Goal: Transaction & Acquisition: Book appointment/travel/reservation

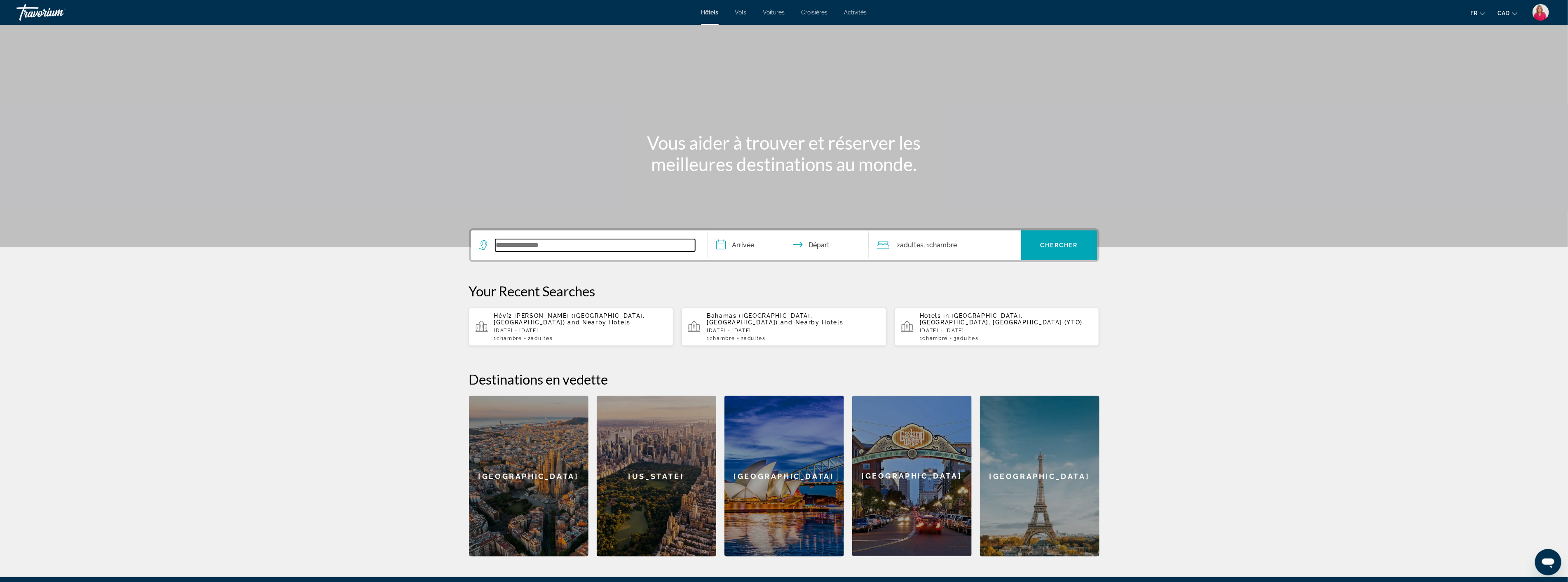
click at [572, 247] on input "Search widget" at bounding box center [595, 245] width 200 height 12
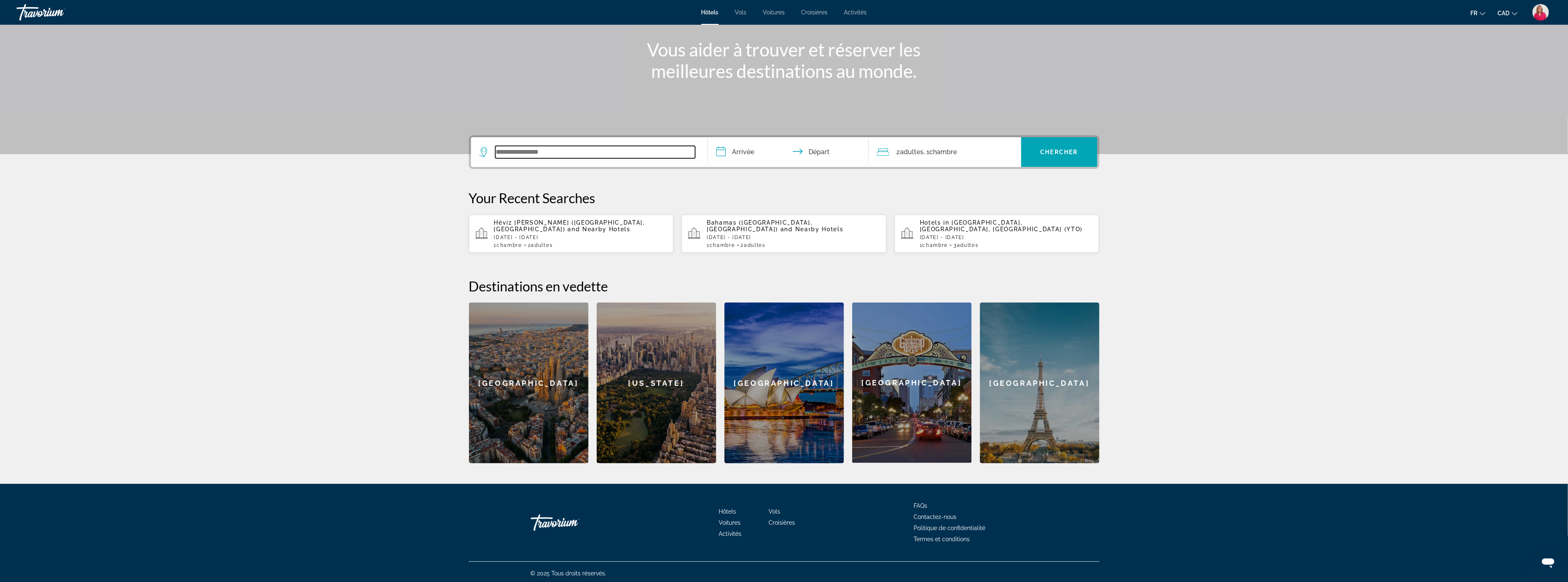
scroll to position [96, 0]
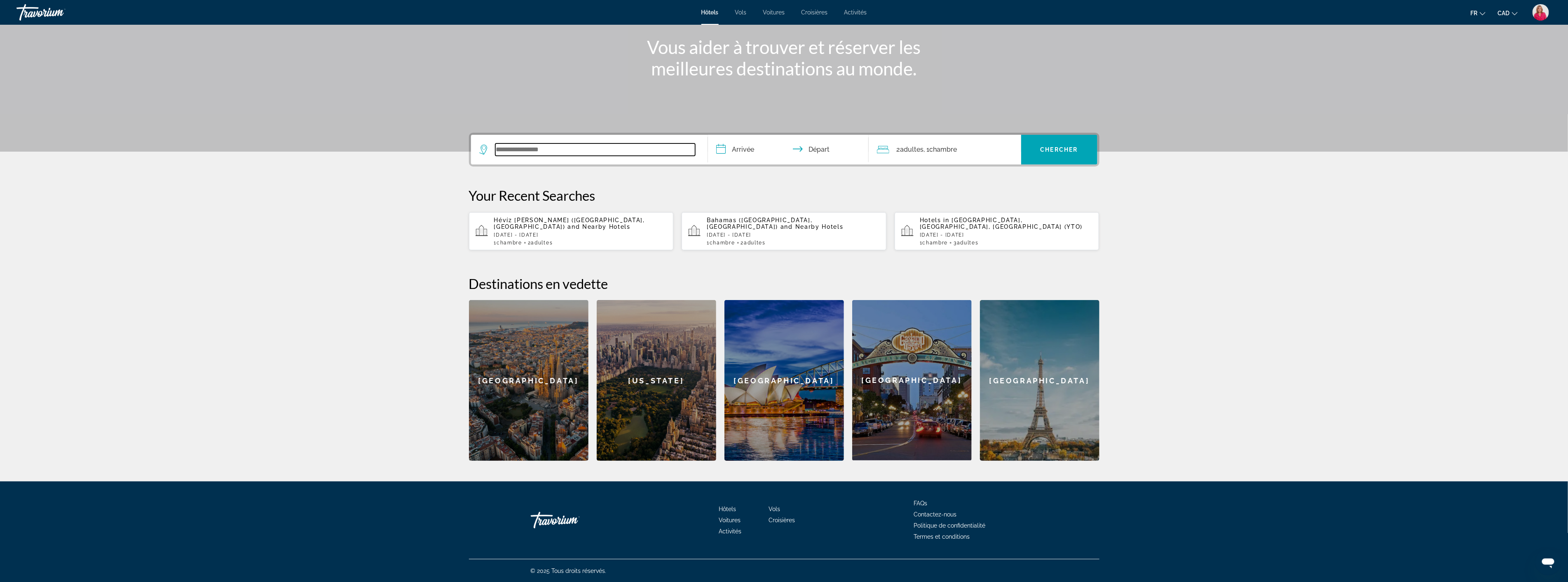
click at [558, 150] on input "Search widget" at bounding box center [595, 150] width 200 height 12
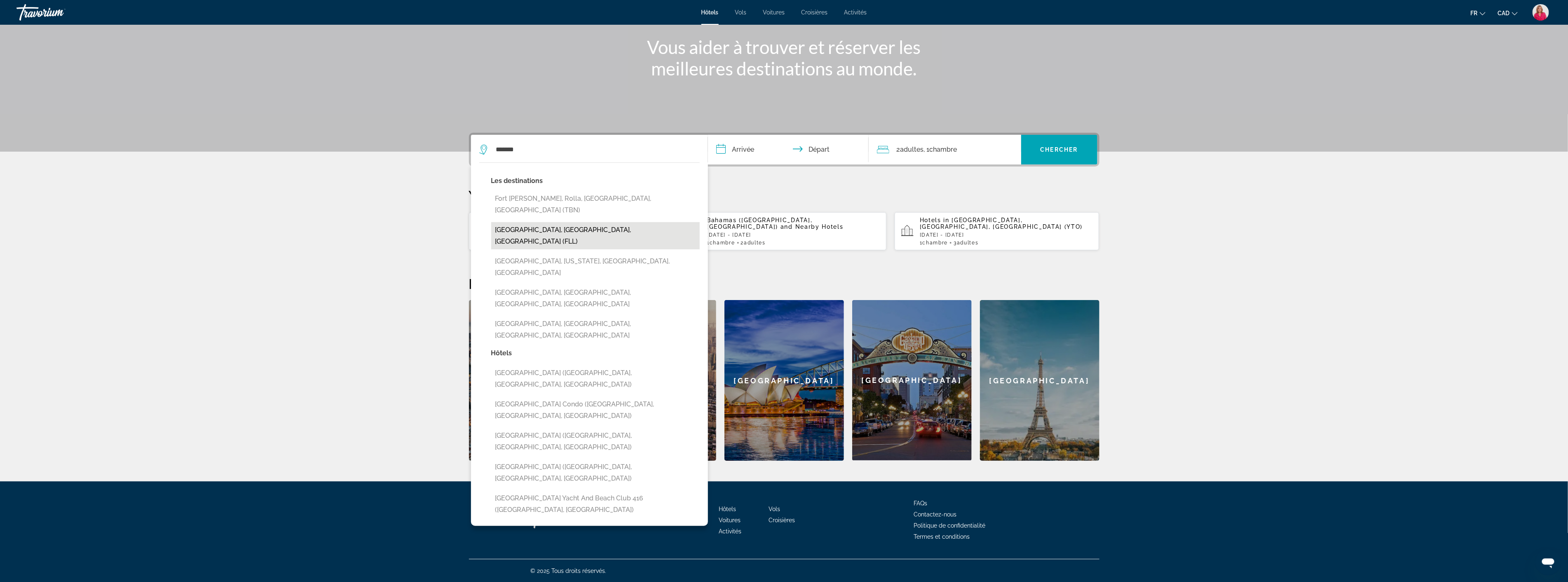
click at [578, 222] on button "[GEOGRAPHIC_DATA], [GEOGRAPHIC_DATA], [GEOGRAPHIC_DATA] (FLL)" at bounding box center [595, 236] width 209 height 27
type input "**********"
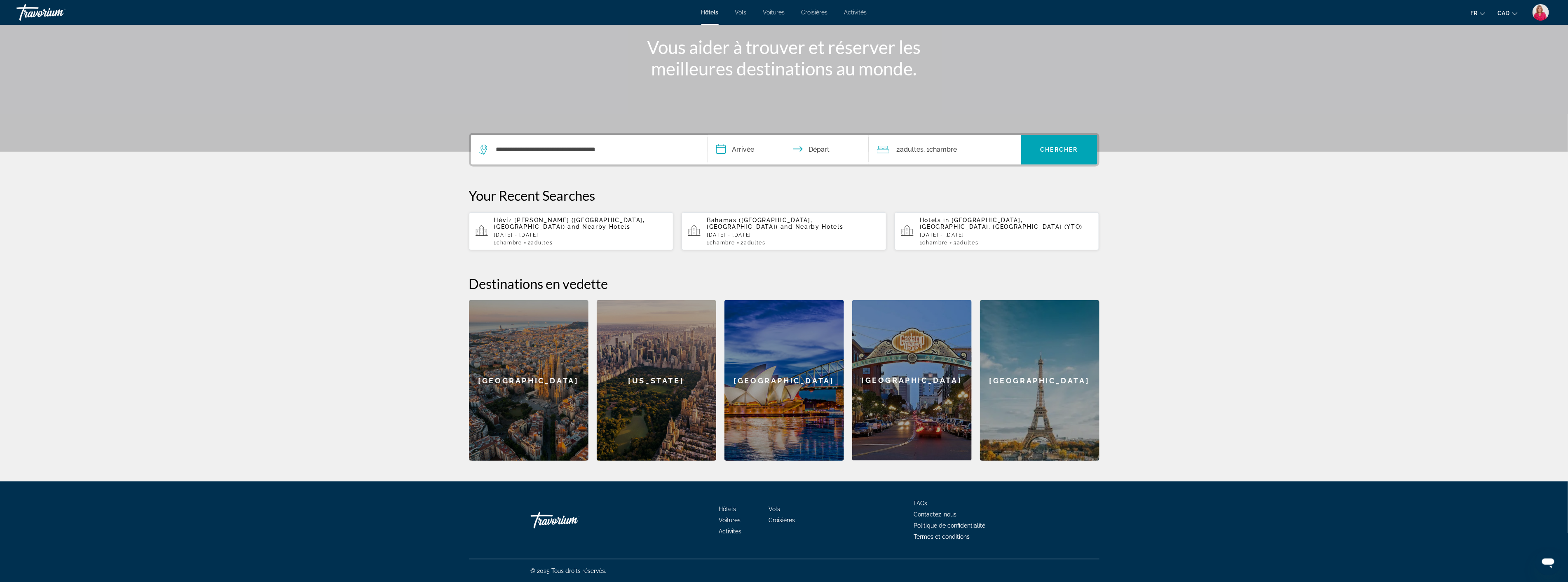
click at [756, 156] on input "**********" at bounding box center [789, 150] width 164 height 32
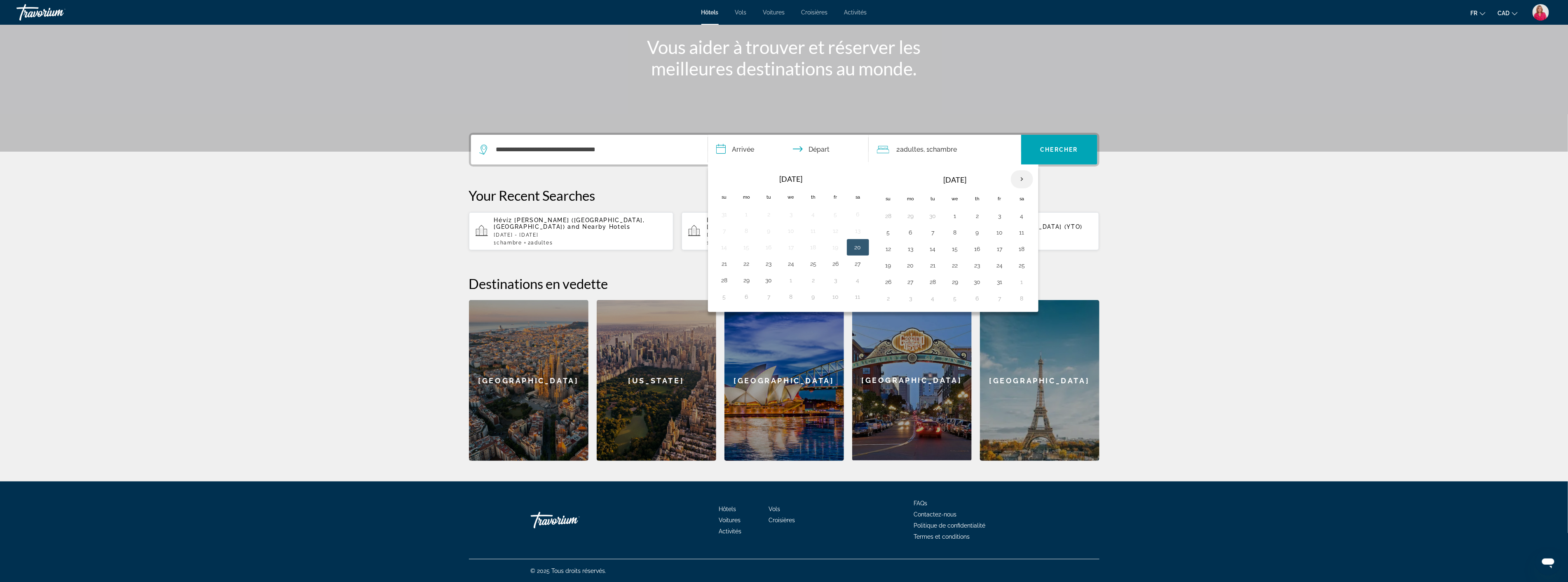
click at [1017, 180] on th "Next month" at bounding box center [1022, 180] width 23 height 18
click at [1003, 216] on button "2" at bounding box center [1000, 216] width 13 height 12
click at [1023, 217] on button "3" at bounding box center [1022, 216] width 13 height 12
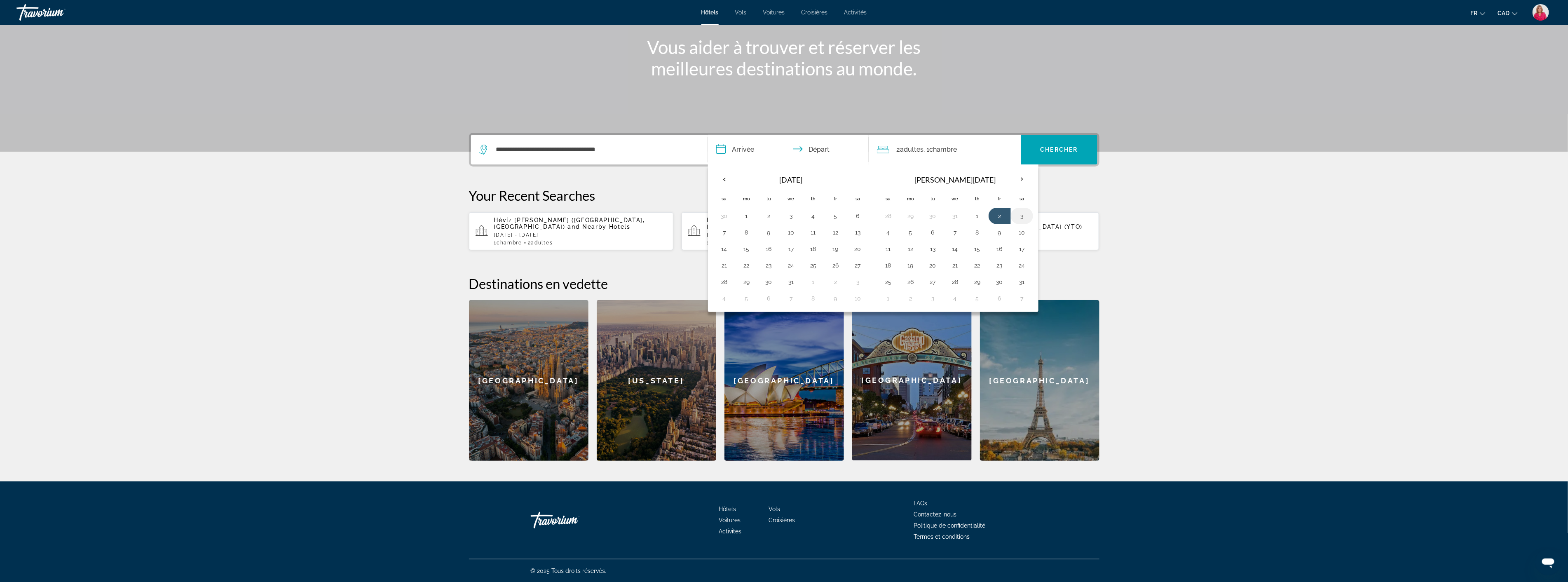
type input "**********"
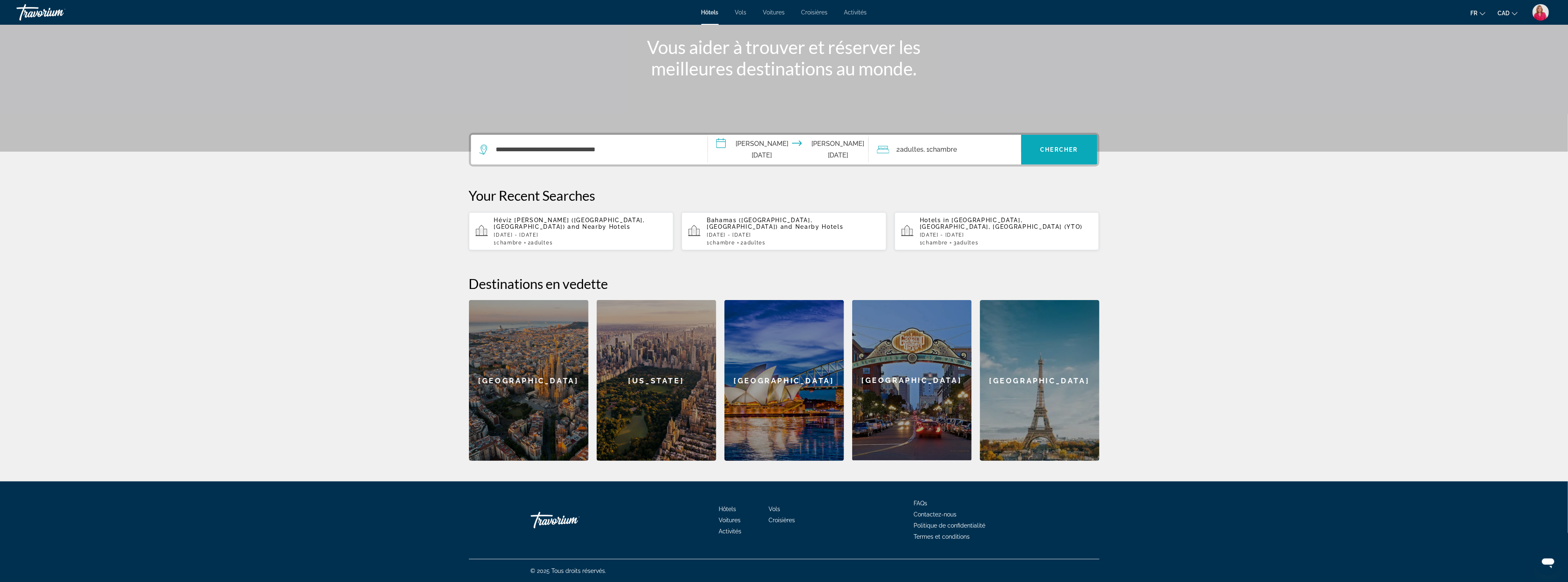
click at [1052, 150] on span "Chercher" at bounding box center [1059, 149] width 38 height 7
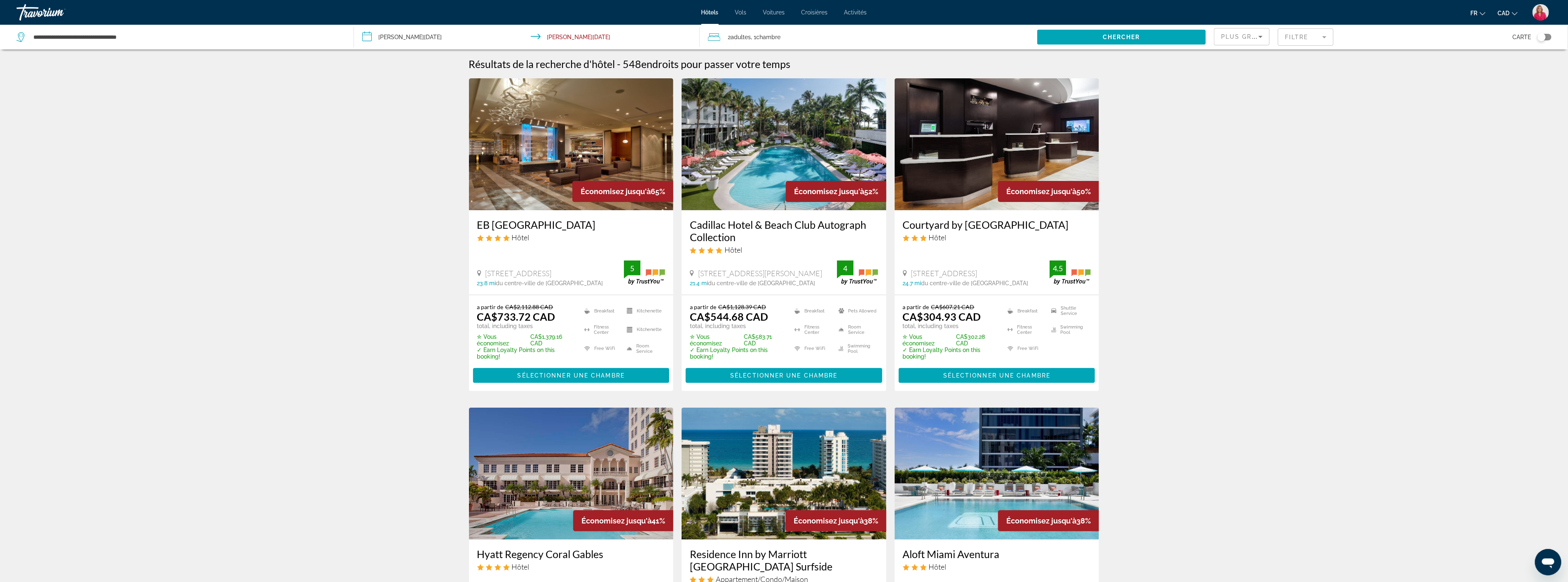
click at [1255, 38] on span "Plus grandes économies" at bounding box center [1270, 37] width 99 height 7
click at [1239, 109] on span "Prix le plus bas" at bounding box center [1241, 108] width 39 height 10
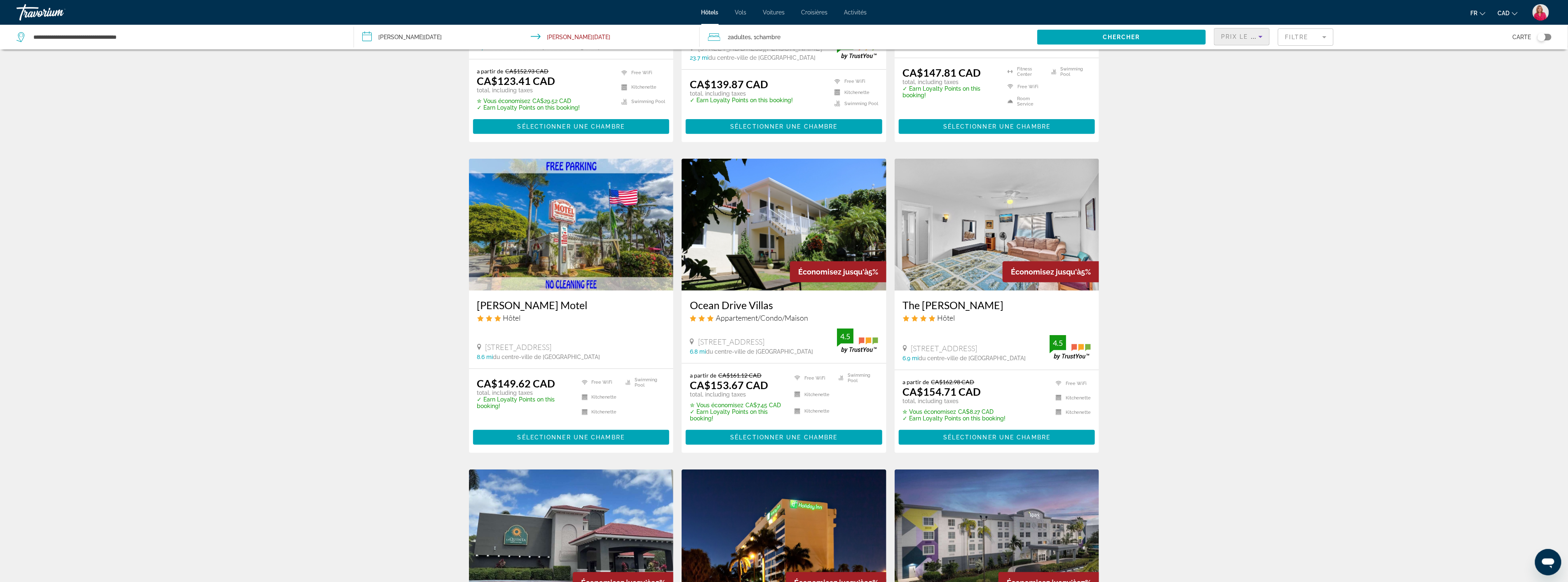
scroll to position [412, 0]
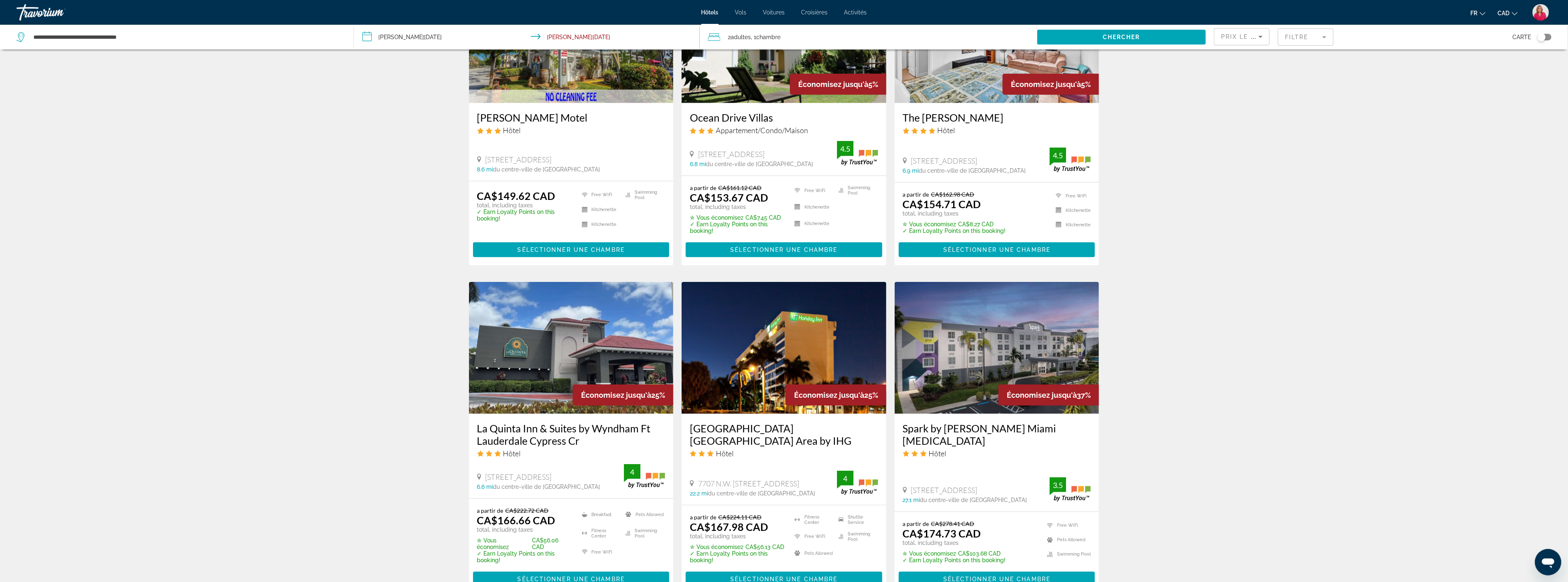
click at [623, 353] on img "Main content" at bounding box center [571, 348] width 205 height 132
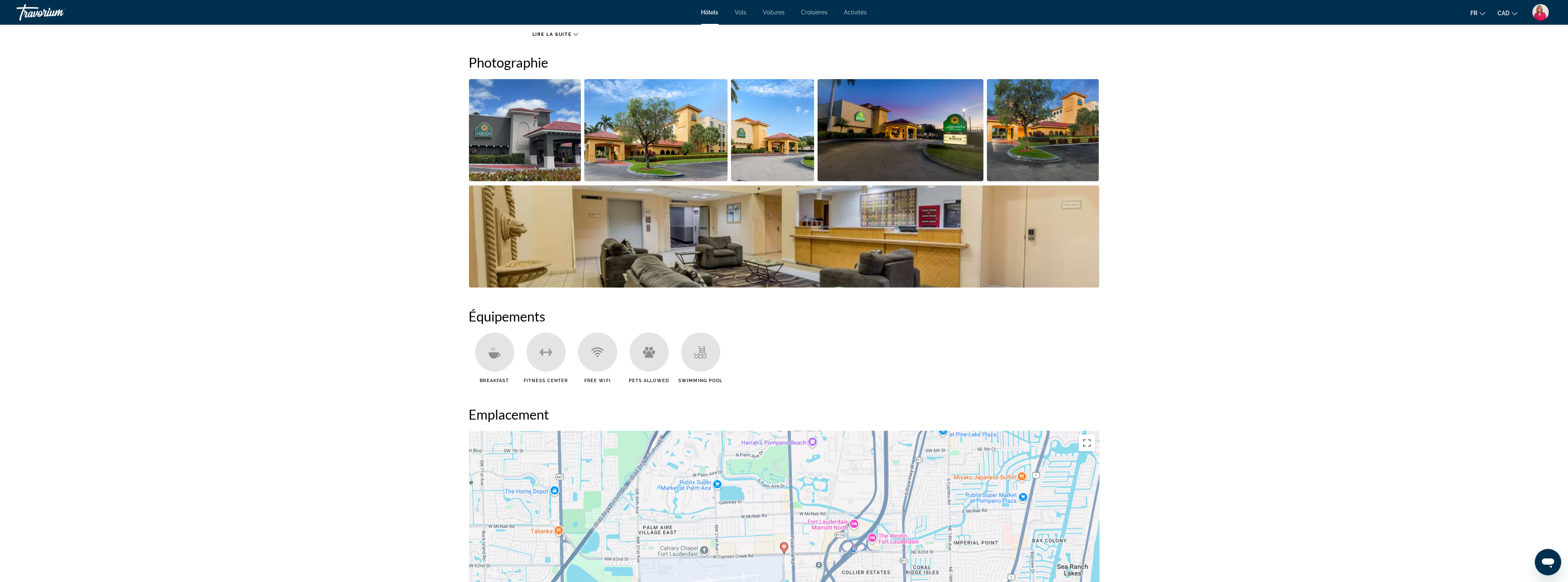
scroll to position [412, 0]
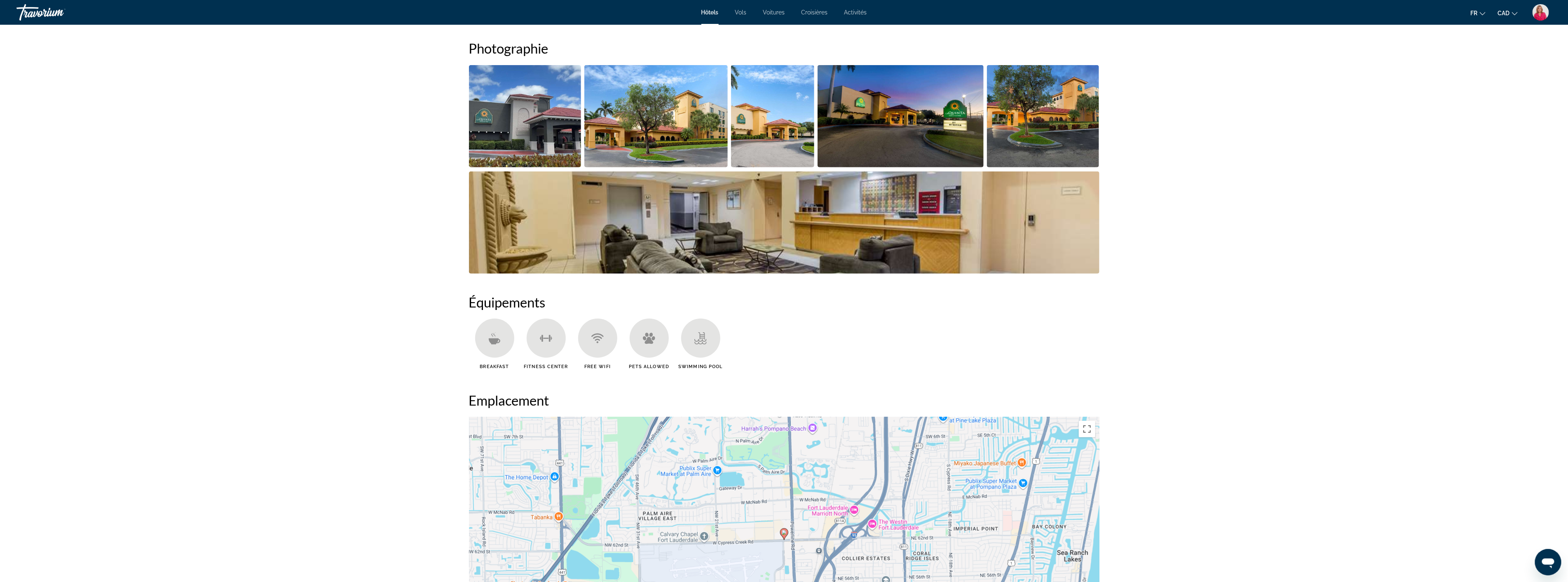
click at [661, 230] on img "Open full-screen image slider" at bounding box center [784, 223] width 631 height 102
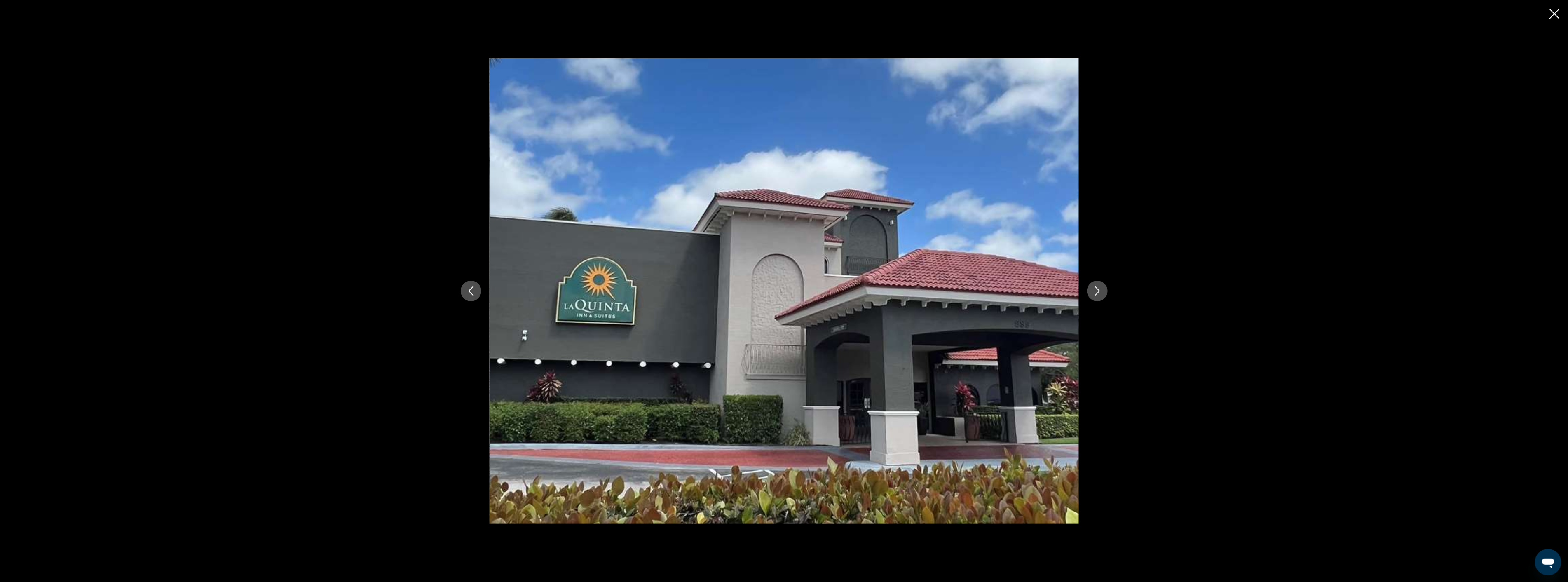
click at [1096, 294] on icon "Next image" at bounding box center [1097, 291] width 5 height 10
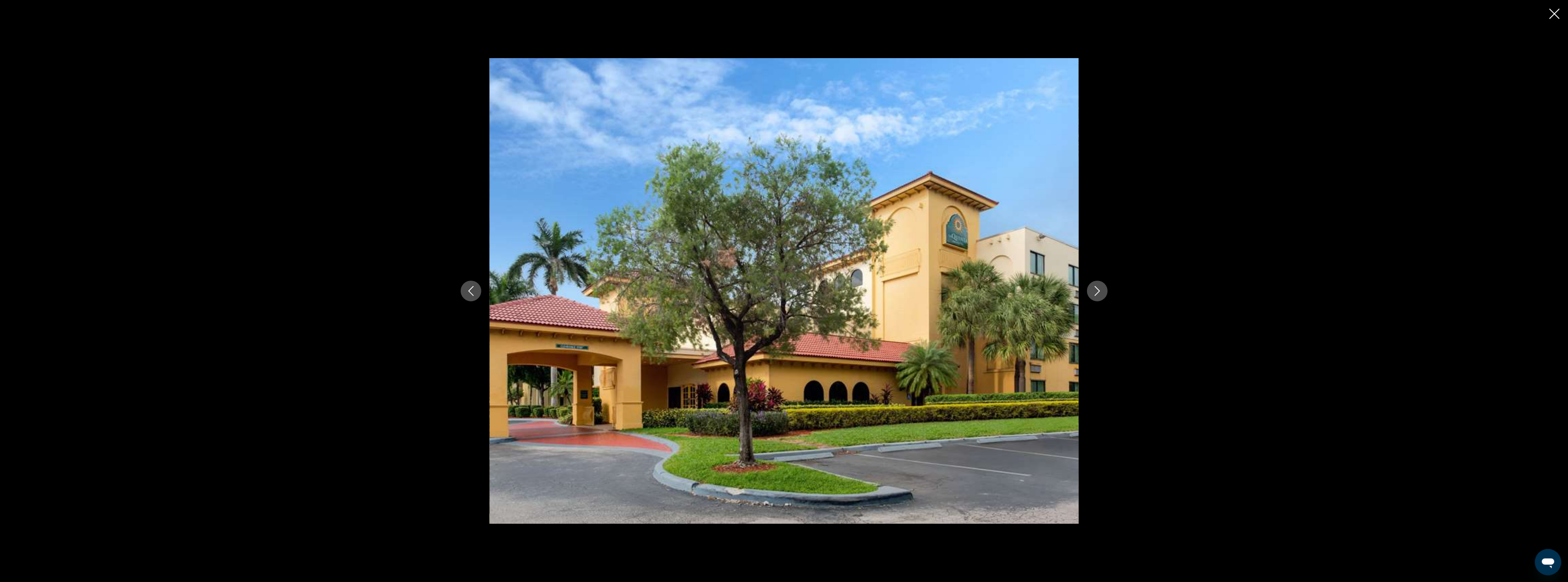
click at [1096, 294] on icon "Next image" at bounding box center [1097, 291] width 5 height 10
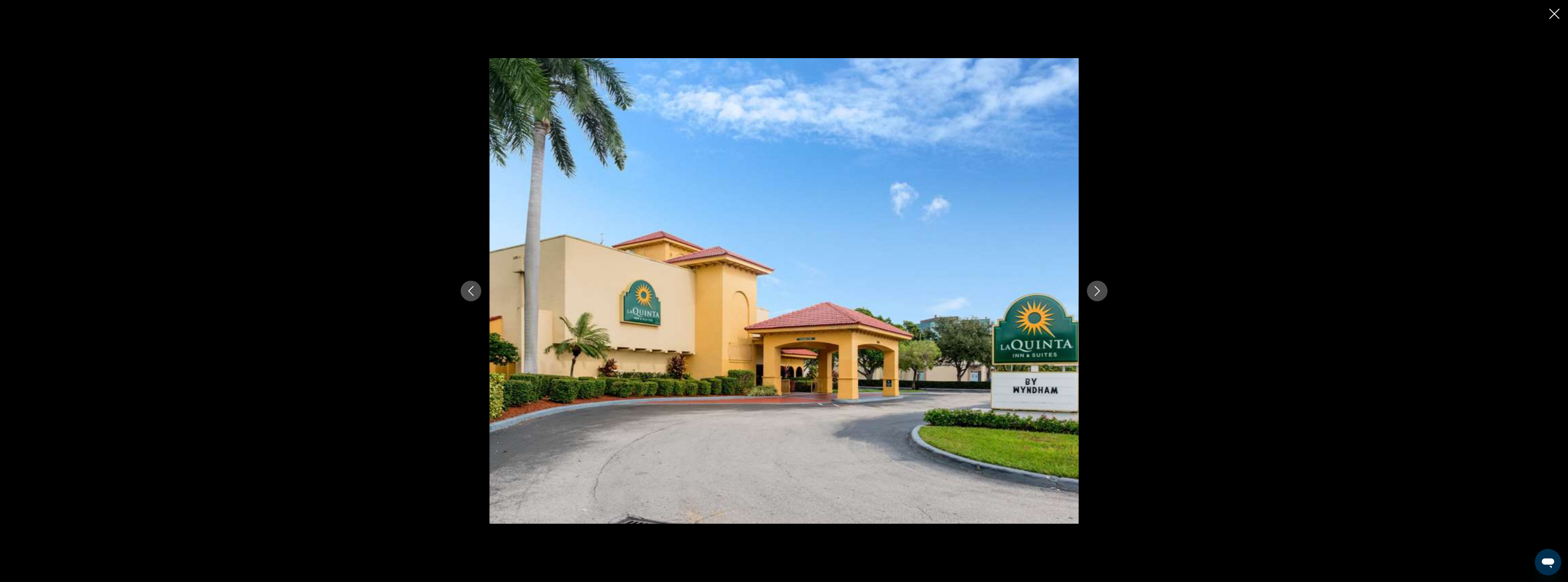
click at [1096, 294] on icon "Next image" at bounding box center [1097, 291] width 5 height 10
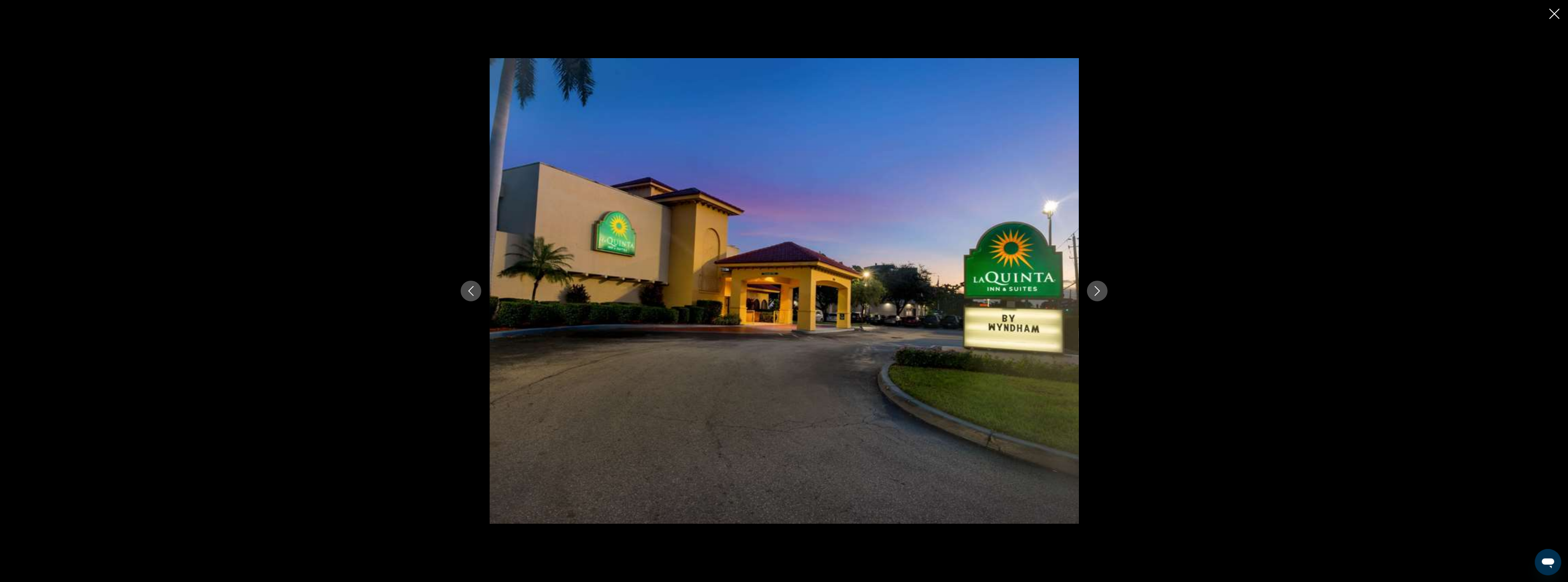
click at [1096, 294] on icon "Next image" at bounding box center [1097, 291] width 5 height 10
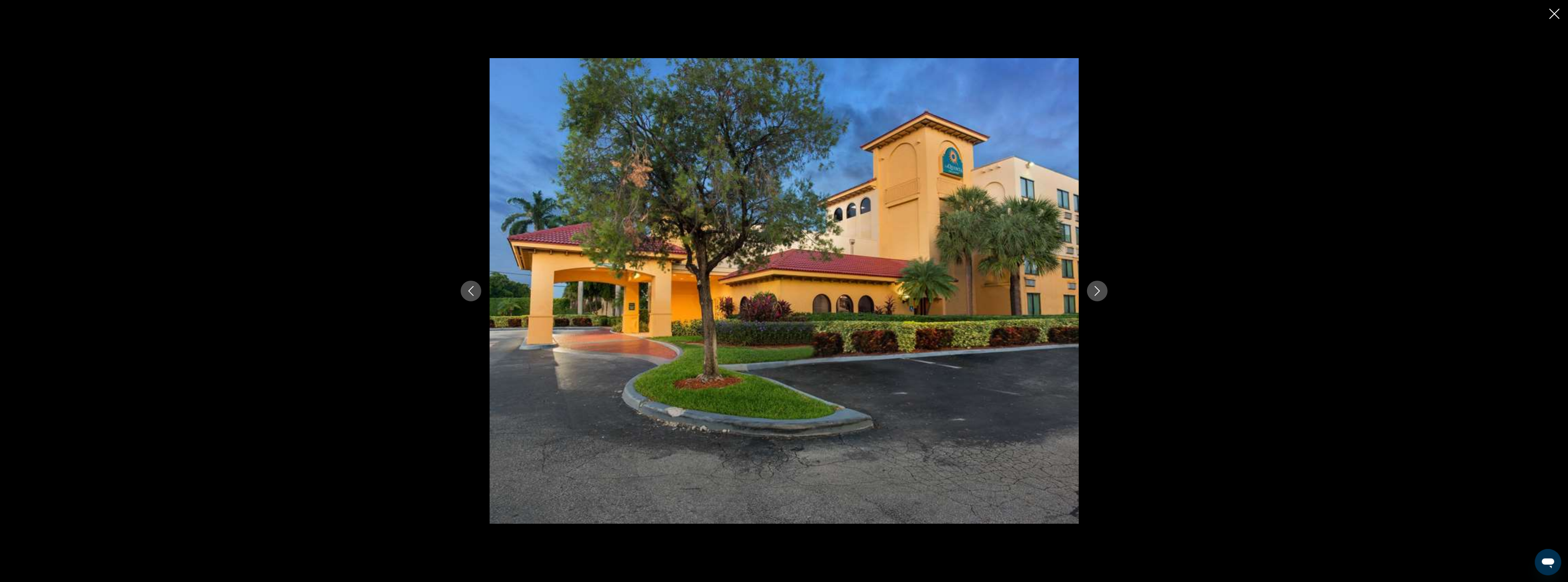
click at [1096, 294] on icon "Next image" at bounding box center [1097, 291] width 5 height 10
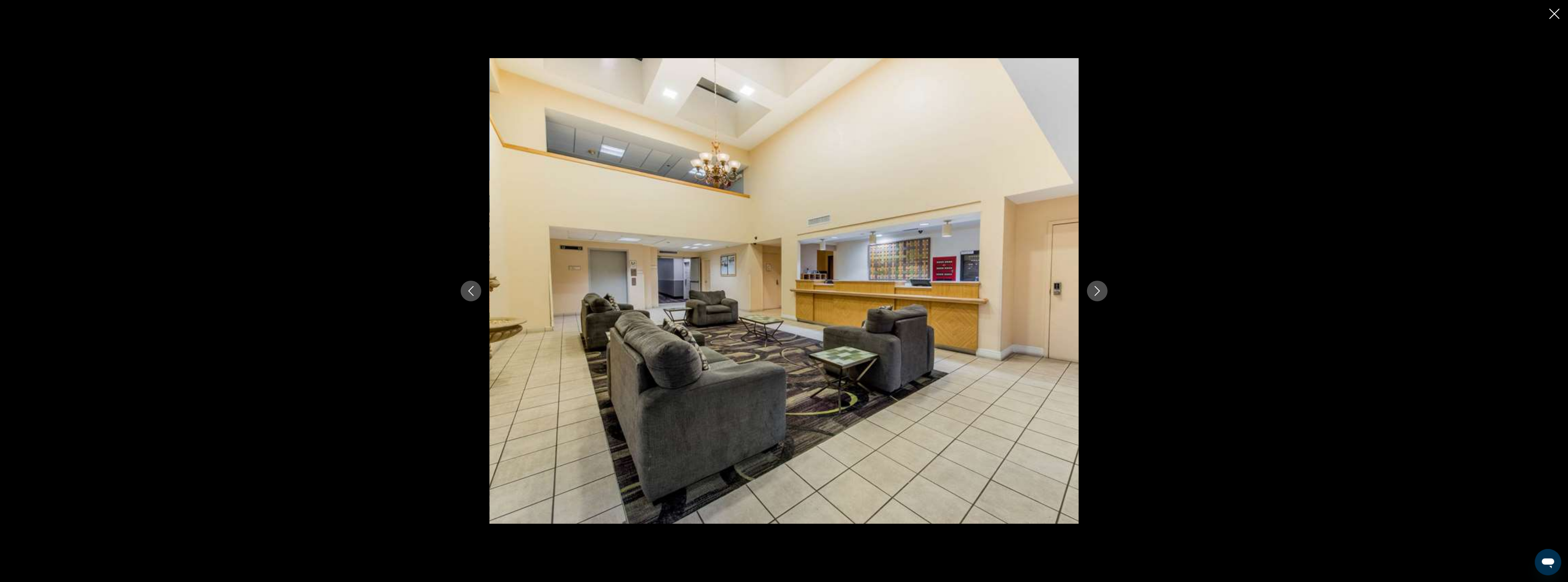
click at [1096, 294] on icon "Next image" at bounding box center [1097, 291] width 5 height 10
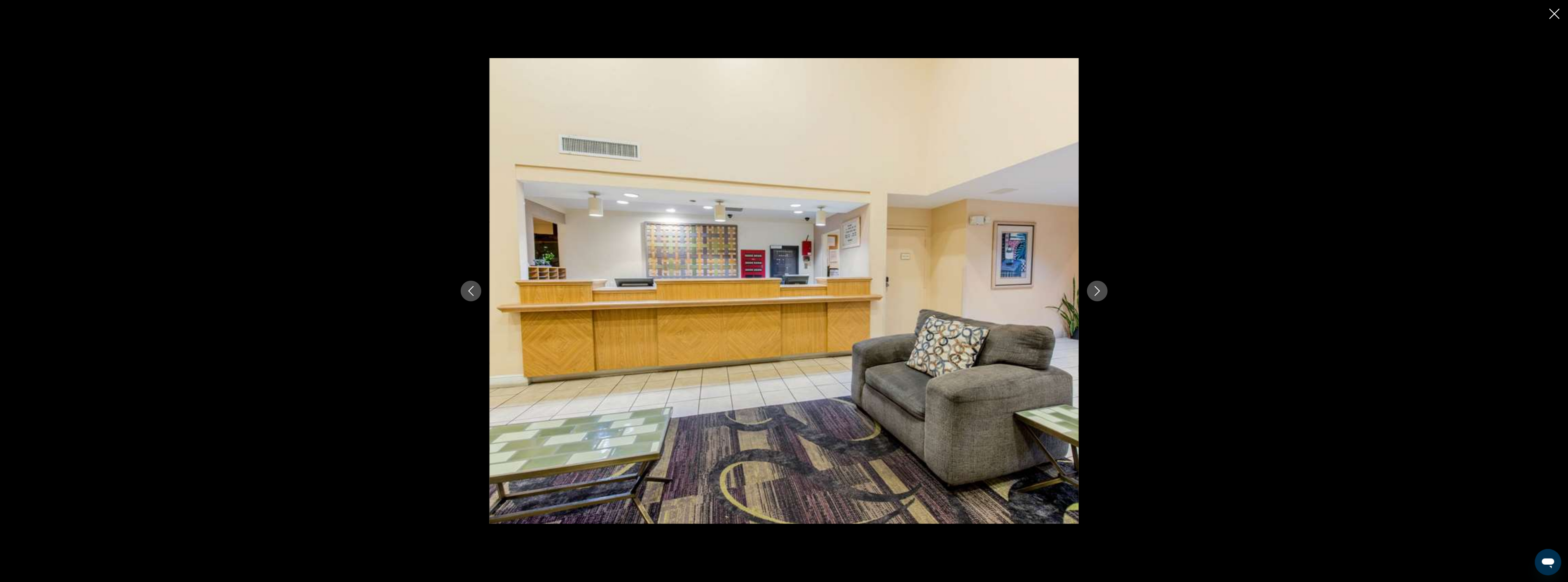
click at [1096, 294] on icon "Next image" at bounding box center [1097, 291] width 5 height 10
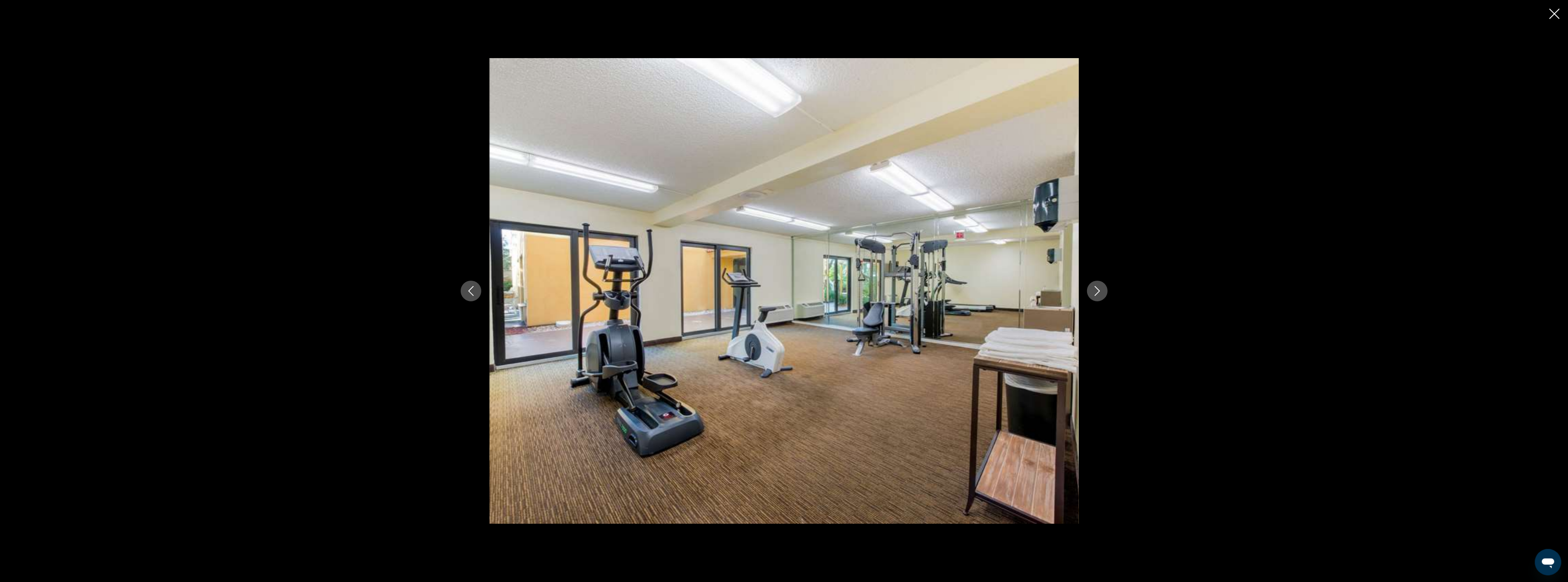
click at [1096, 294] on icon "Next image" at bounding box center [1097, 291] width 5 height 10
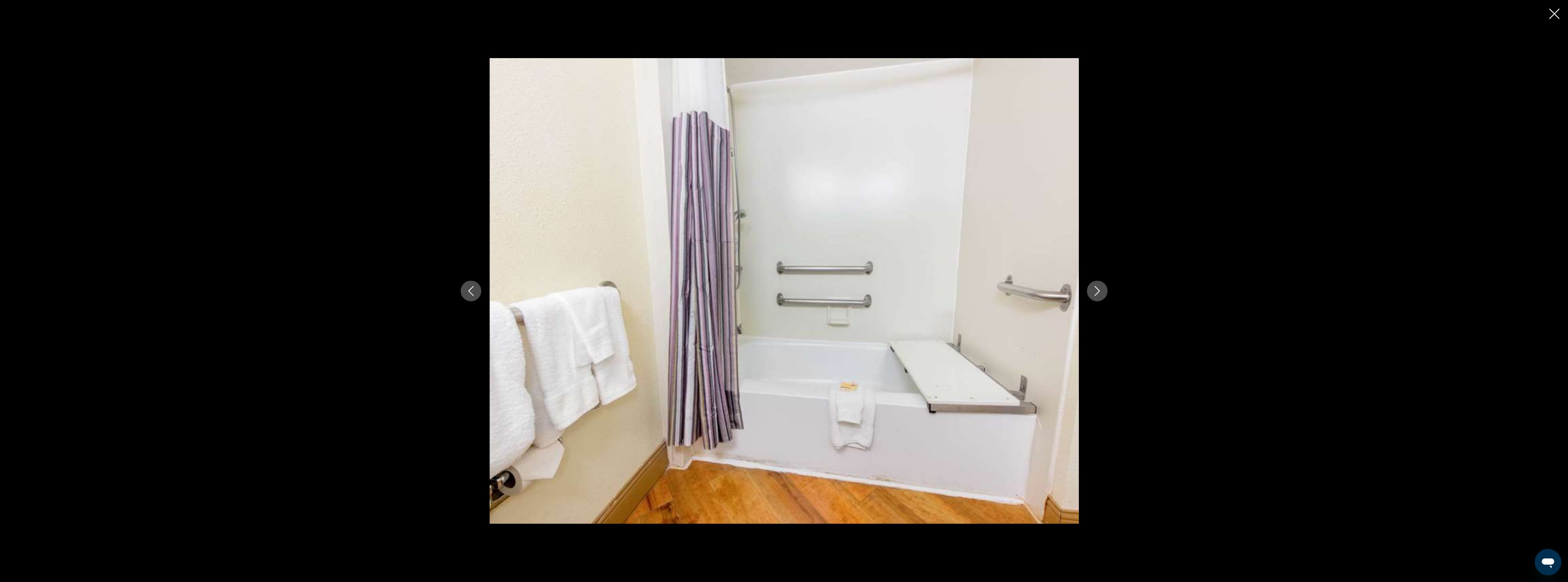
click at [1096, 294] on icon "Next image" at bounding box center [1097, 291] width 5 height 10
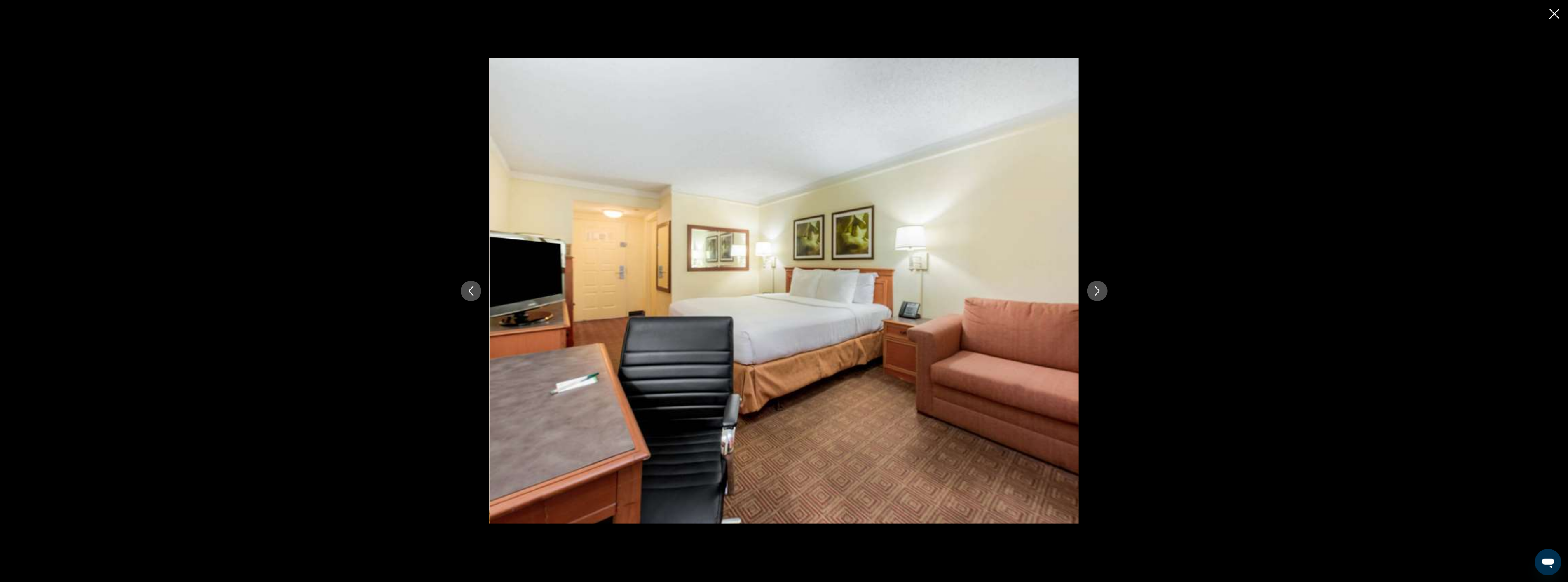
click at [1558, 17] on icon "Close slideshow" at bounding box center [1555, 13] width 10 height 10
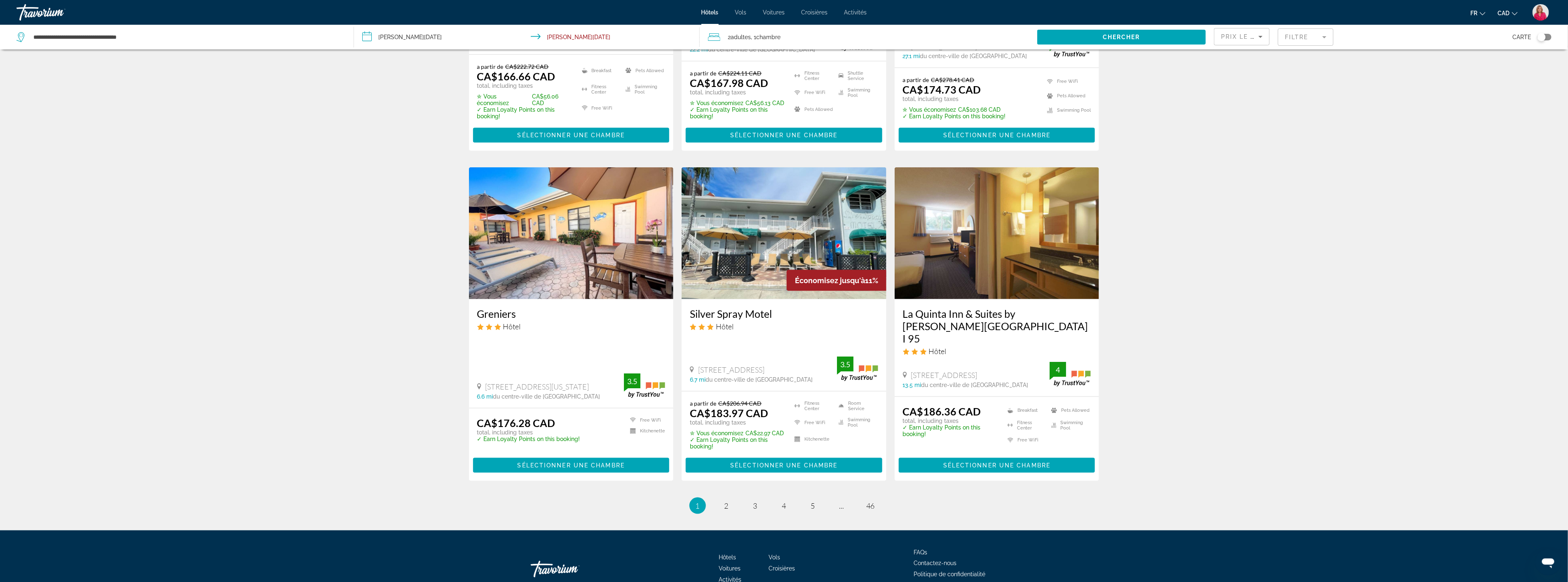
scroll to position [893, 0]
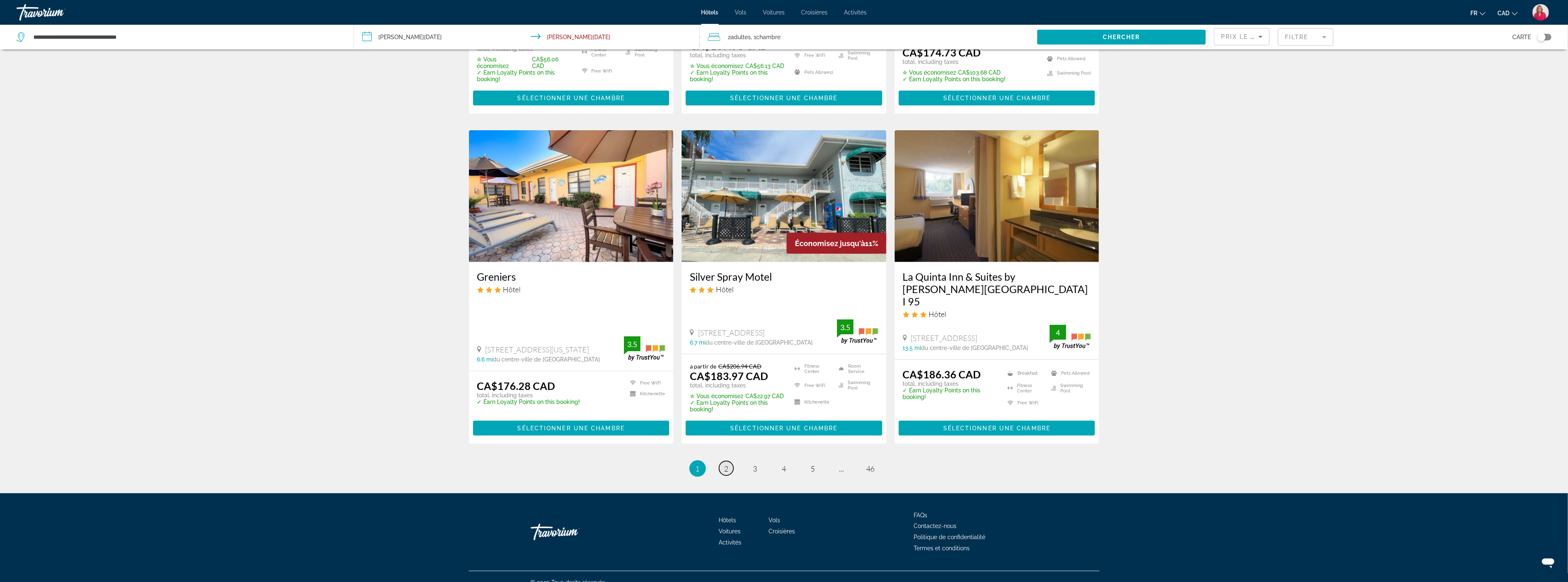
click at [726, 464] on span "2" at bounding box center [726, 468] width 4 height 9
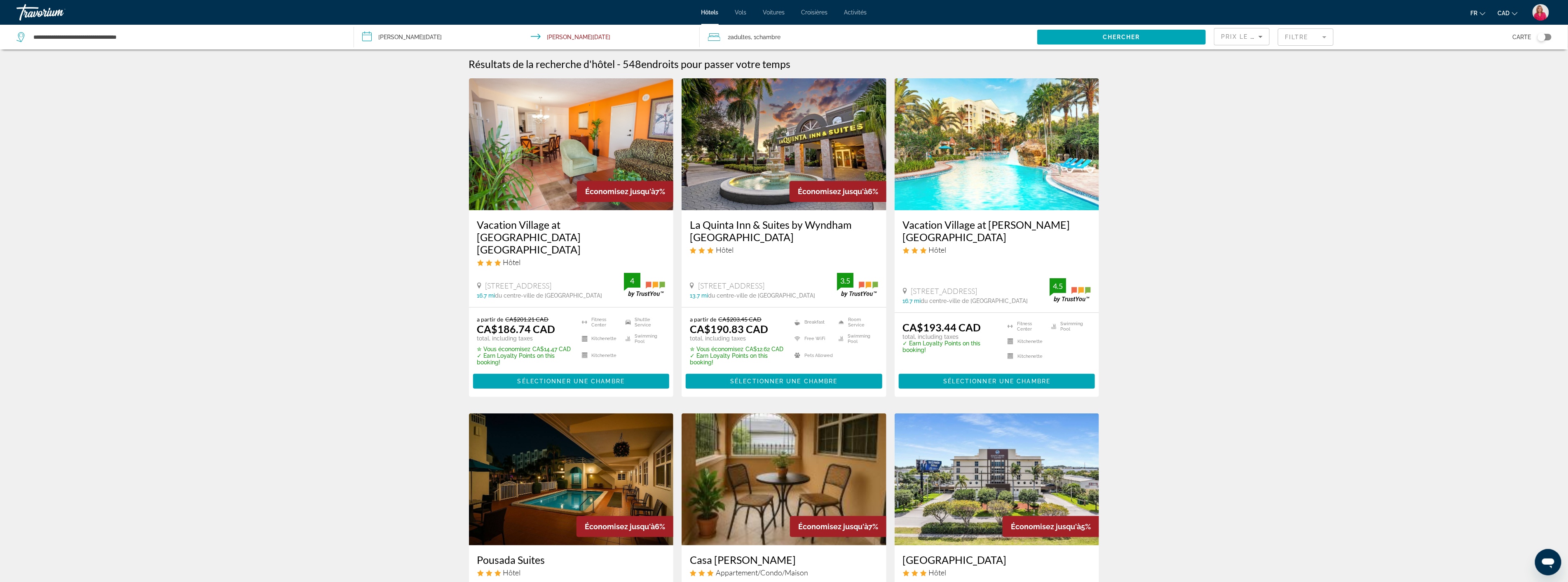
click at [769, 182] on img "Main content" at bounding box center [784, 144] width 205 height 132
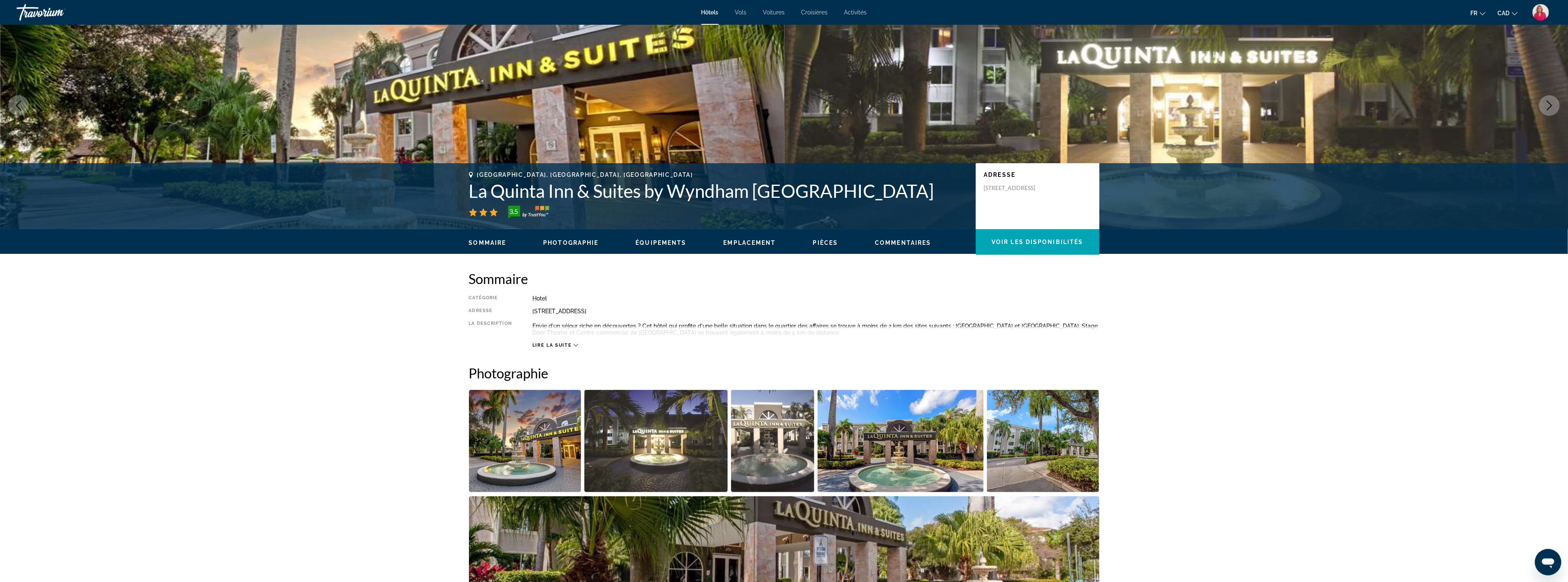
scroll to position [183, 0]
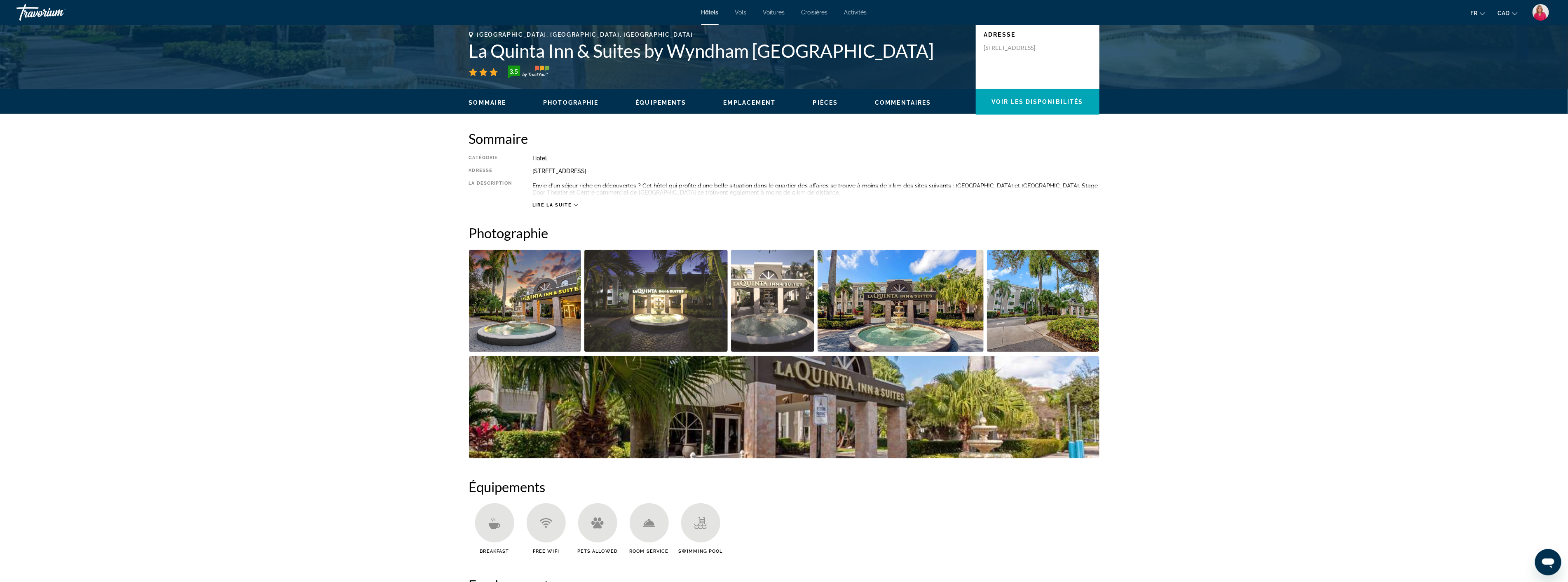
click at [855, 397] on img "Open full-screen image slider" at bounding box center [784, 407] width 631 height 102
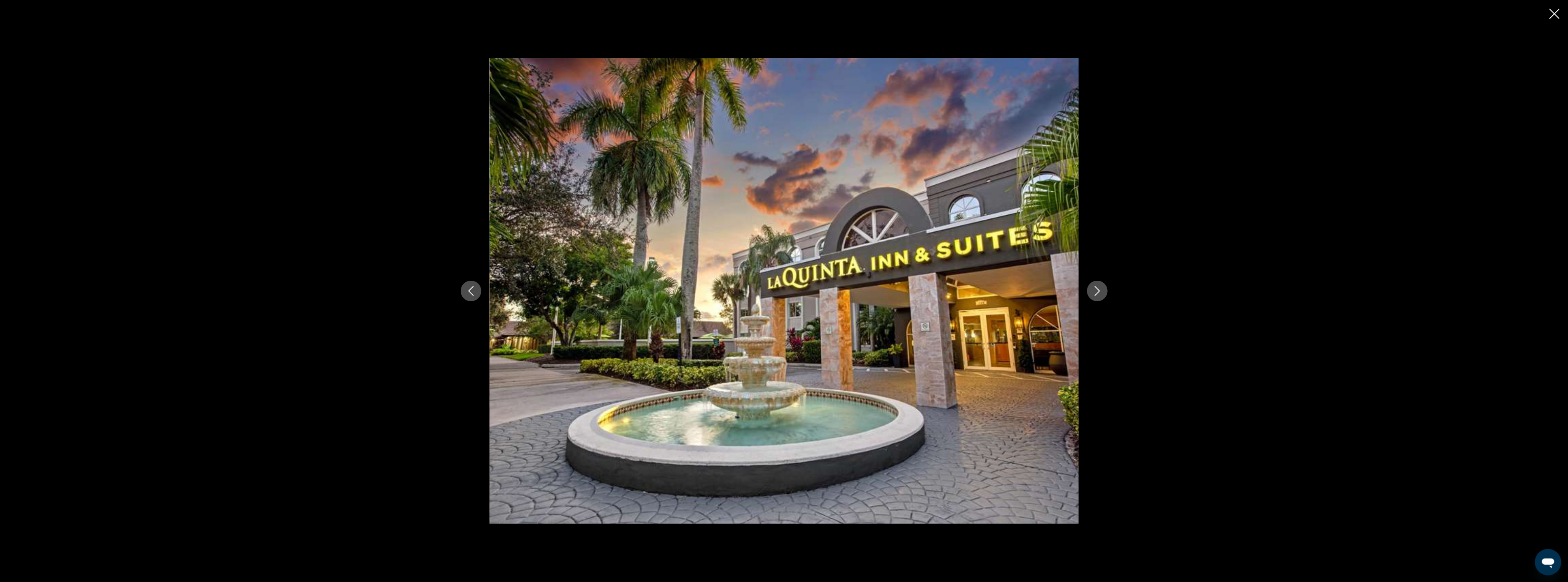
click at [1089, 298] on button "Next image" at bounding box center [1097, 291] width 21 height 21
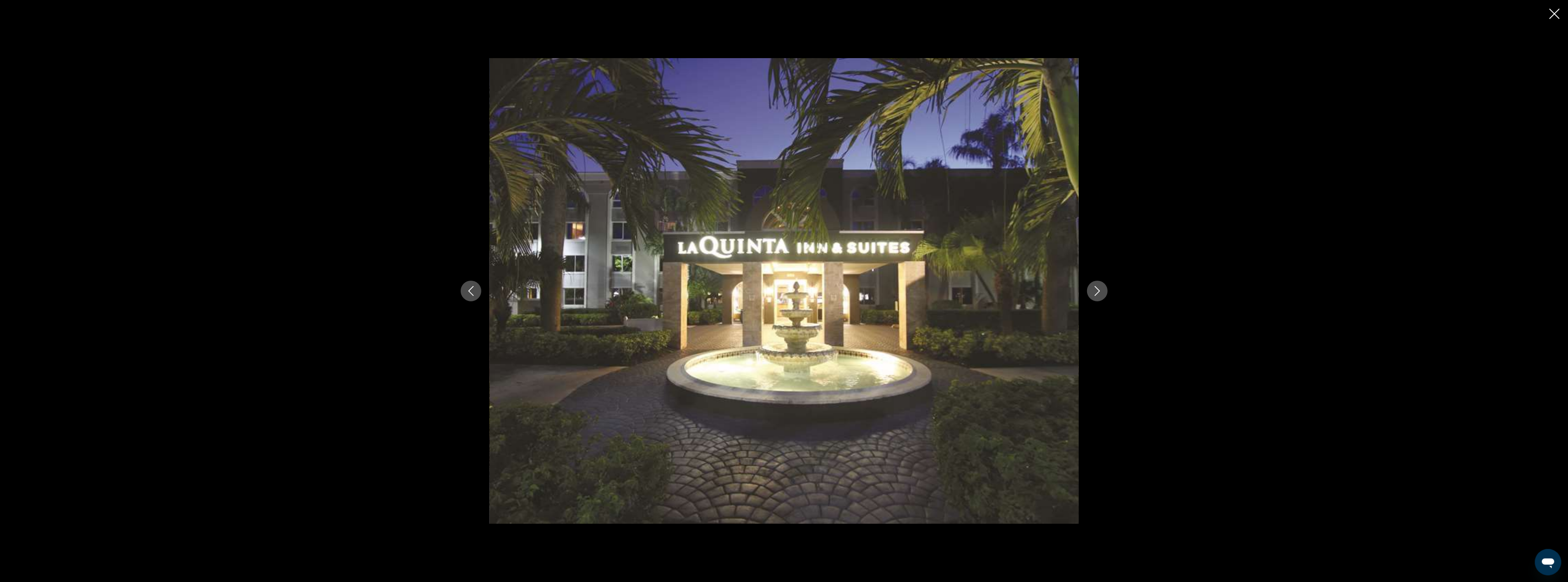
click at [1089, 298] on button "Next image" at bounding box center [1097, 291] width 21 height 21
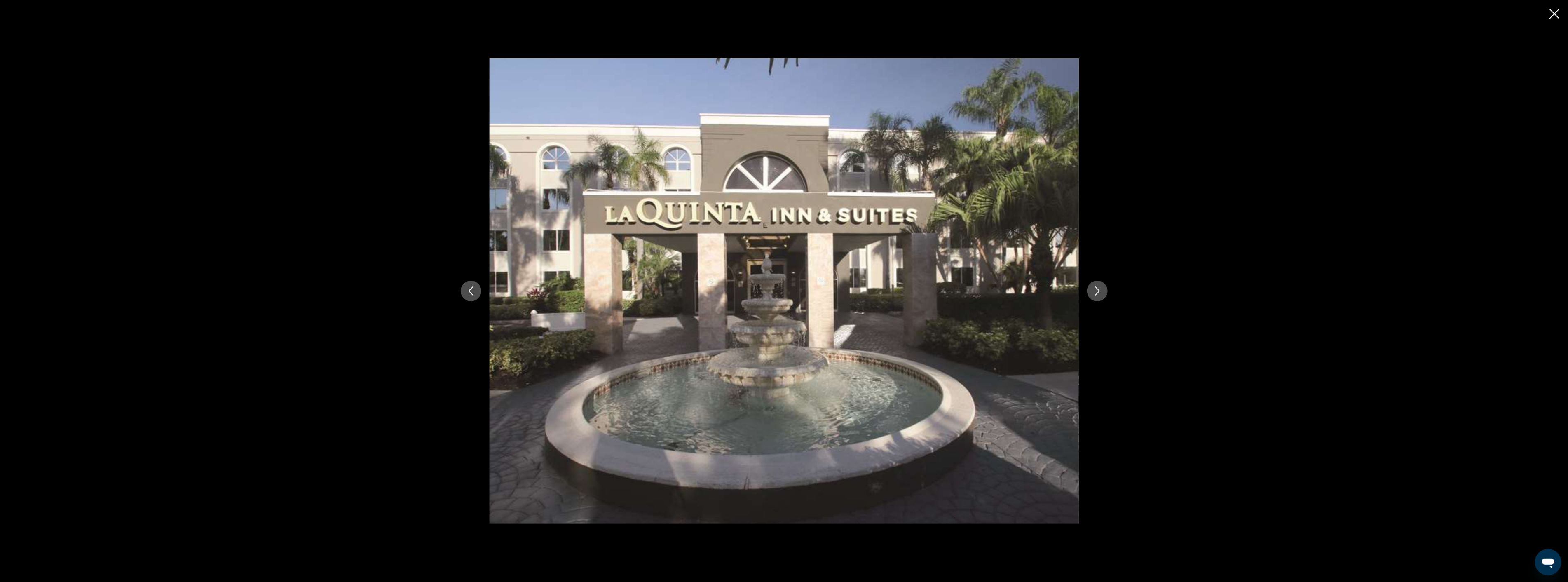
click at [1089, 298] on button "Next image" at bounding box center [1097, 291] width 21 height 21
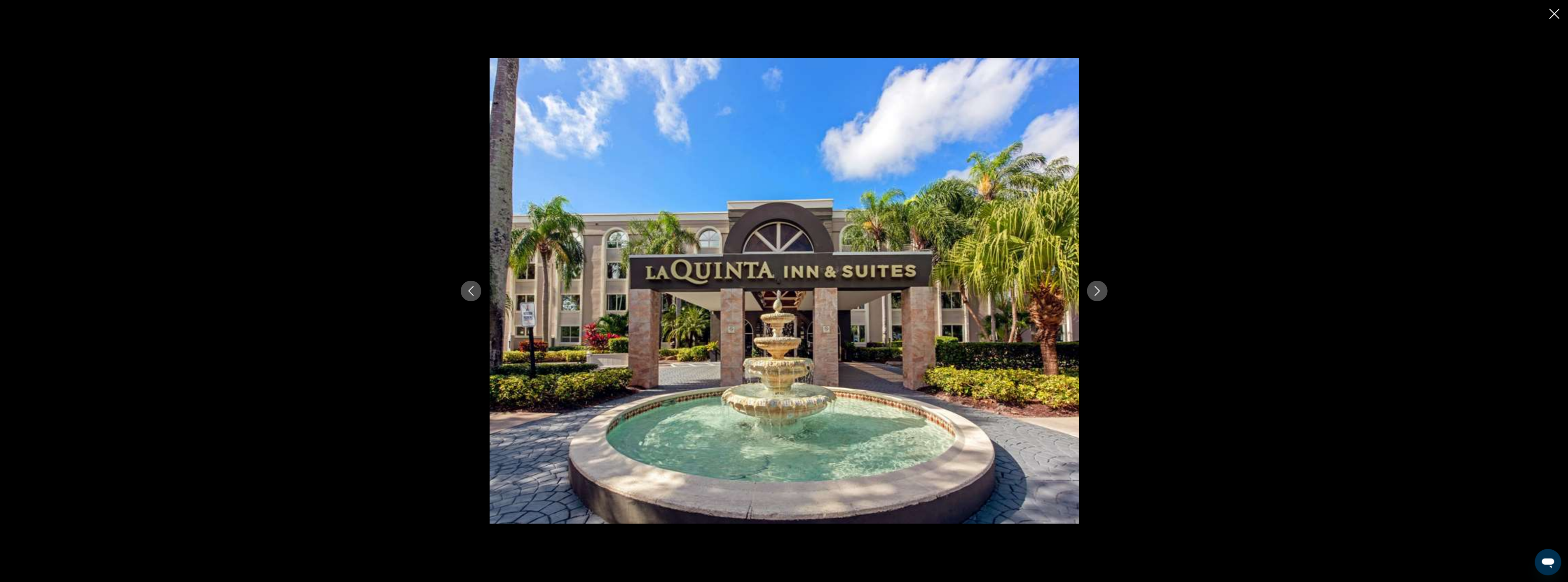
click at [1089, 298] on button "Next image" at bounding box center [1097, 291] width 21 height 21
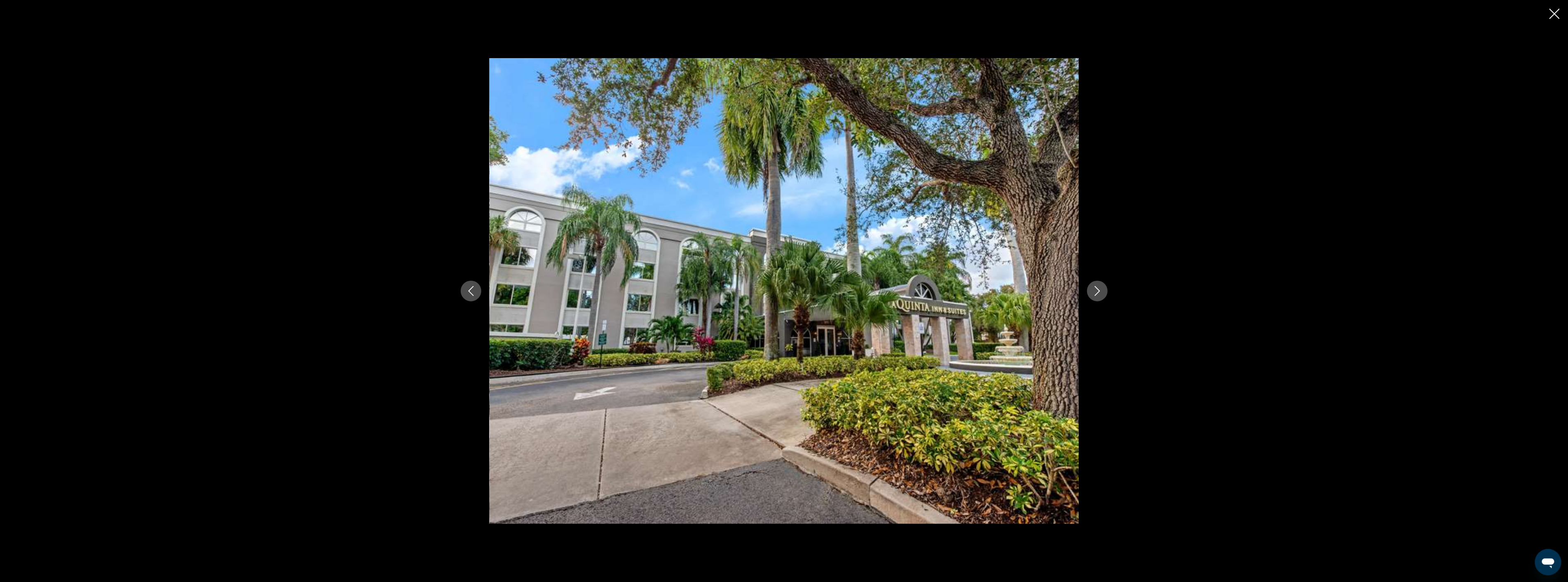
click at [1089, 298] on button "Next image" at bounding box center [1097, 291] width 21 height 21
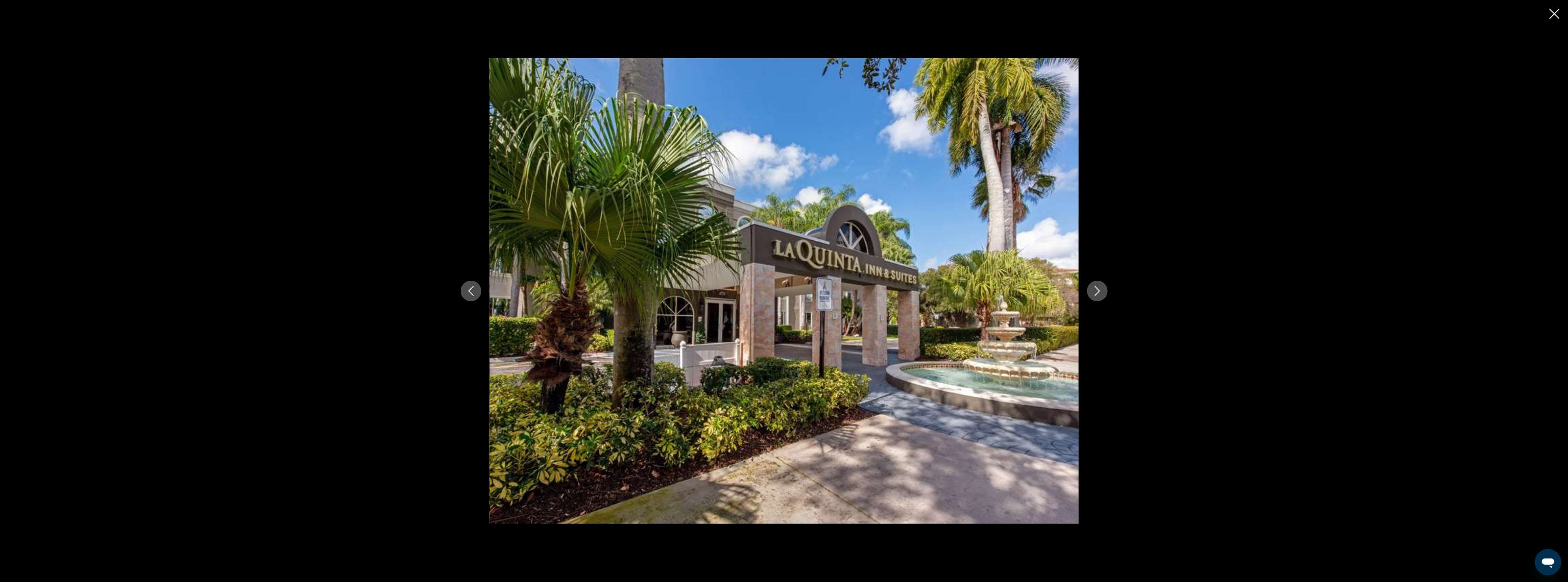
click at [1089, 298] on button "Next image" at bounding box center [1097, 291] width 21 height 21
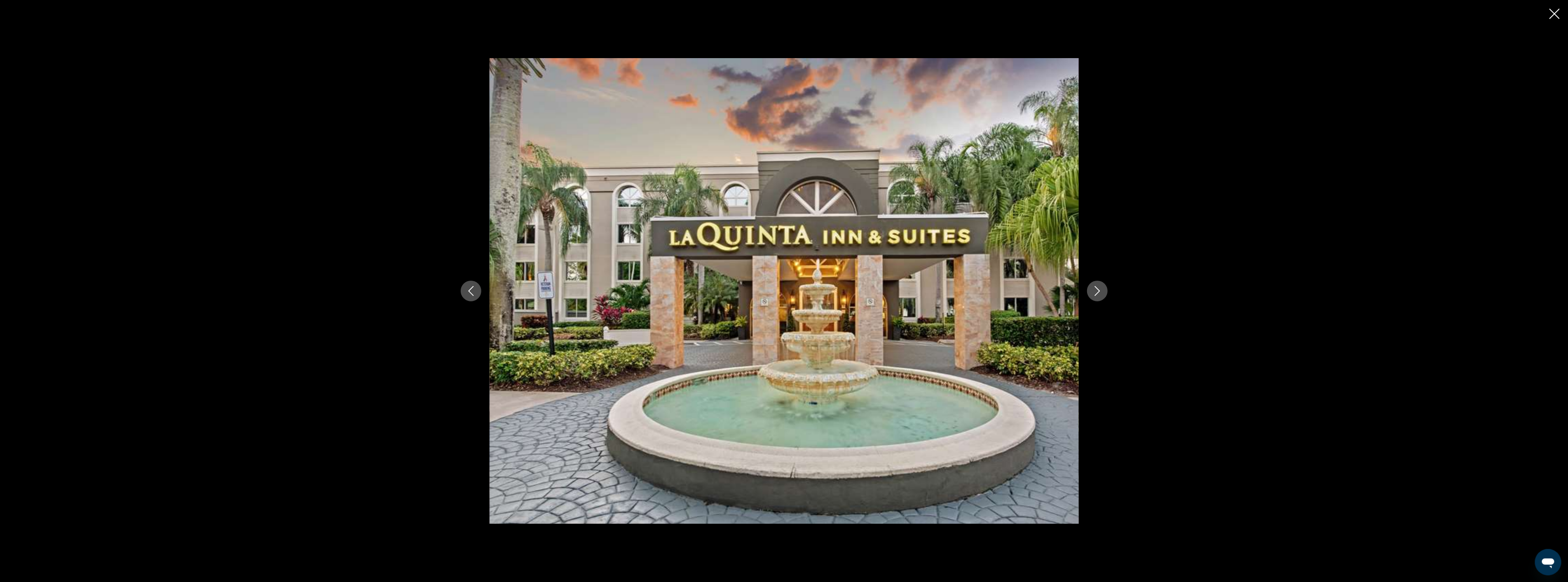
click at [1089, 298] on button "Next image" at bounding box center [1097, 291] width 21 height 21
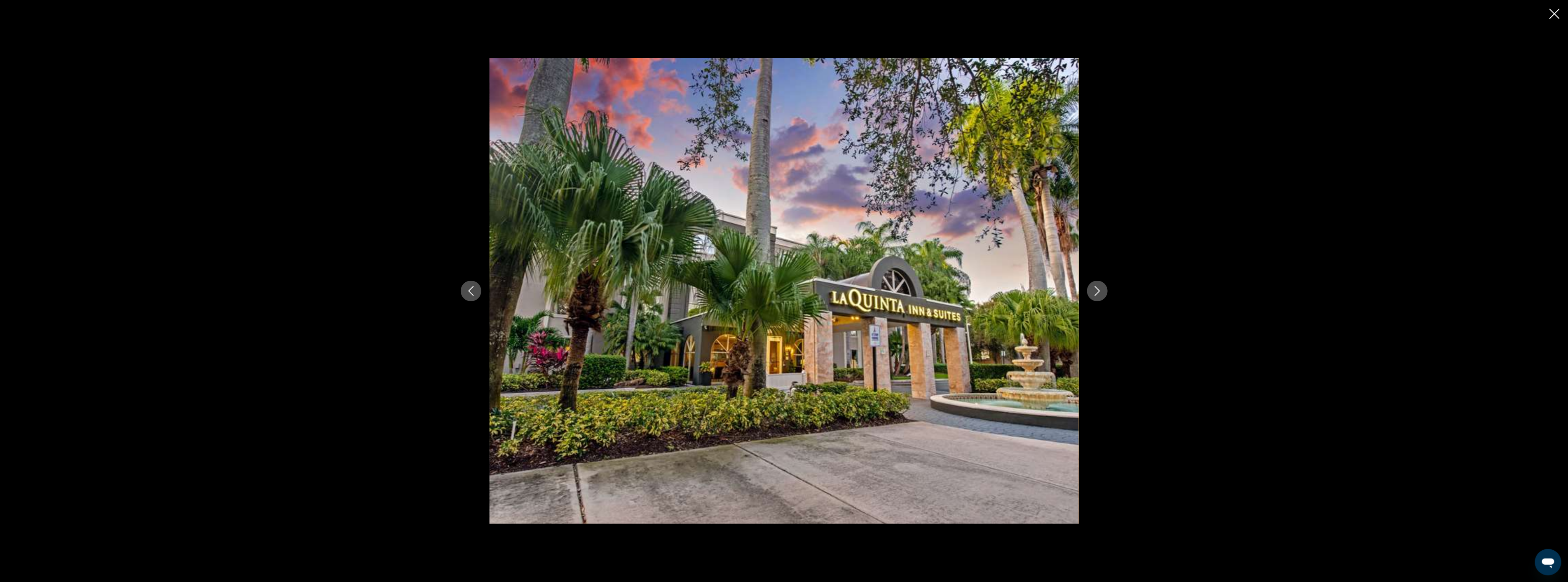
click at [1089, 298] on button "Next image" at bounding box center [1097, 291] width 21 height 21
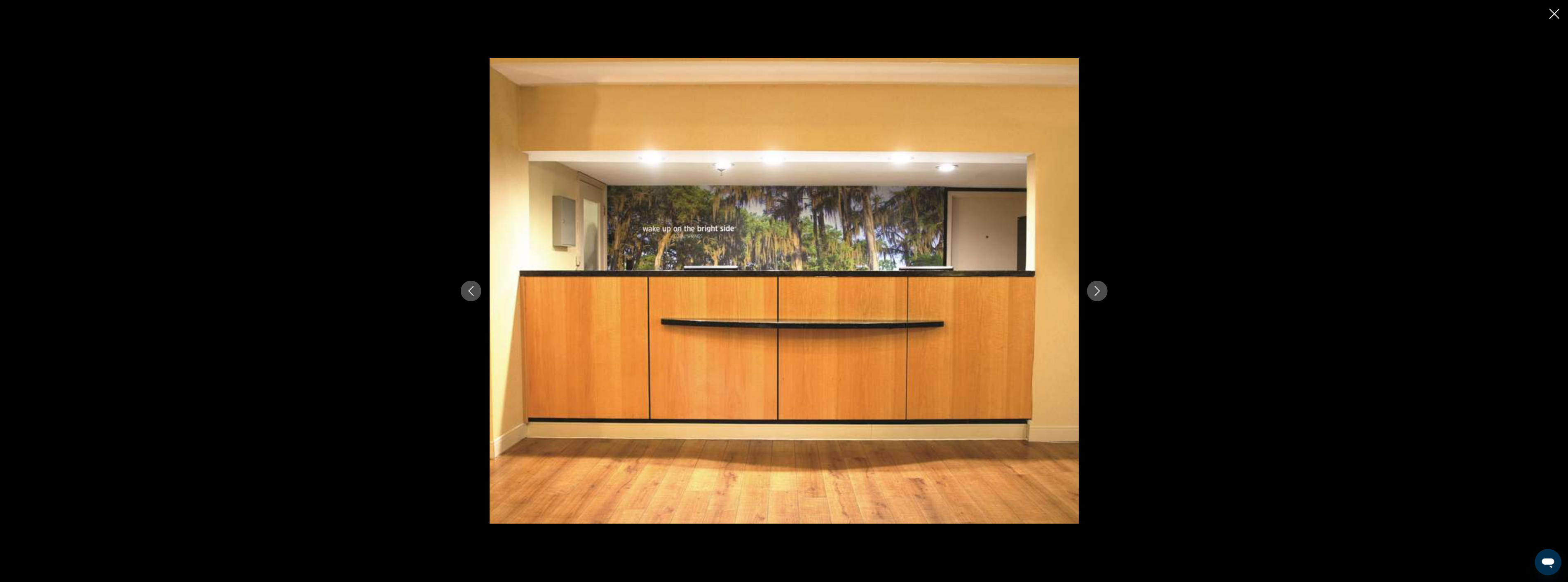
click at [1089, 298] on button "Next image" at bounding box center [1097, 291] width 21 height 21
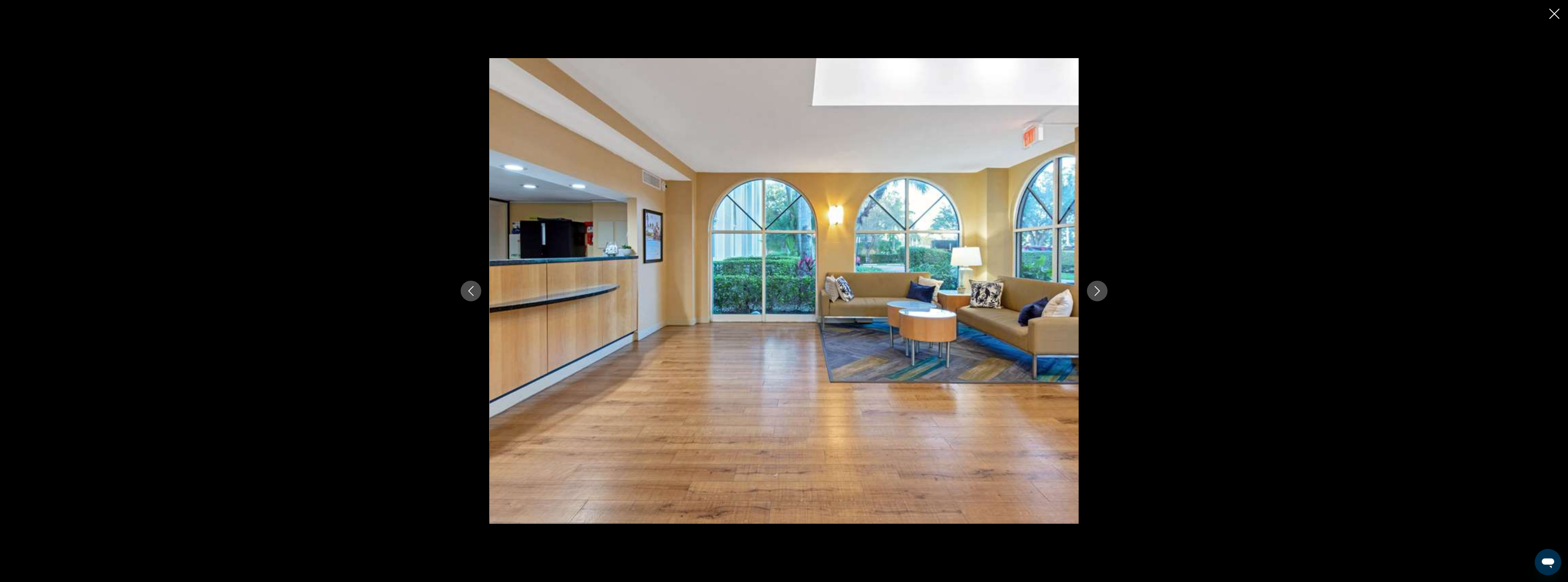
click at [1089, 298] on button "Next image" at bounding box center [1097, 291] width 21 height 21
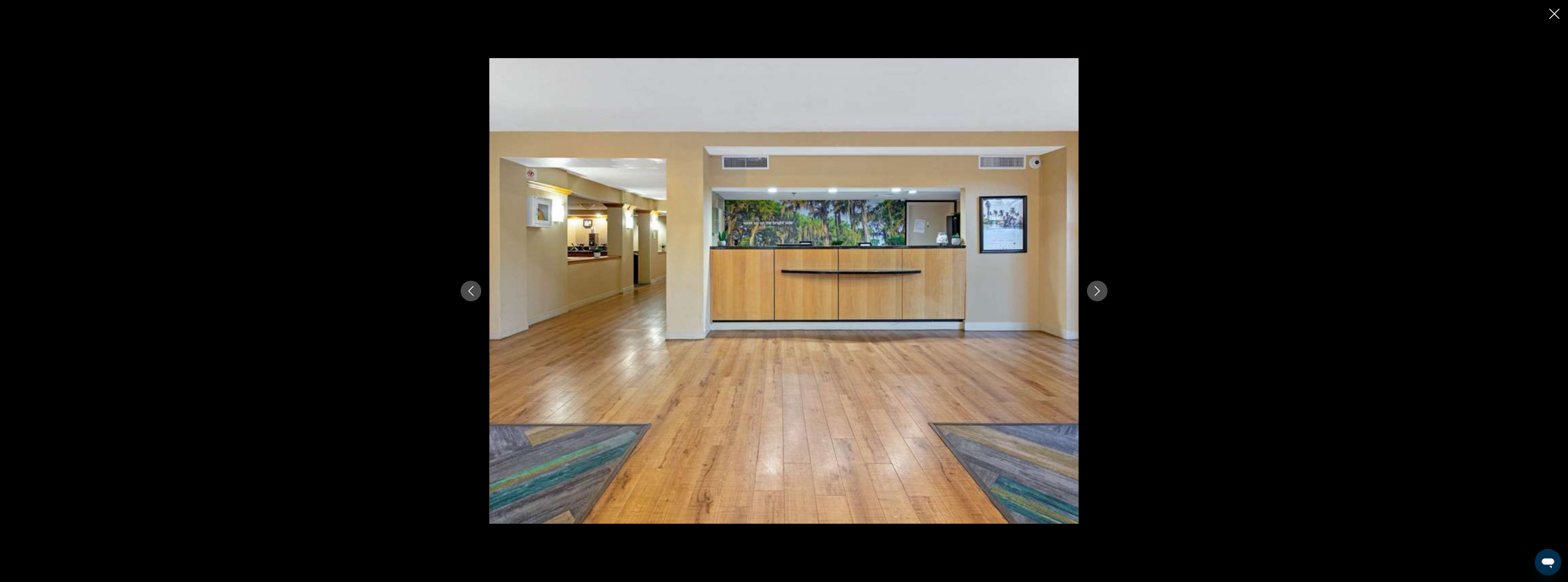
click at [1089, 298] on button "Next image" at bounding box center [1097, 291] width 21 height 21
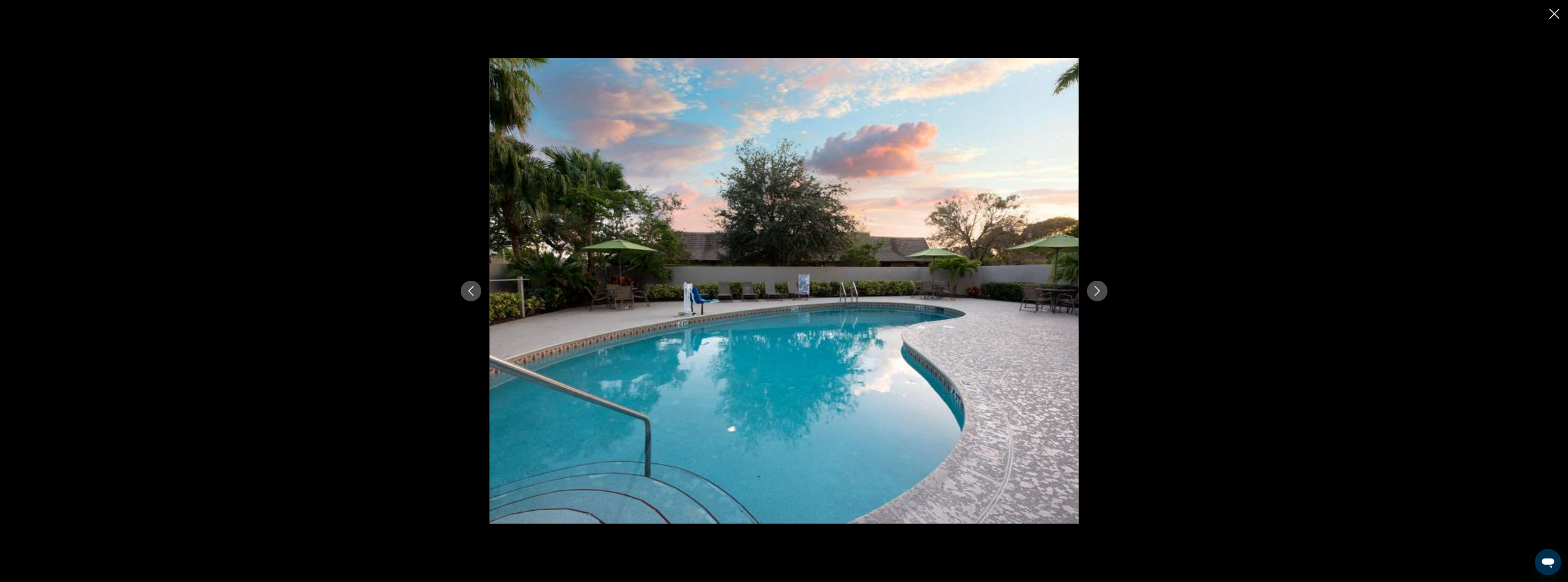
click at [1089, 298] on button "Next image" at bounding box center [1097, 291] width 21 height 21
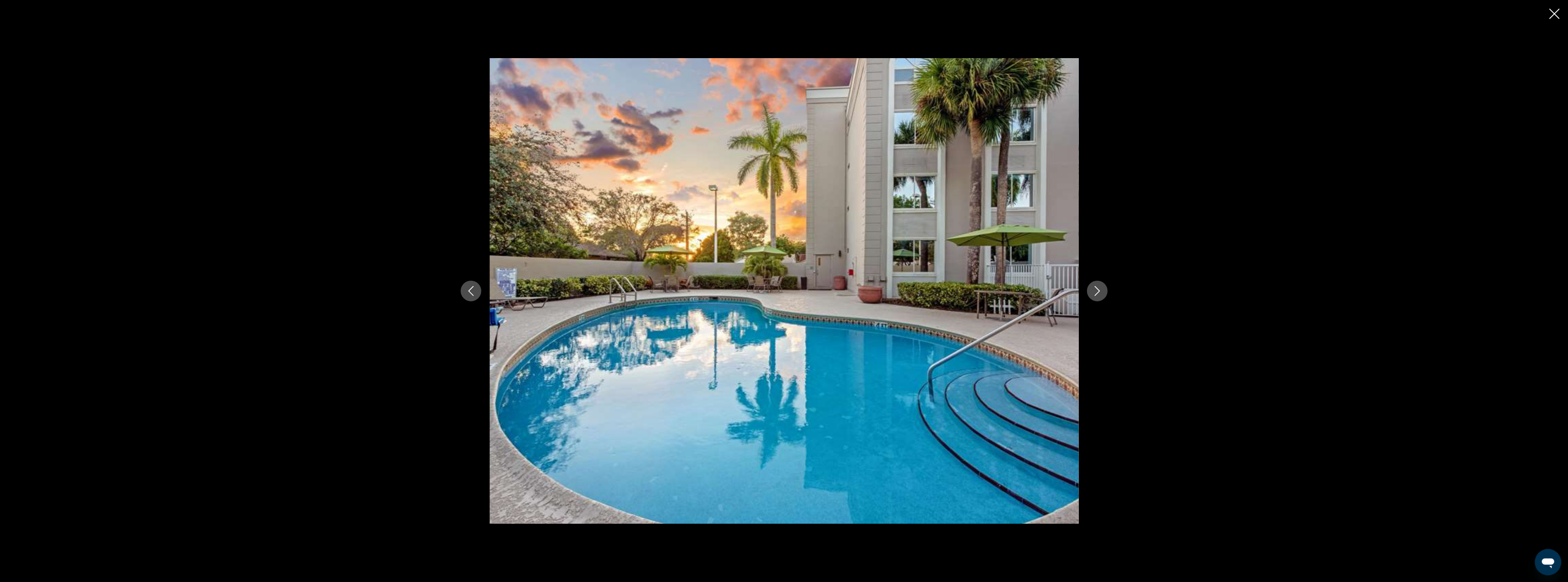
click at [1089, 298] on button "Next image" at bounding box center [1097, 291] width 21 height 21
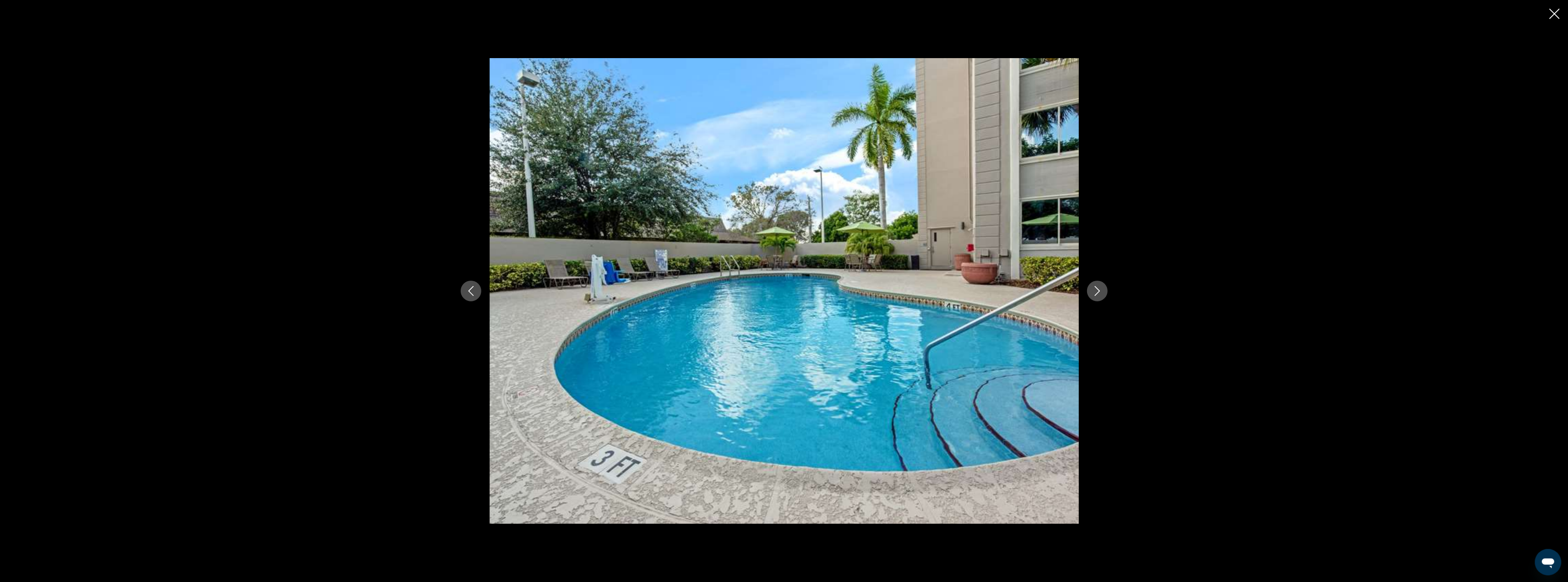
click at [1089, 298] on button "Next image" at bounding box center [1097, 291] width 21 height 21
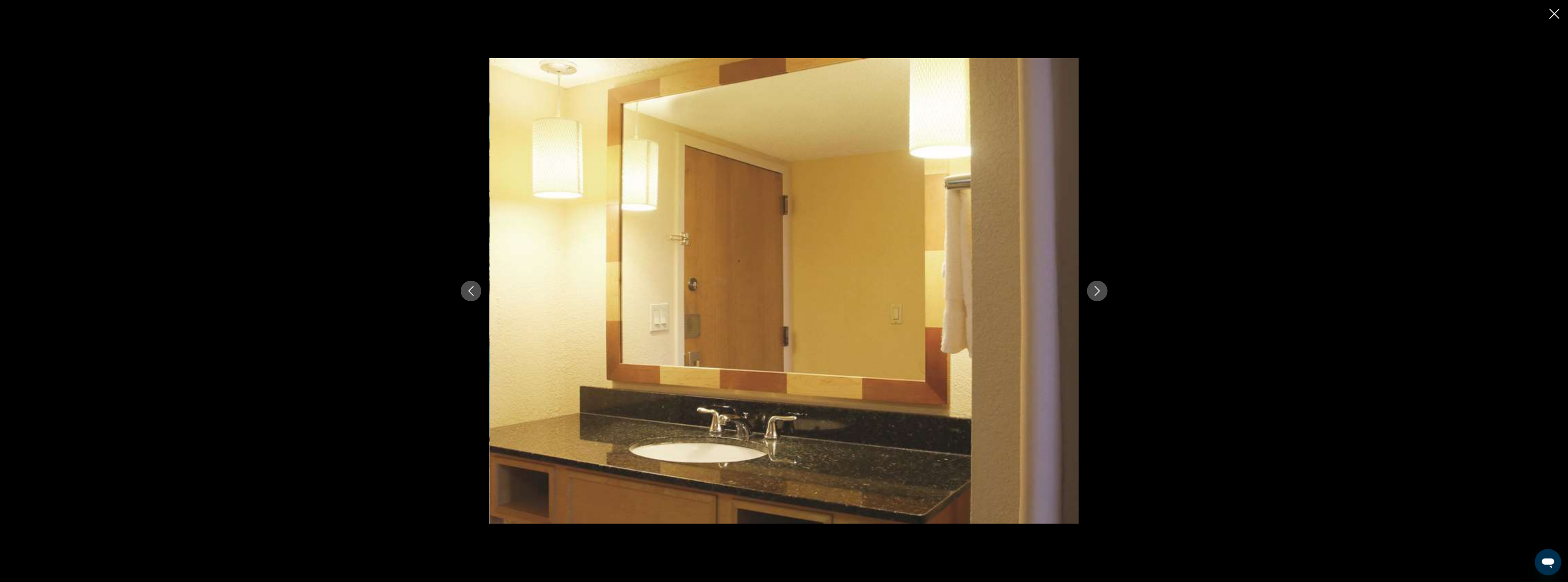
click at [1089, 298] on button "Next image" at bounding box center [1097, 291] width 21 height 21
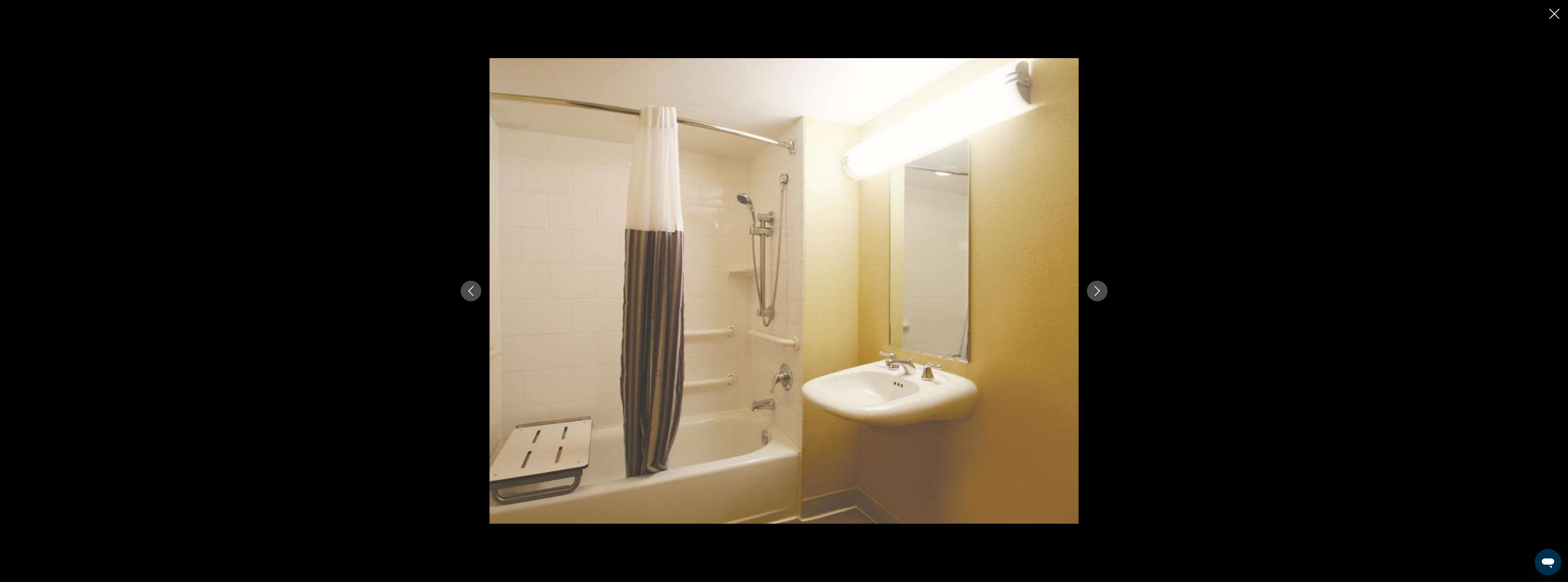
click at [1089, 298] on button "Next image" at bounding box center [1097, 291] width 21 height 21
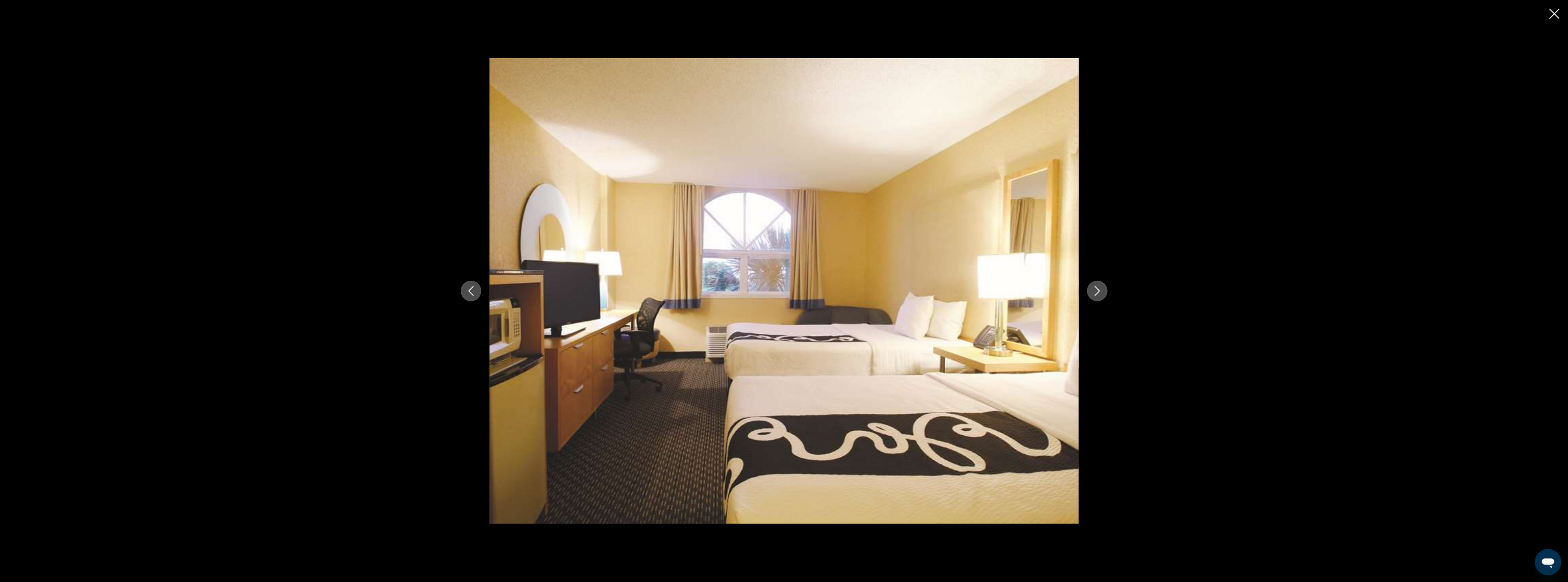
click at [1555, 9] on icon "Close slideshow" at bounding box center [1555, 13] width 10 height 10
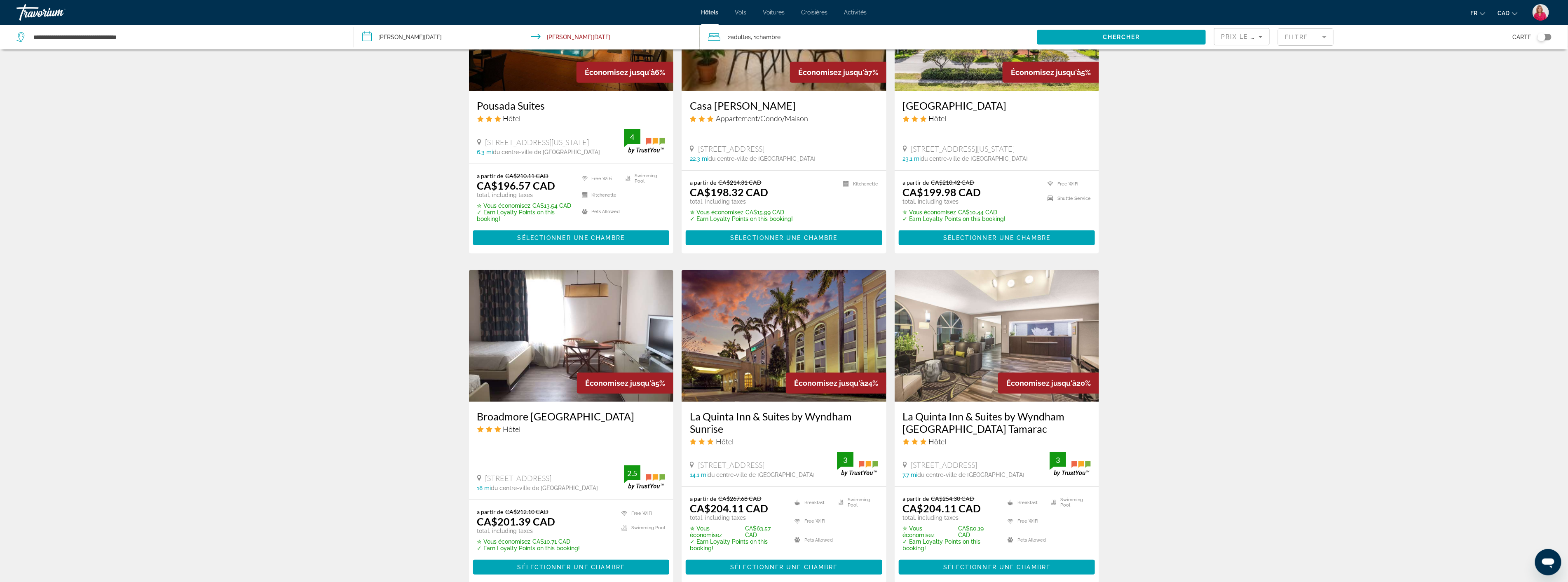
scroll to position [503, 0]
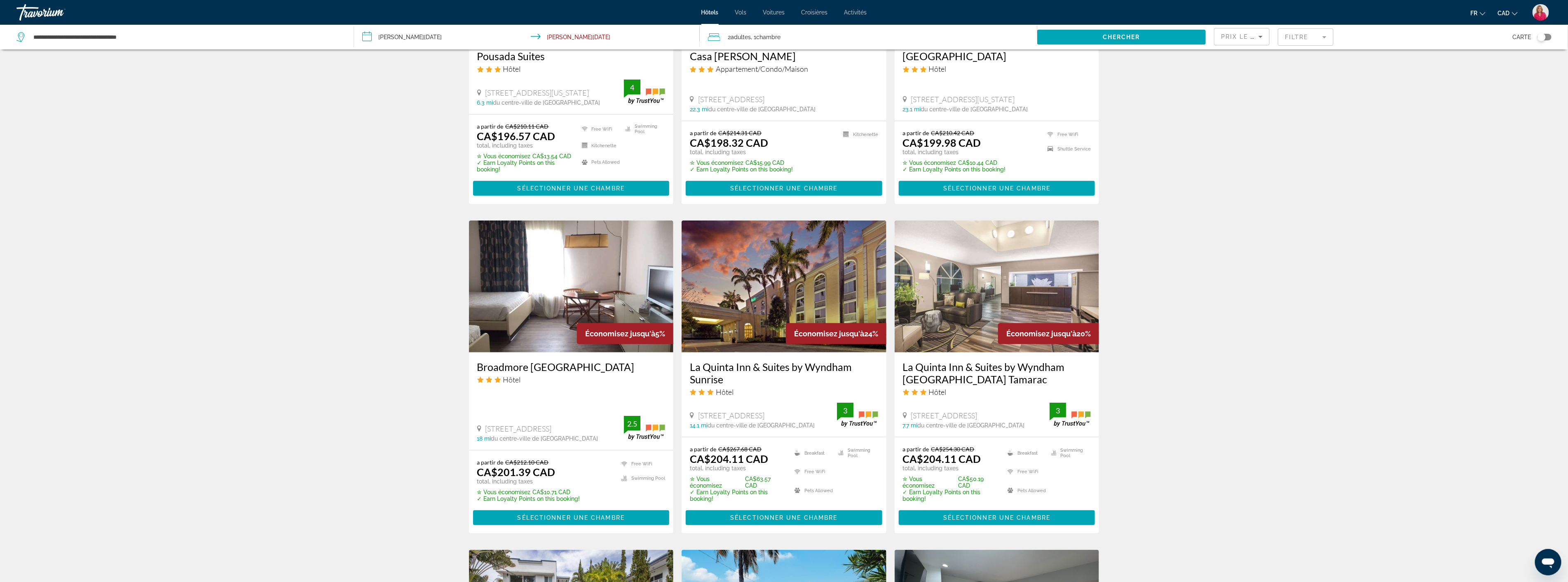
click at [759, 312] on img "Main content" at bounding box center [784, 286] width 205 height 132
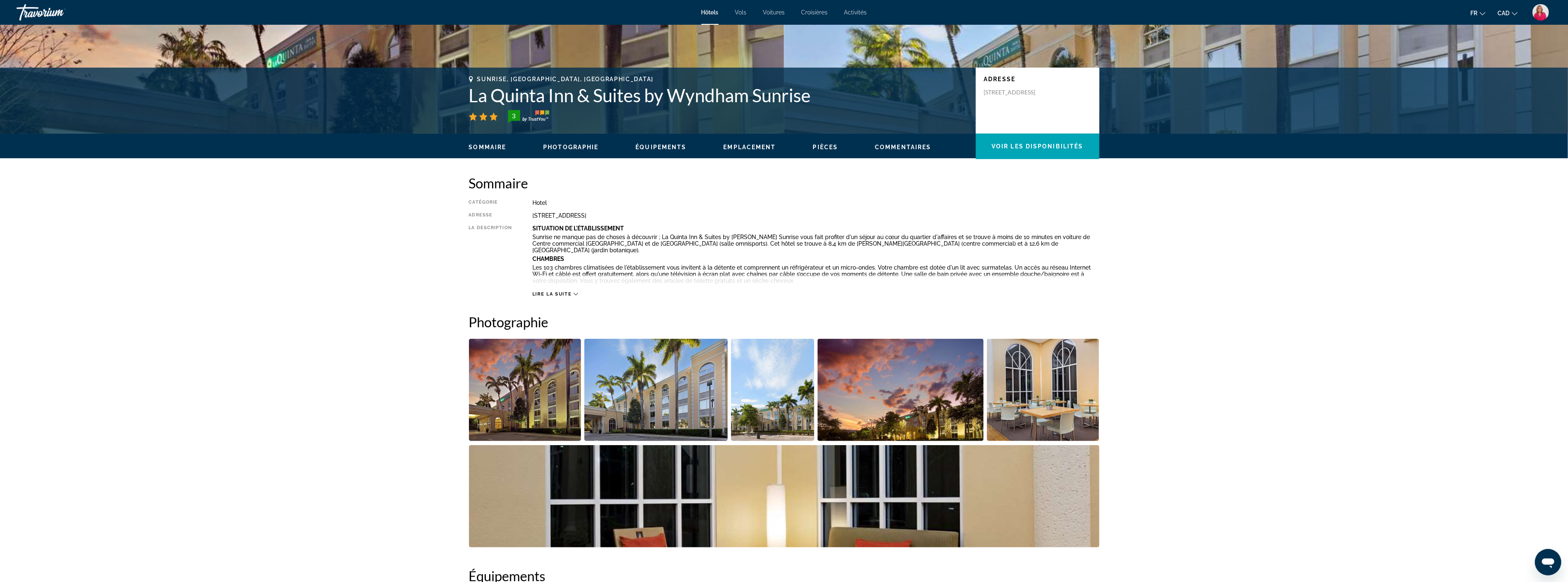
scroll to position [275, 0]
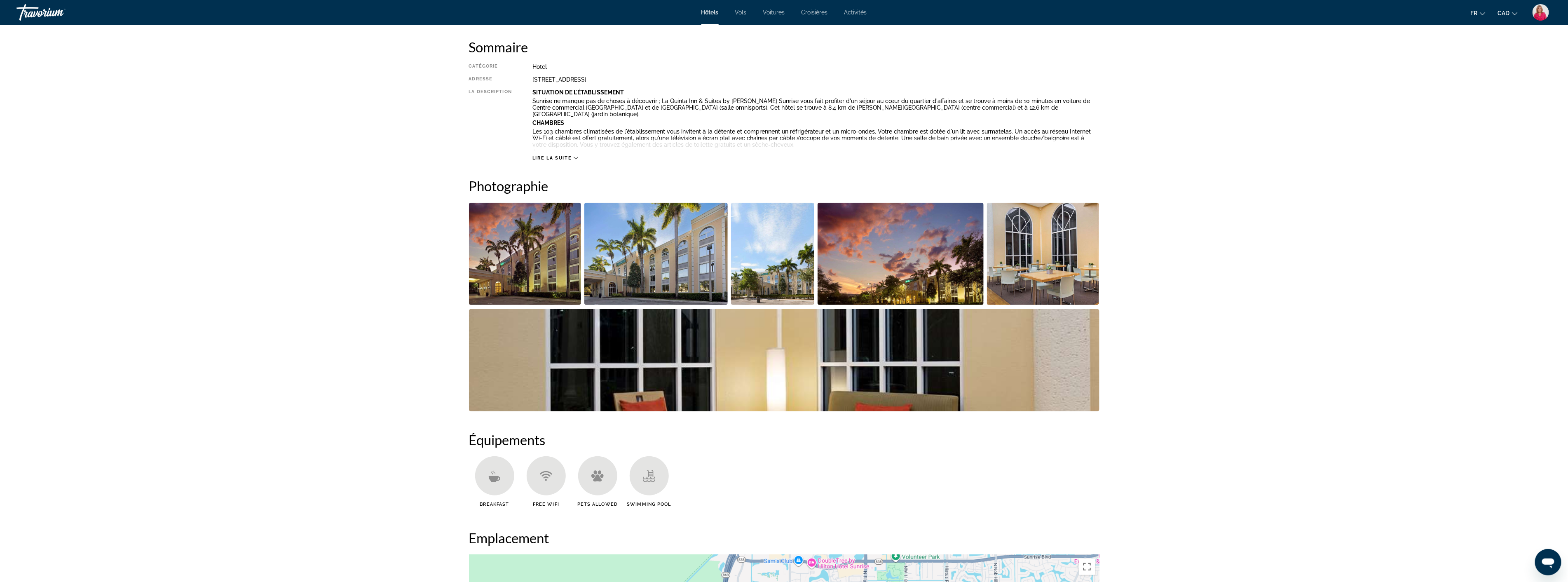
click at [1055, 265] on img "Open full-screen image slider" at bounding box center [1043, 254] width 113 height 102
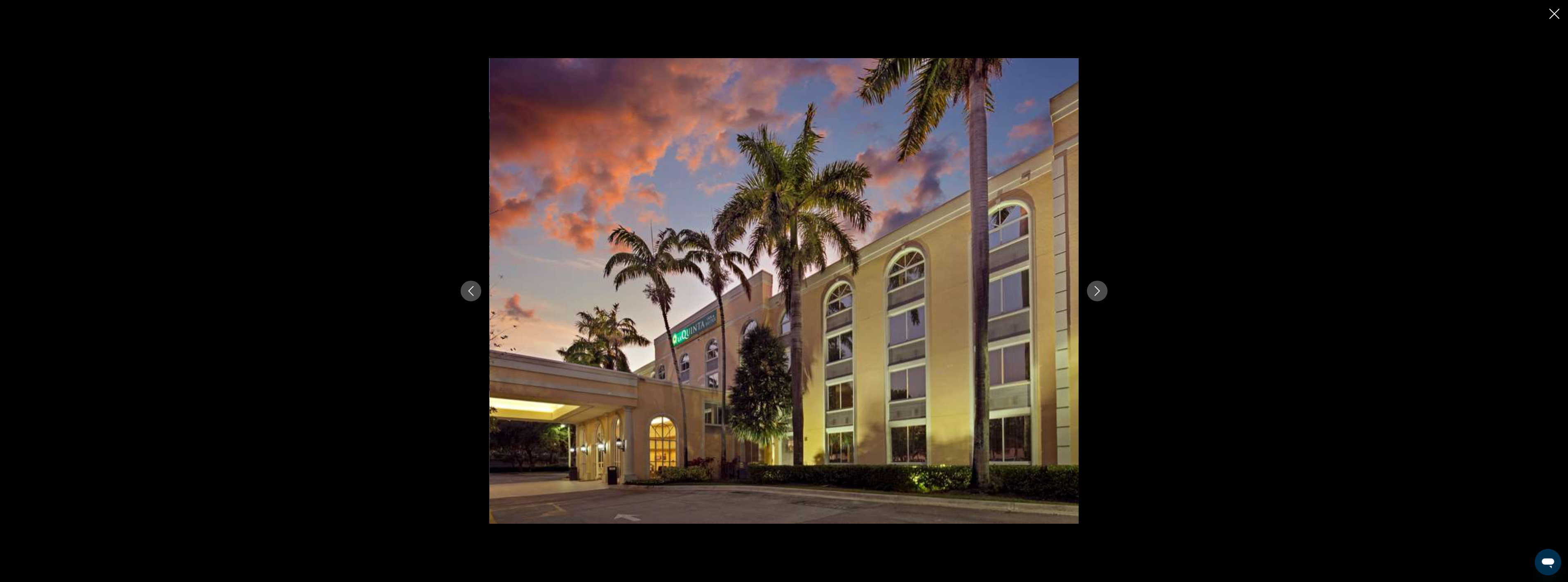
click at [1097, 290] on icon "Next image" at bounding box center [1097, 291] width 10 height 10
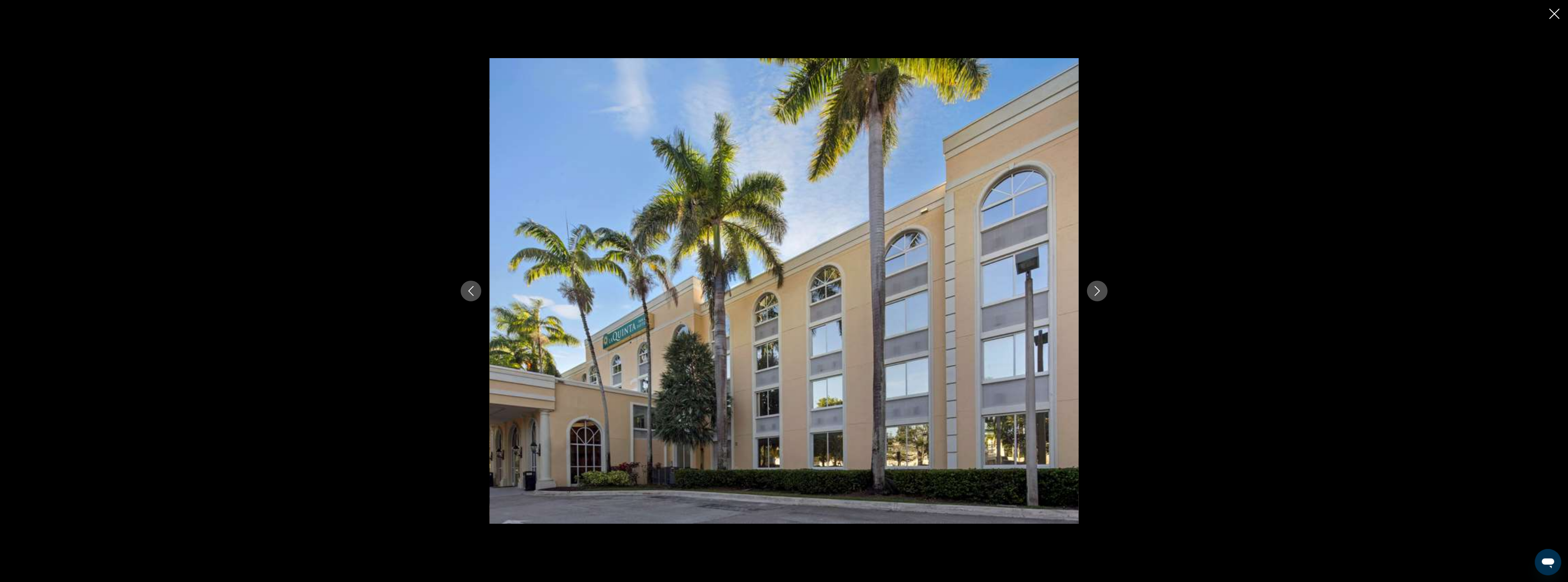
click at [1097, 290] on icon "Next image" at bounding box center [1097, 291] width 10 height 10
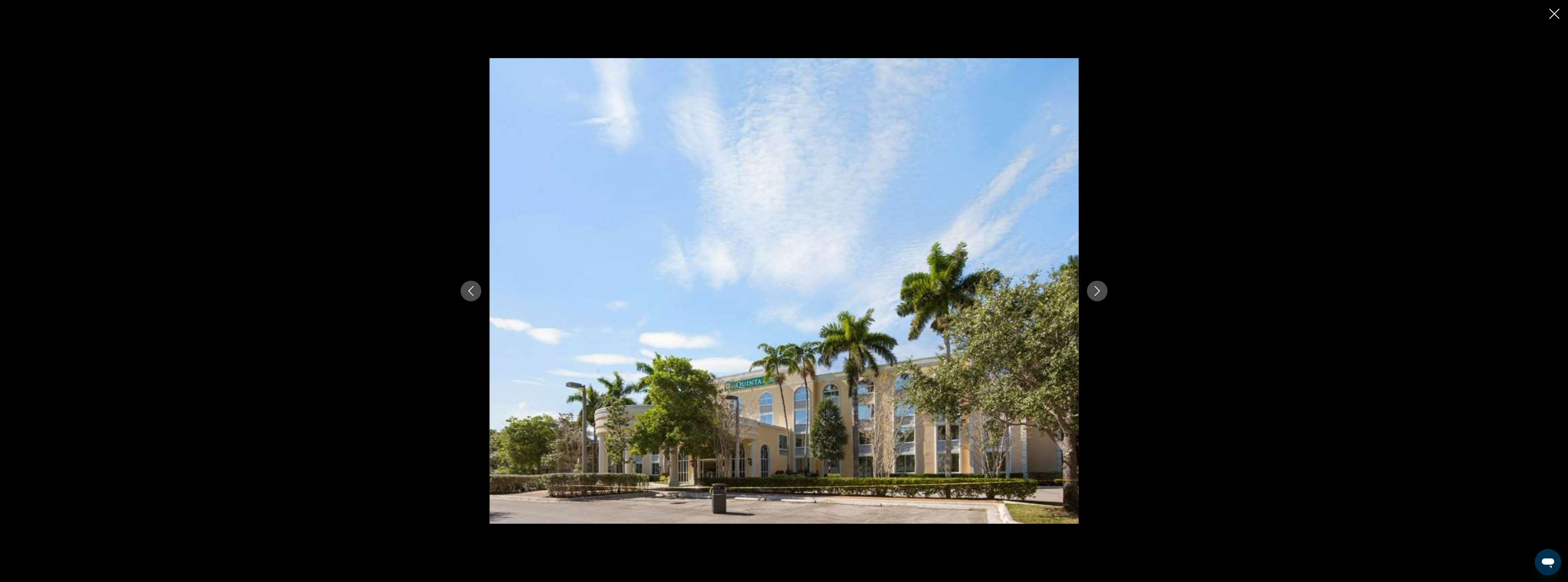
click at [1097, 290] on icon "Next image" at bounding box center [1097, 291] width 10 height 10
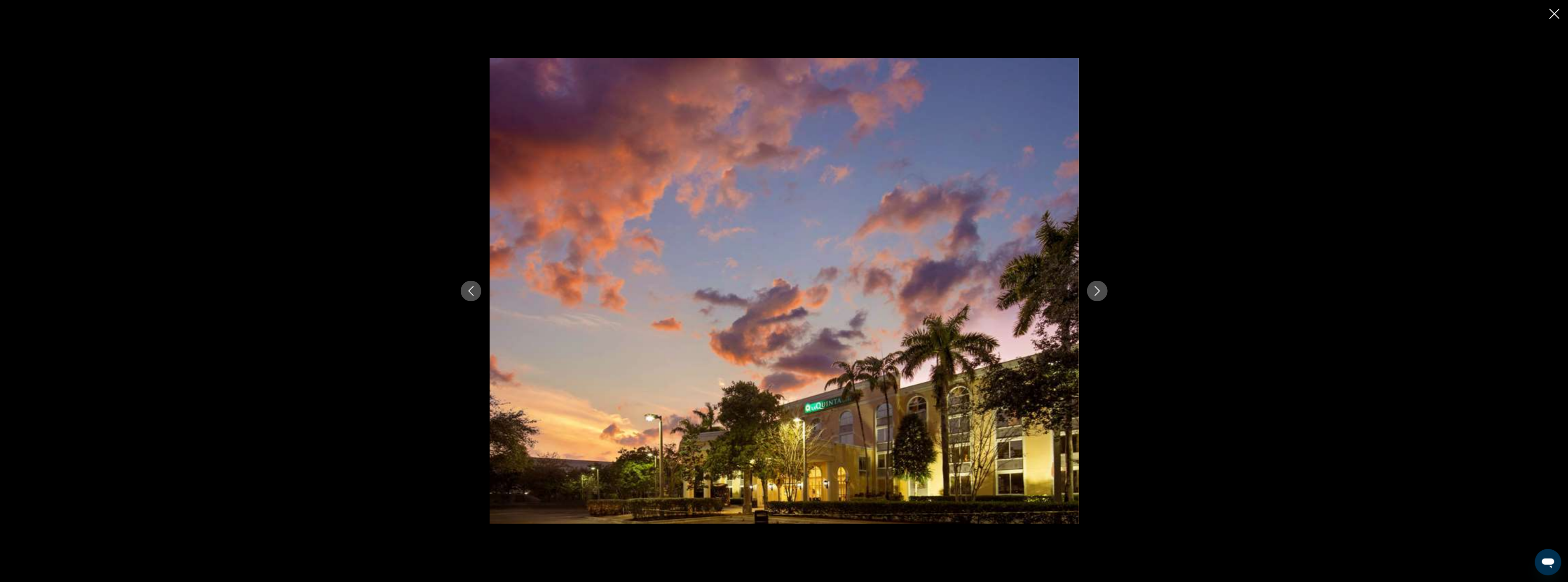
click at [1097, 290] on icon "Next image" at bounding box center [1097, 291] width 10 height 10
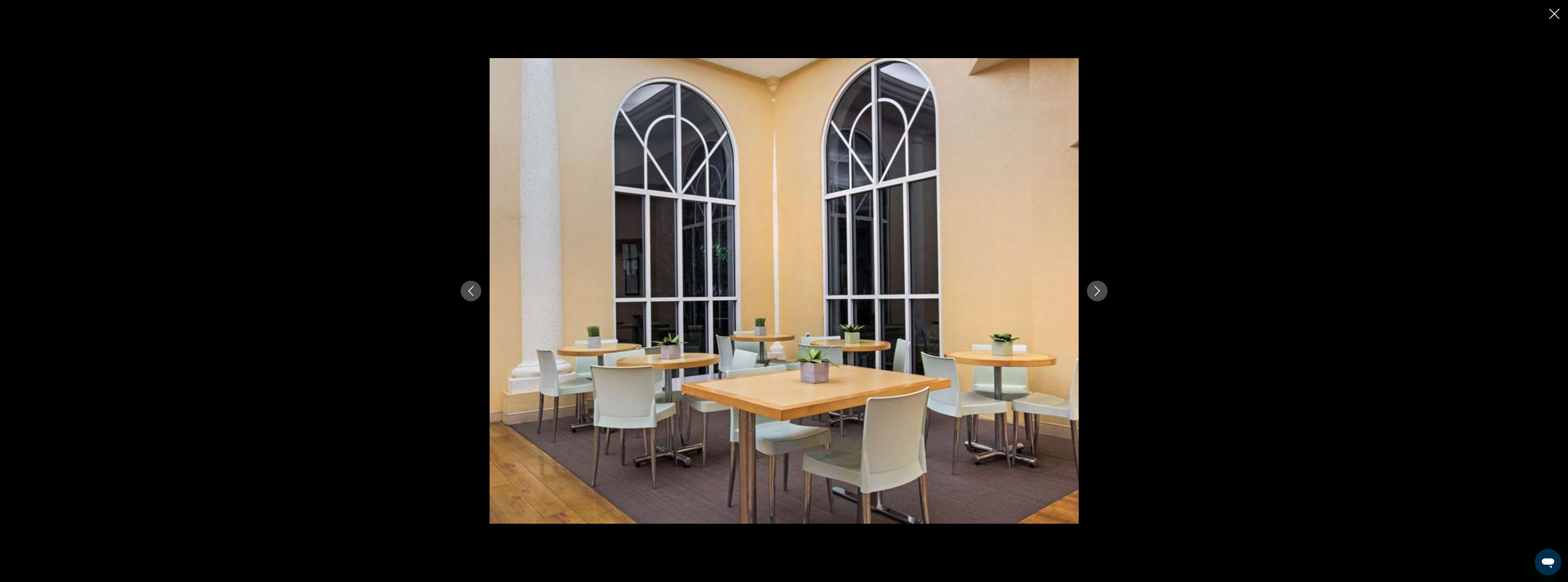
click at [1097, 290] on icon "Next image" at bounding box center [1097, 291] width 10 height 10
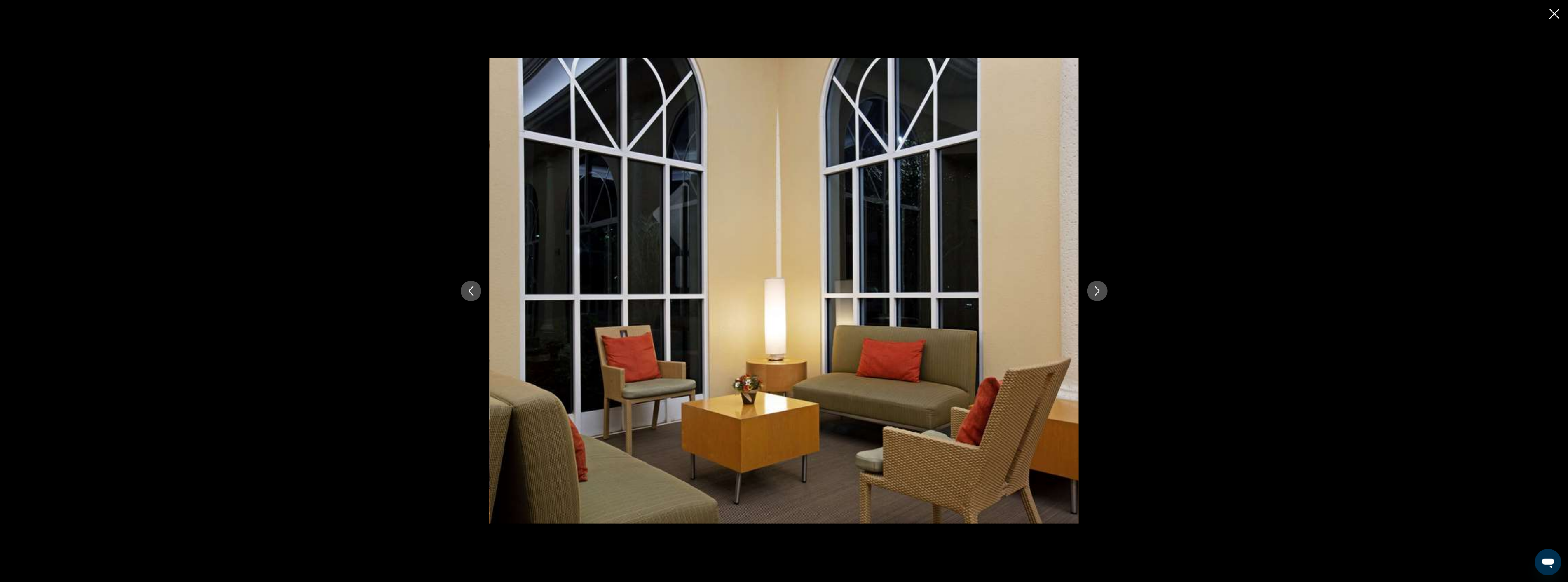
click at [1097, 290] on icon "Next image" at bounding box center [1097, 291] width 10 height 10
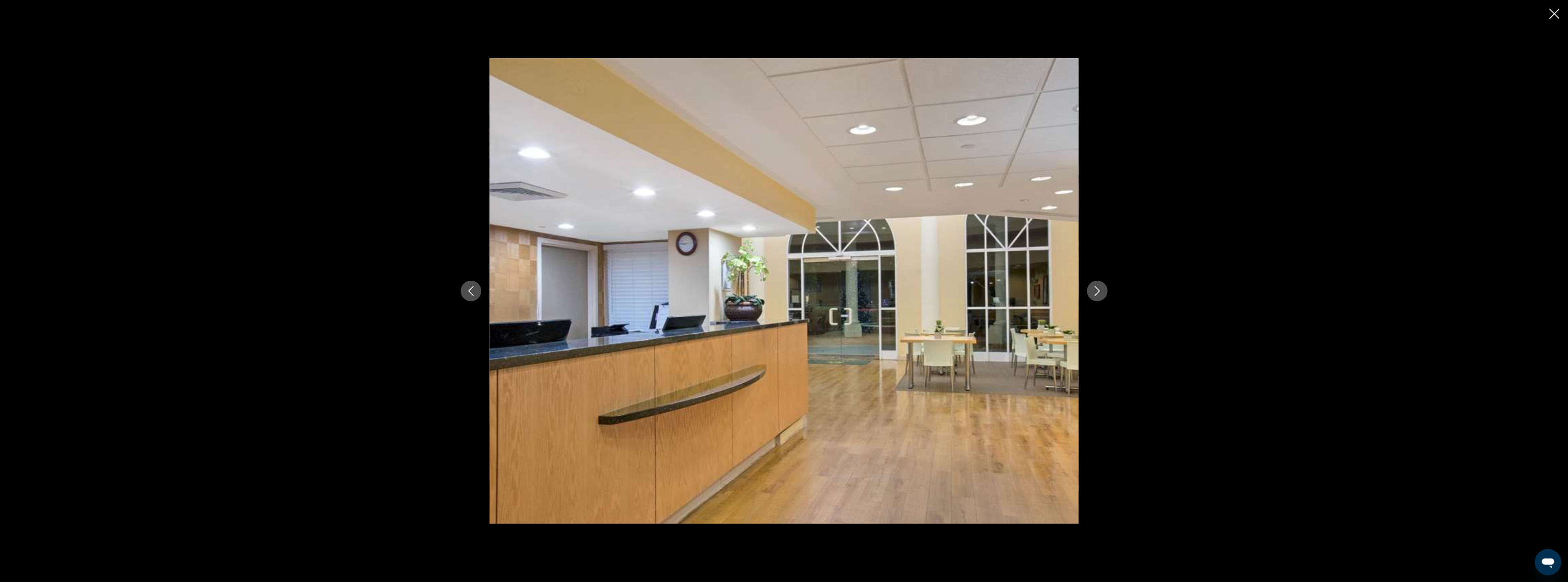
click at [1097, 290] on icon "Next image" at bounding box center [1097, 291] width 10 height 10
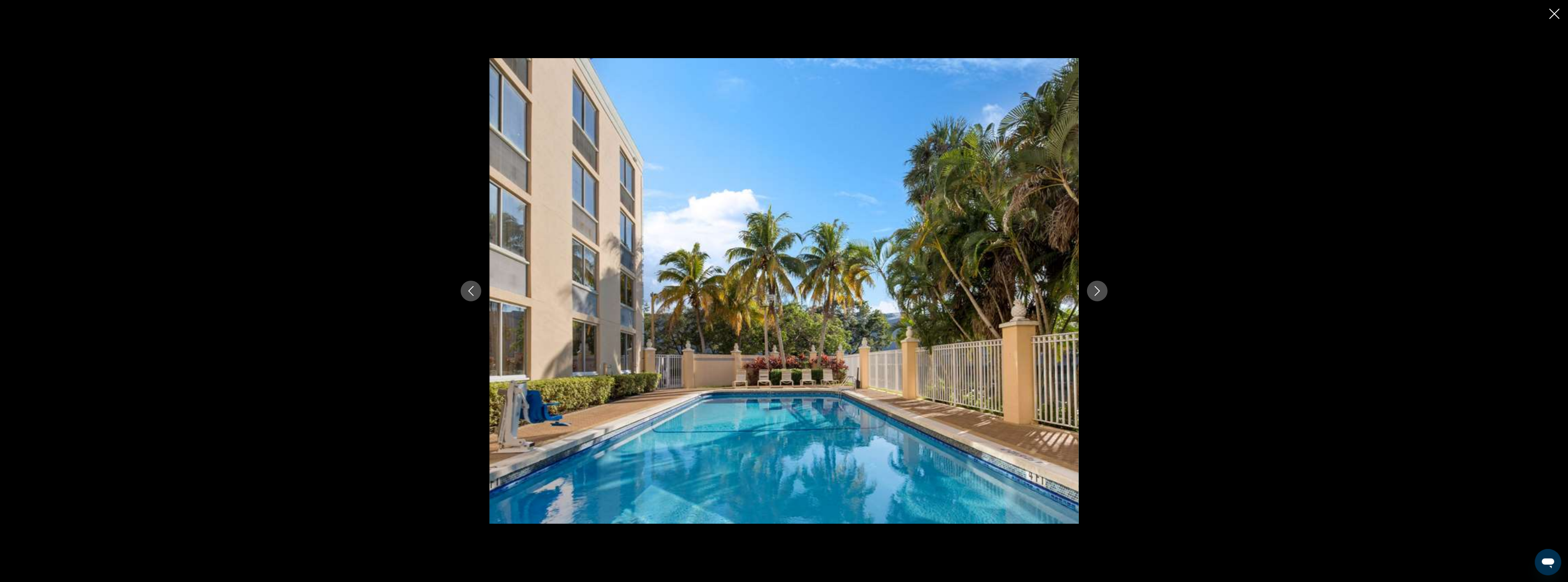
click at [1097, 290] on icon "Next image" at bounding box center [1097, 291] width 10 height 10
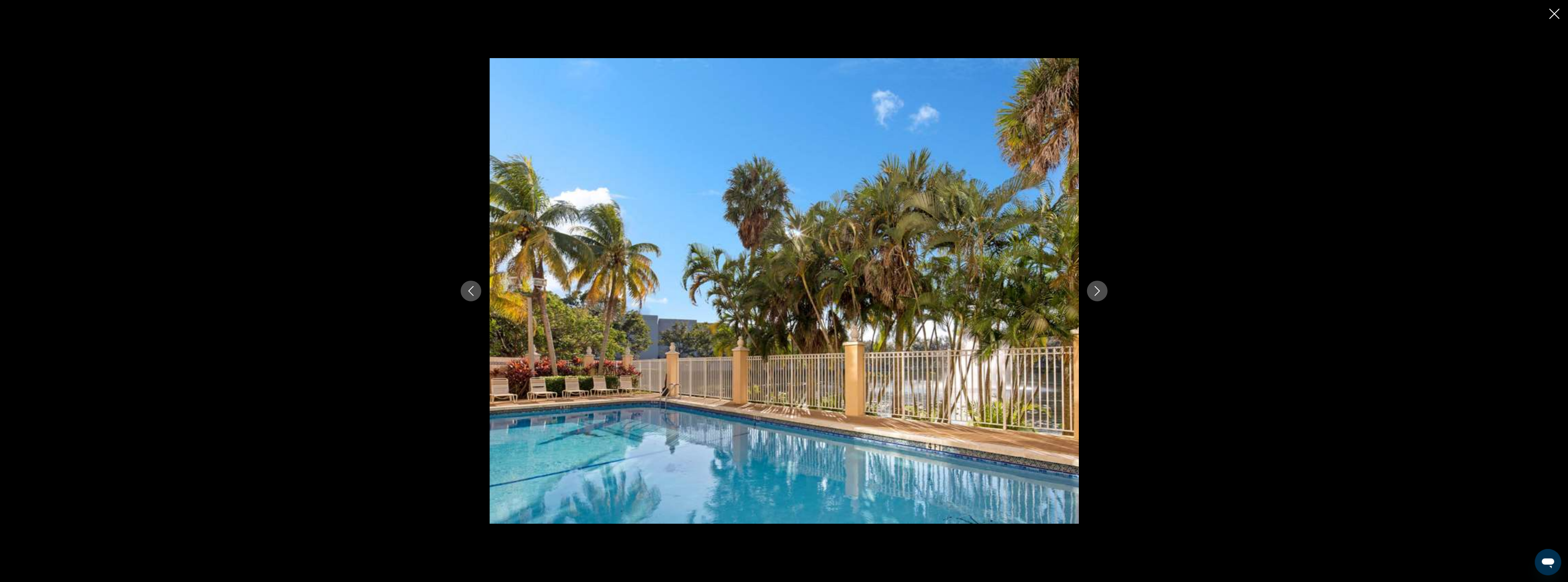
click at [1097, 290] on icon "Next image" at bounding box center [1097, 291] width 10 height 10
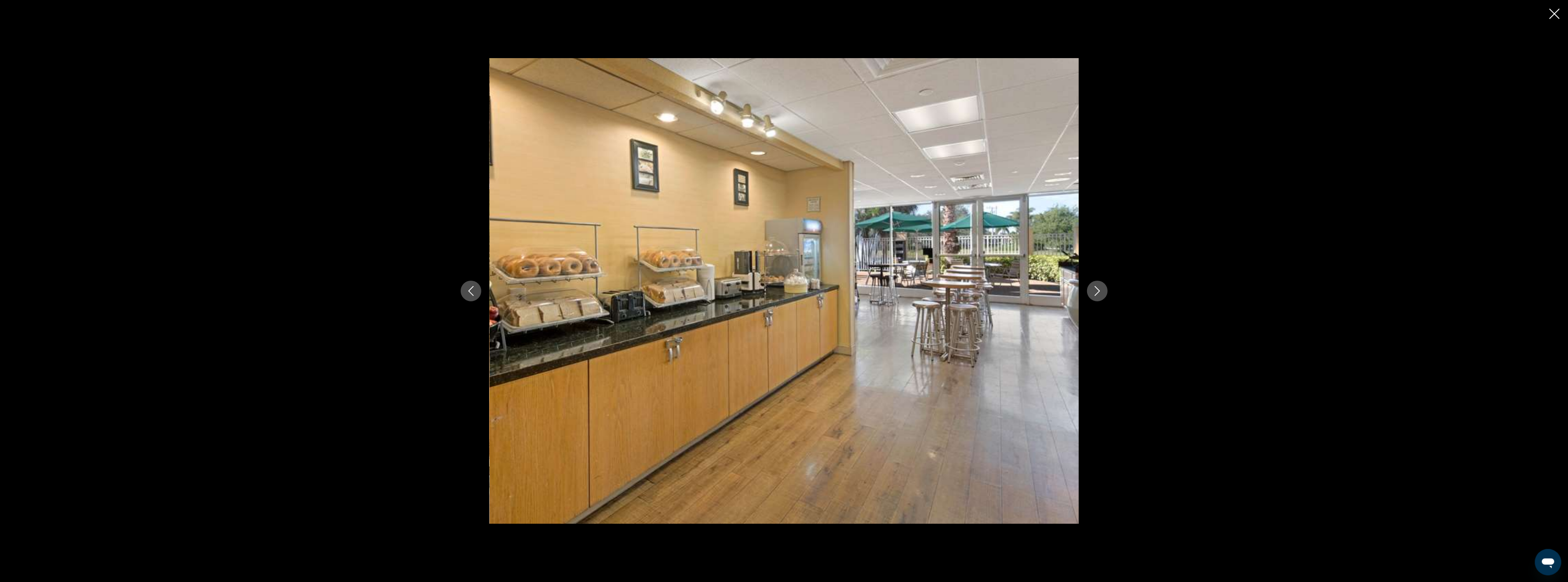
click at [1097, 290] on icon "Next image" at bounding box center [1097, 291] width 10 height 10
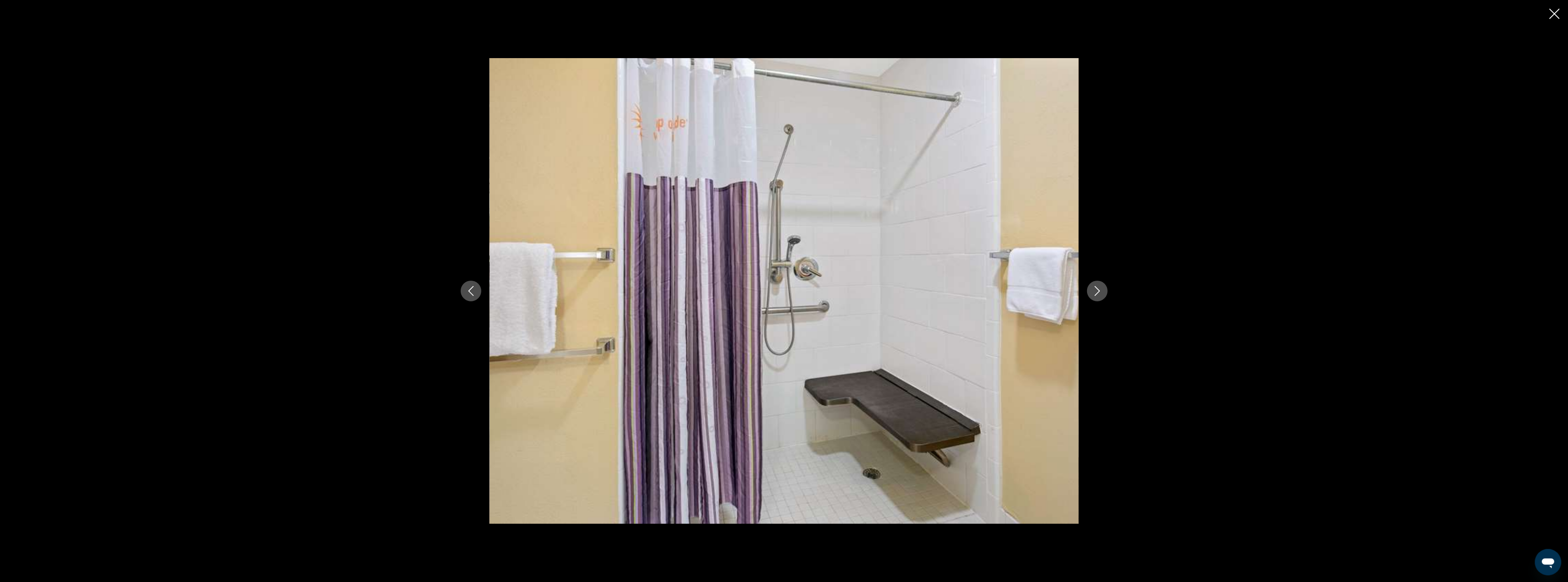
click at [1097, 290] on icon "Next image" at bounding box center [1097, 291] width 10 height 10
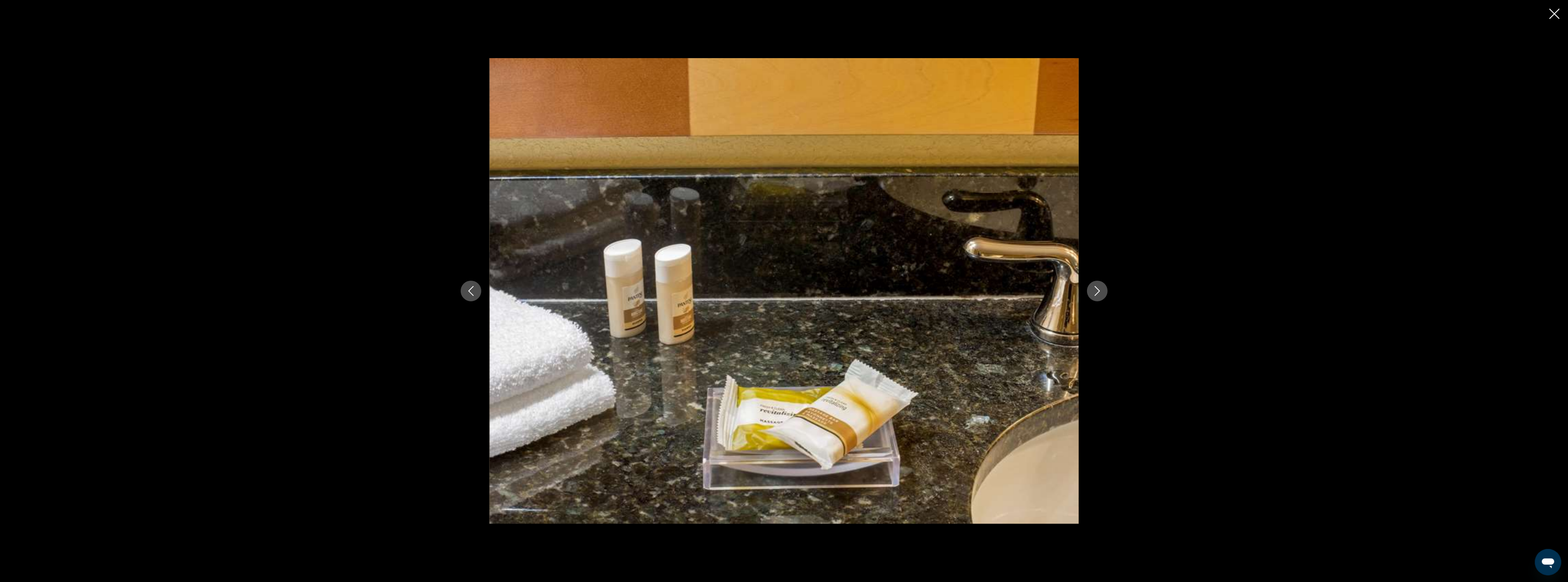
click at [1097, 290] on icon "Next image" at bounding box center [1097, 291] width 10 height 10
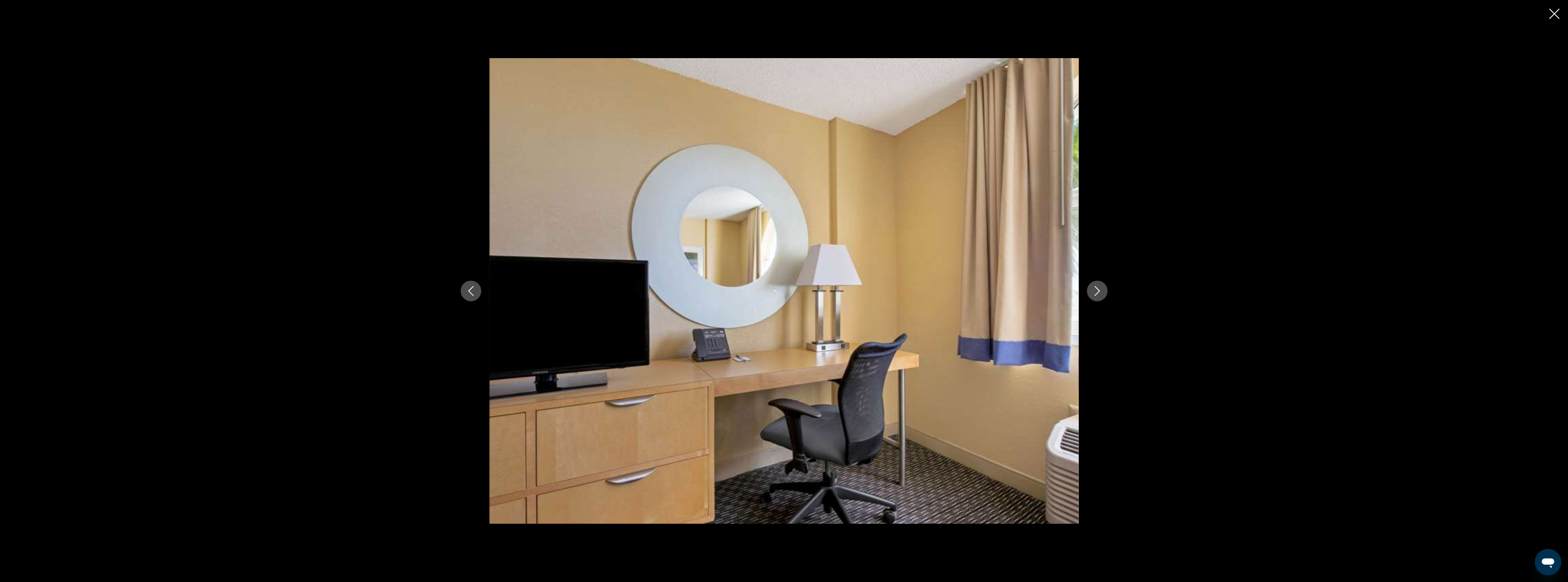
click at [1097, 290] on icon "Next image" at bounding box center [1097, 291] width 10 height 10
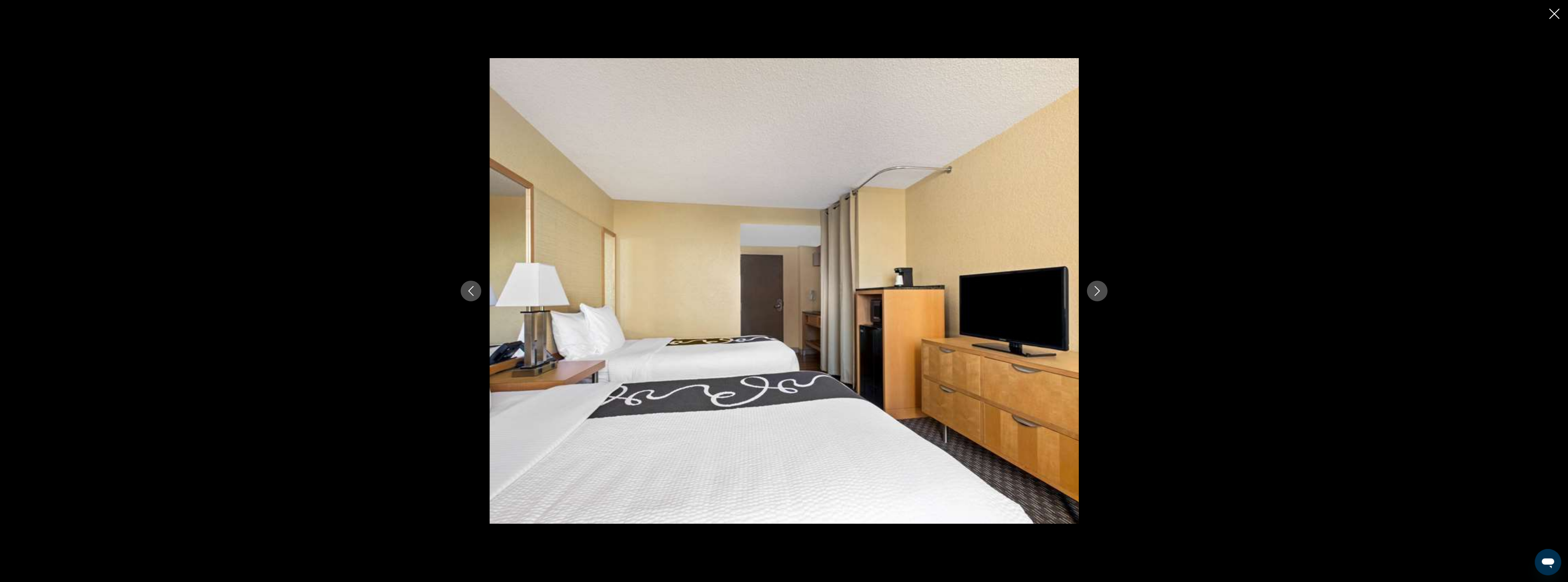
click at [1097, 290] on icon "Next image" at bounding box center [1097, 291] width 10 height 10
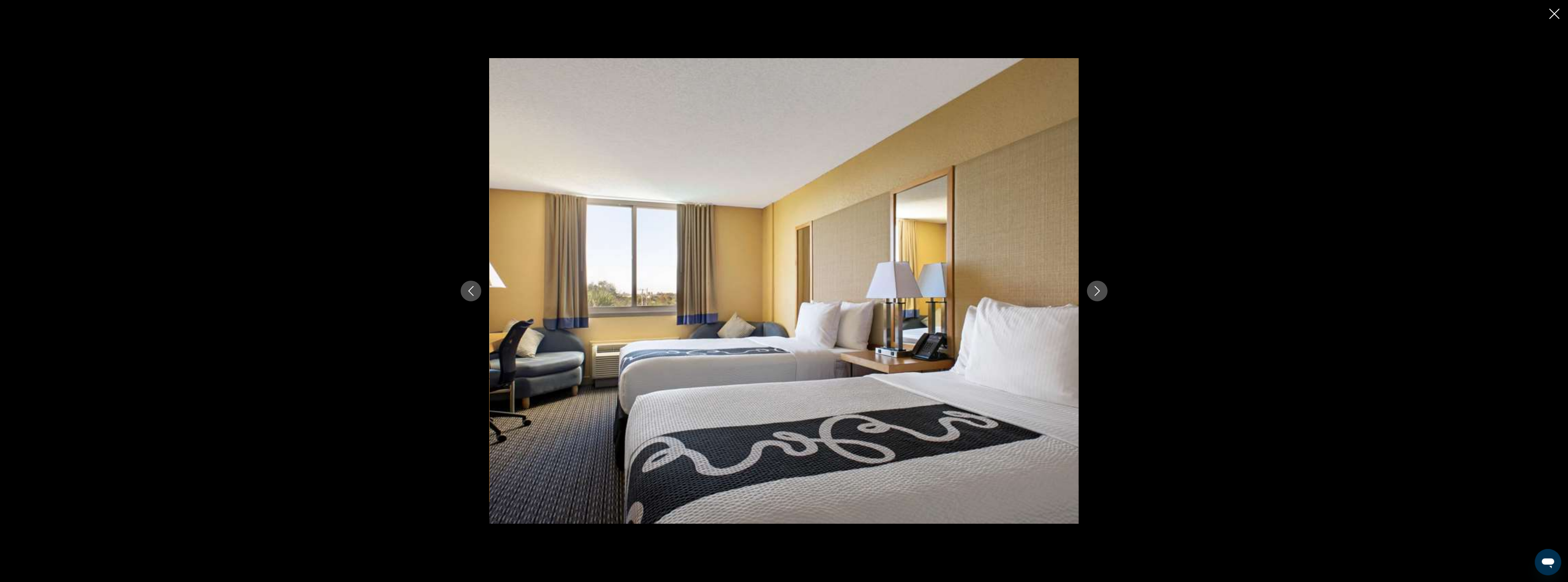
click at [1551, 10] on icon "Close slideshow" at bounding box center [1555, 13] width 10 height 10
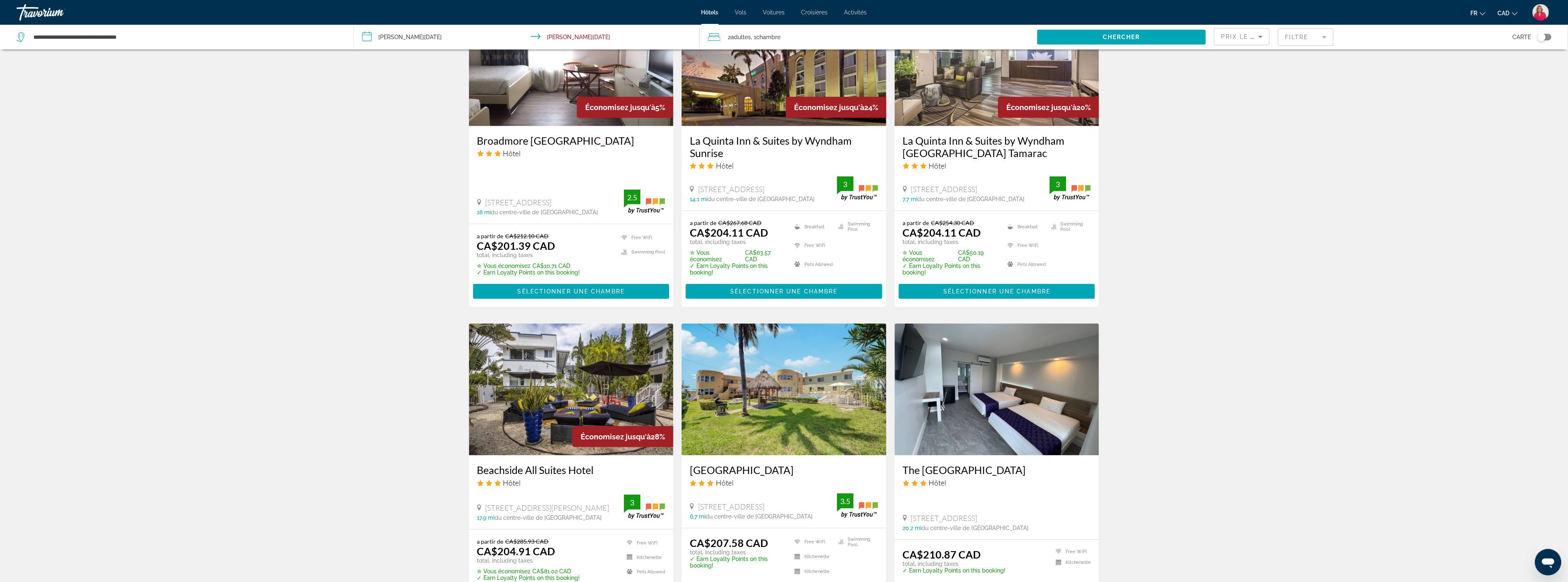
scroll to position [778, 0]
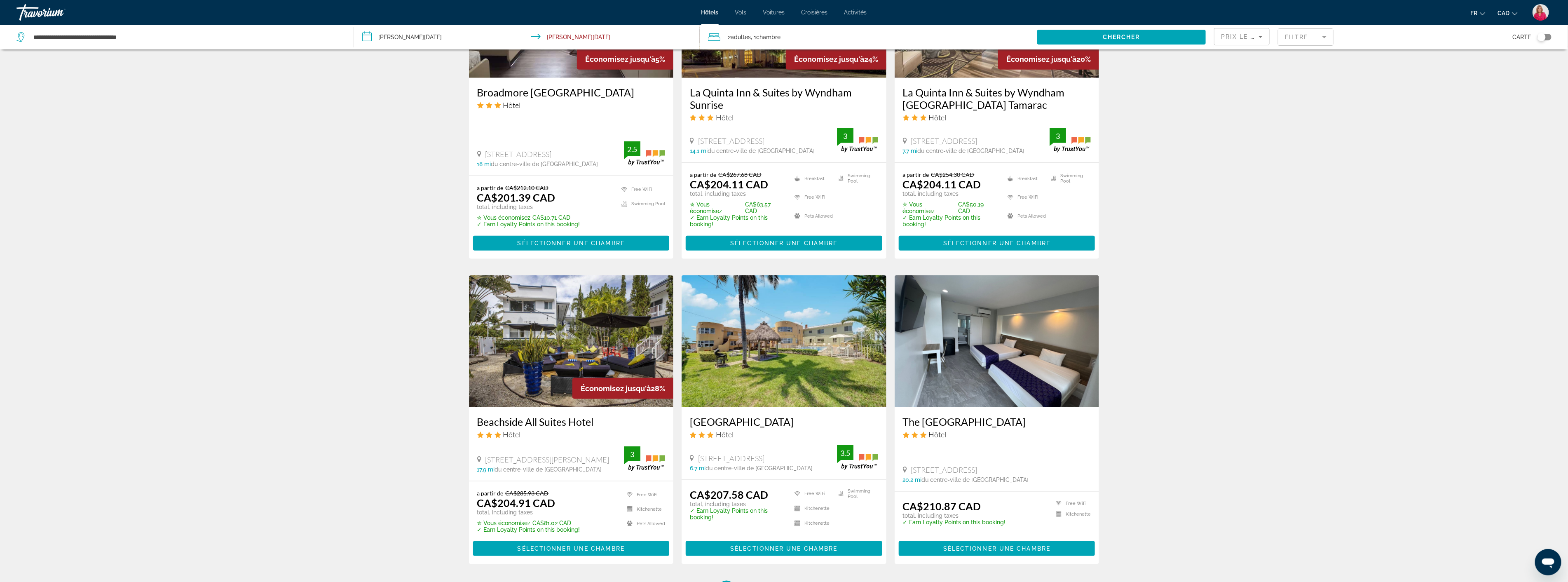
click at [782, 330] on img "Main content" at bounding box center [784, 341] width 205 height 132
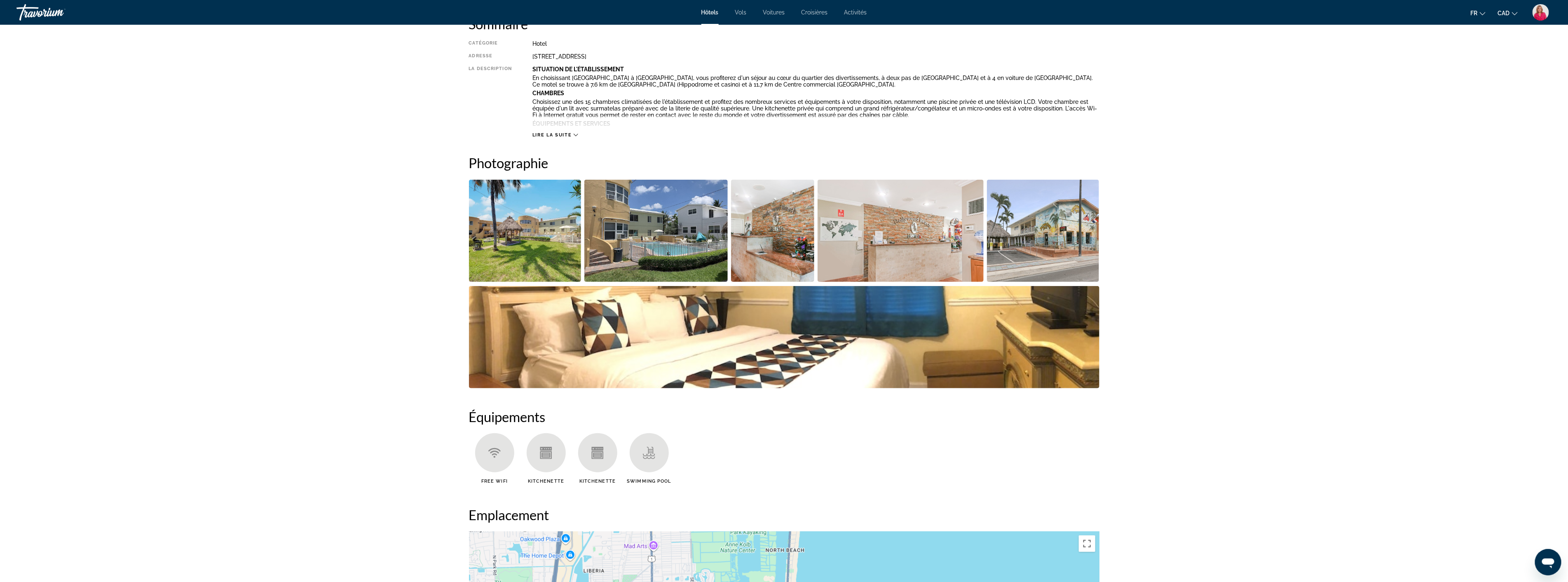
scroll to position [320, 0]
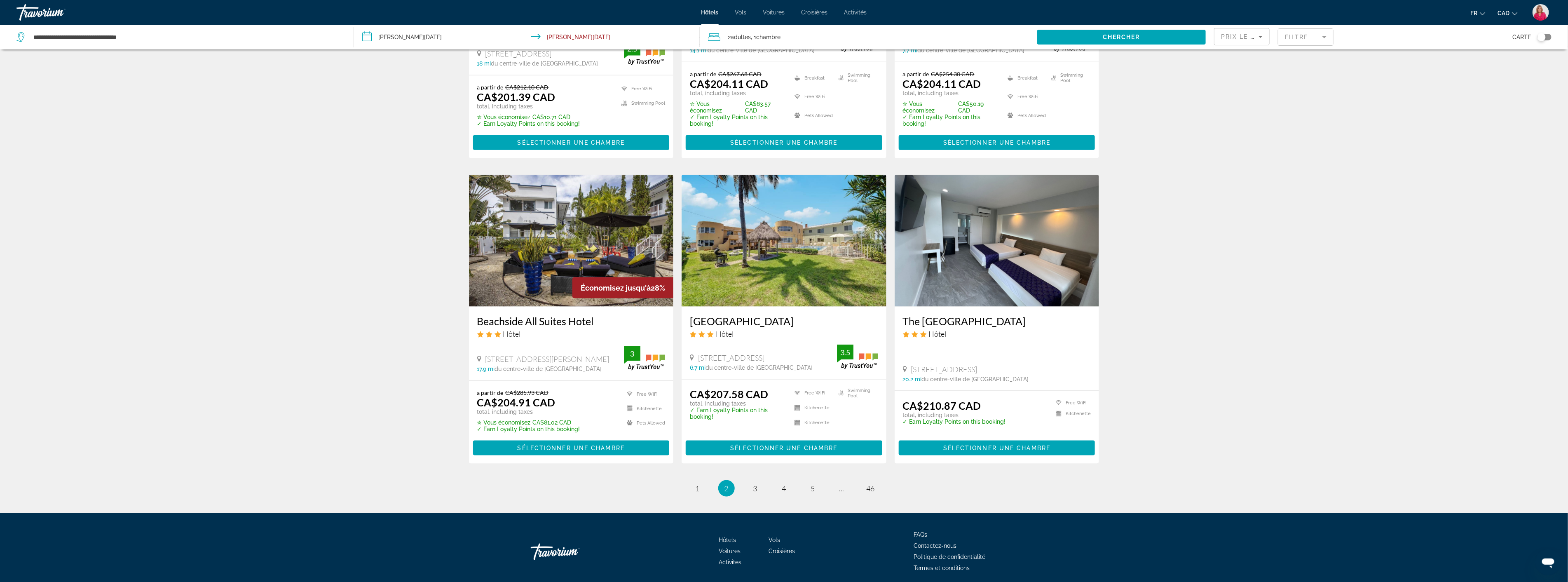
scroll to position [892, 0]
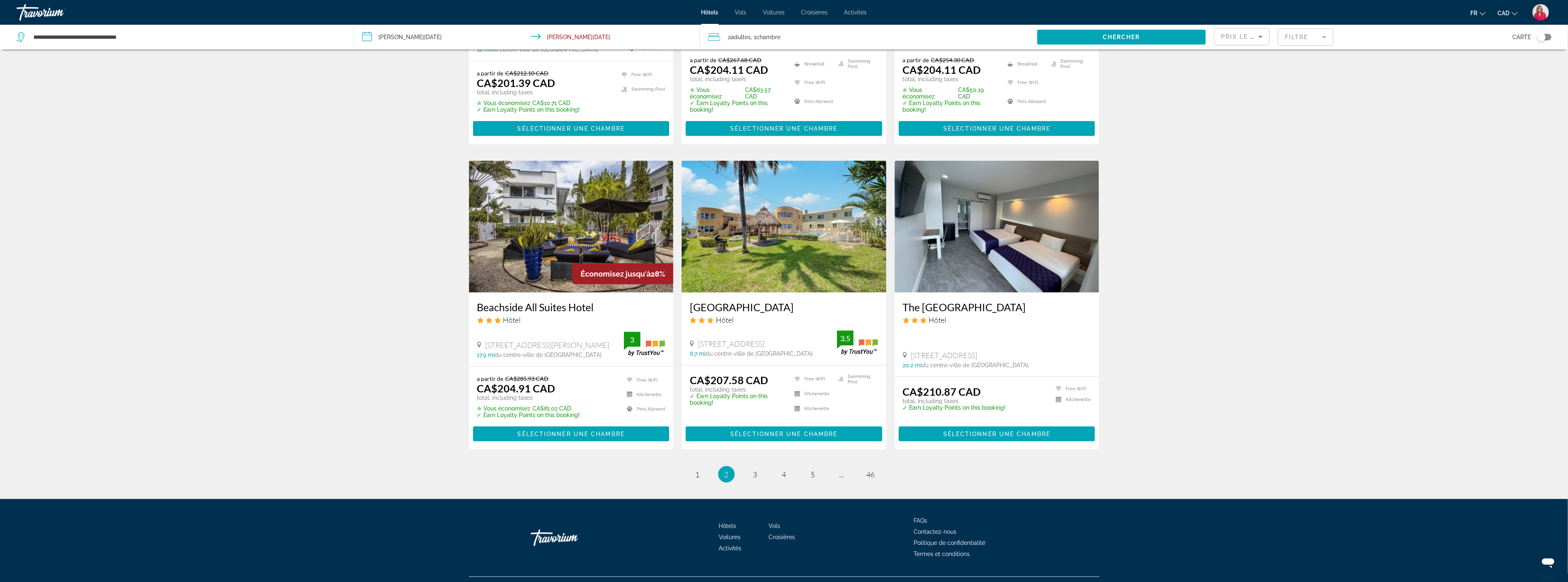
click at [975, 229] on img "Main content" at bounding box center [997, 226] width 205 height 132
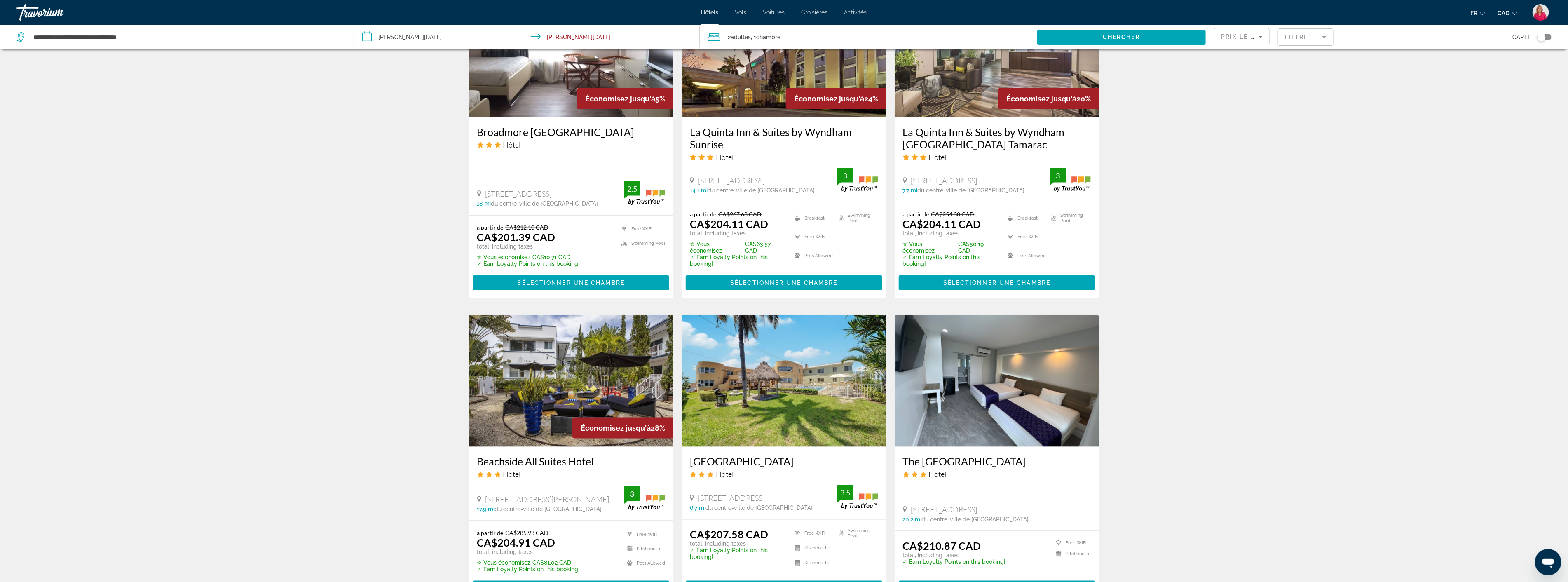
scroll to position [892, 0]
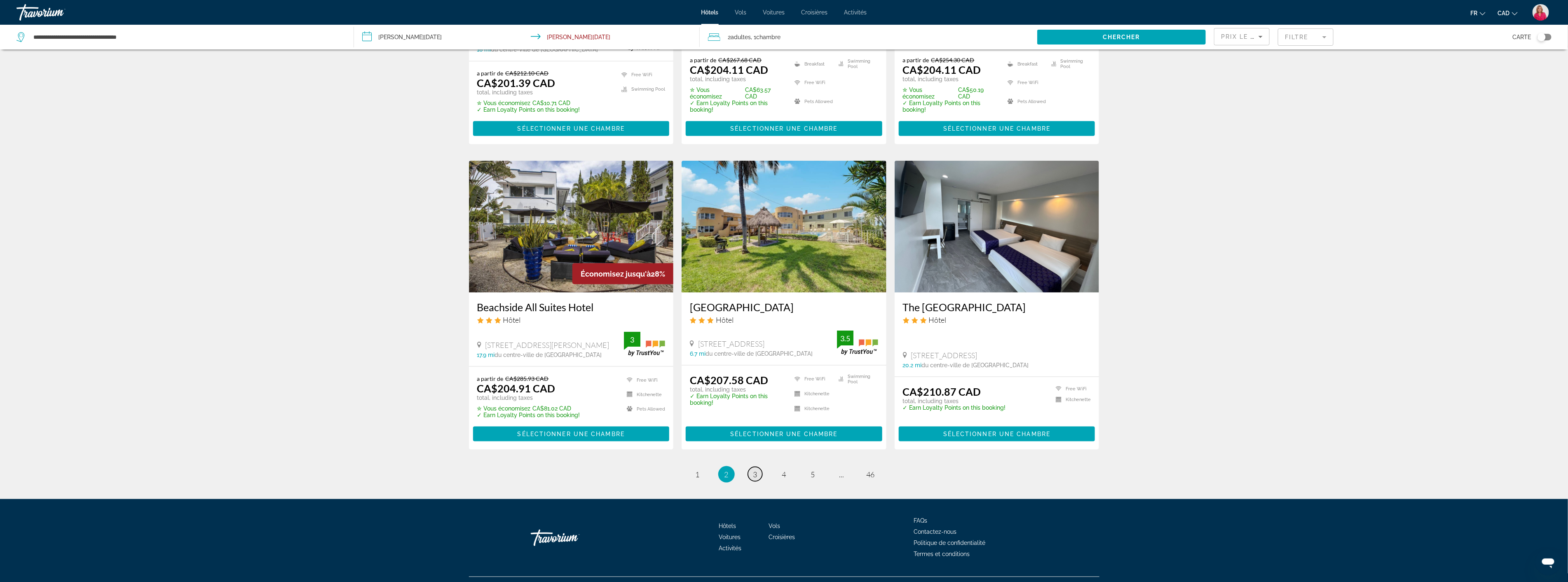
click at [756, 470] on span "3" at bounding box center [755, 474] width 4 height 9
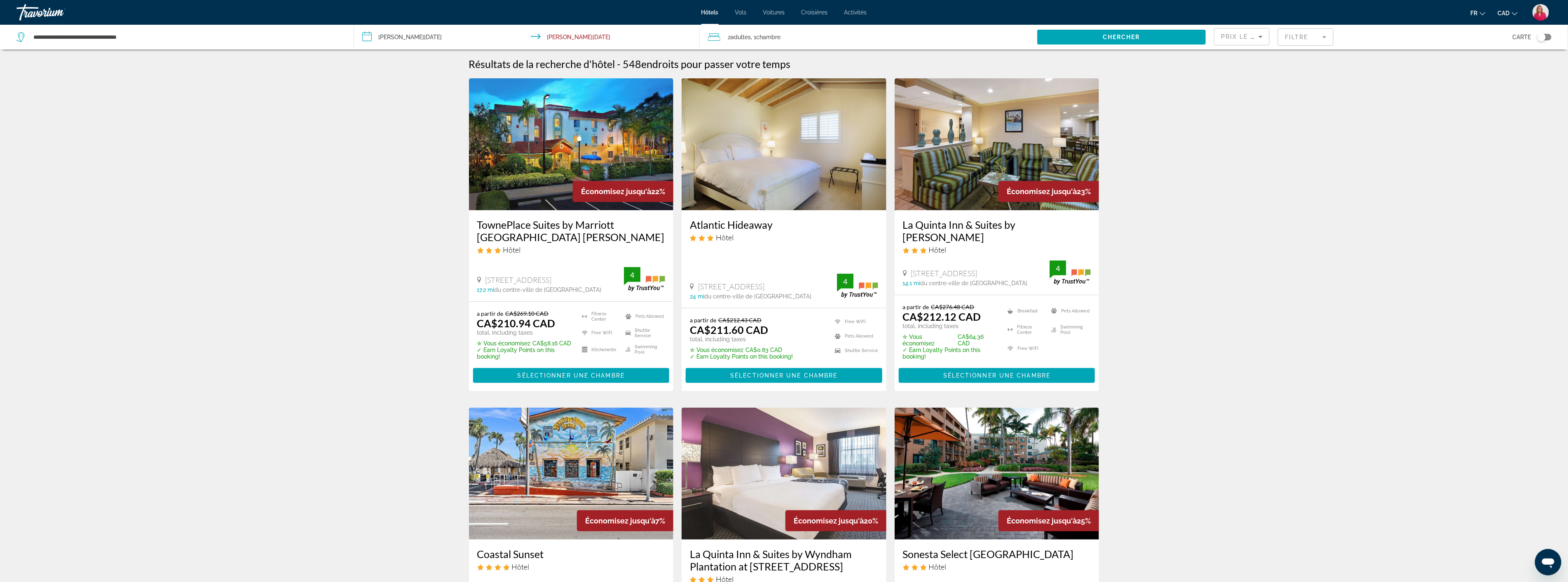
click at [941, 173] on img "Main content" at bounding box center [997, 144] width 205 height 132
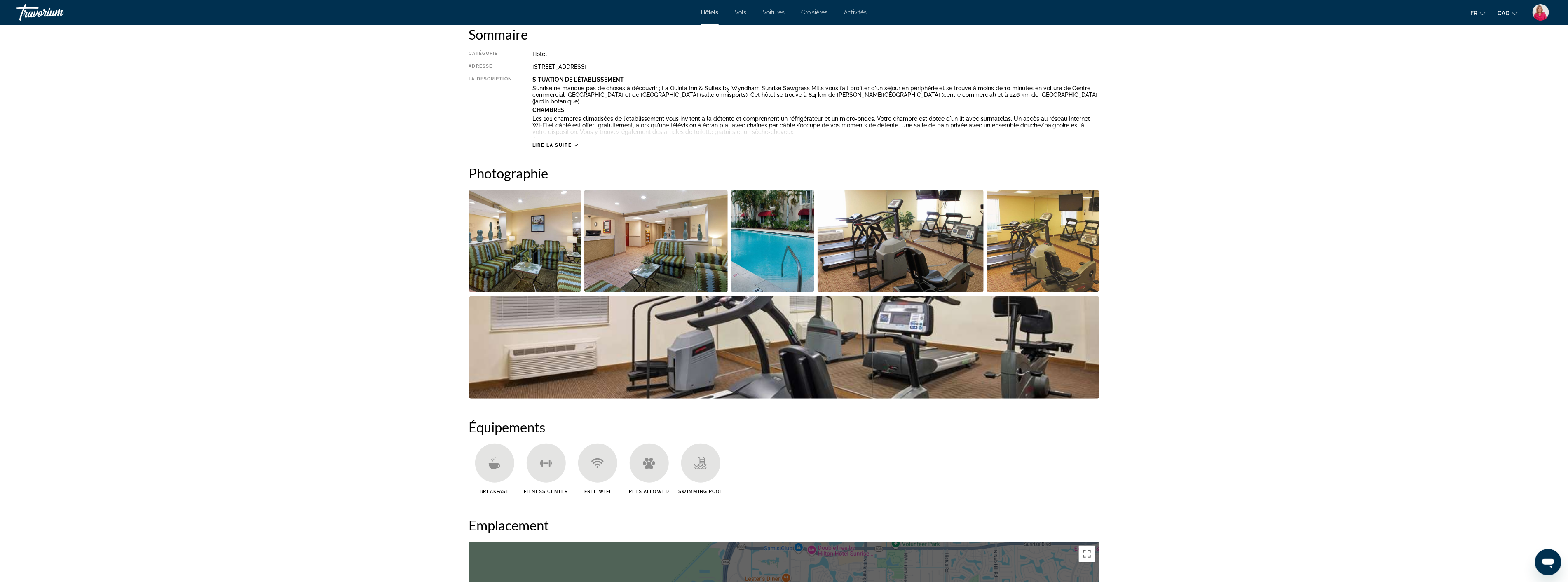
scroll to position [275, 0]
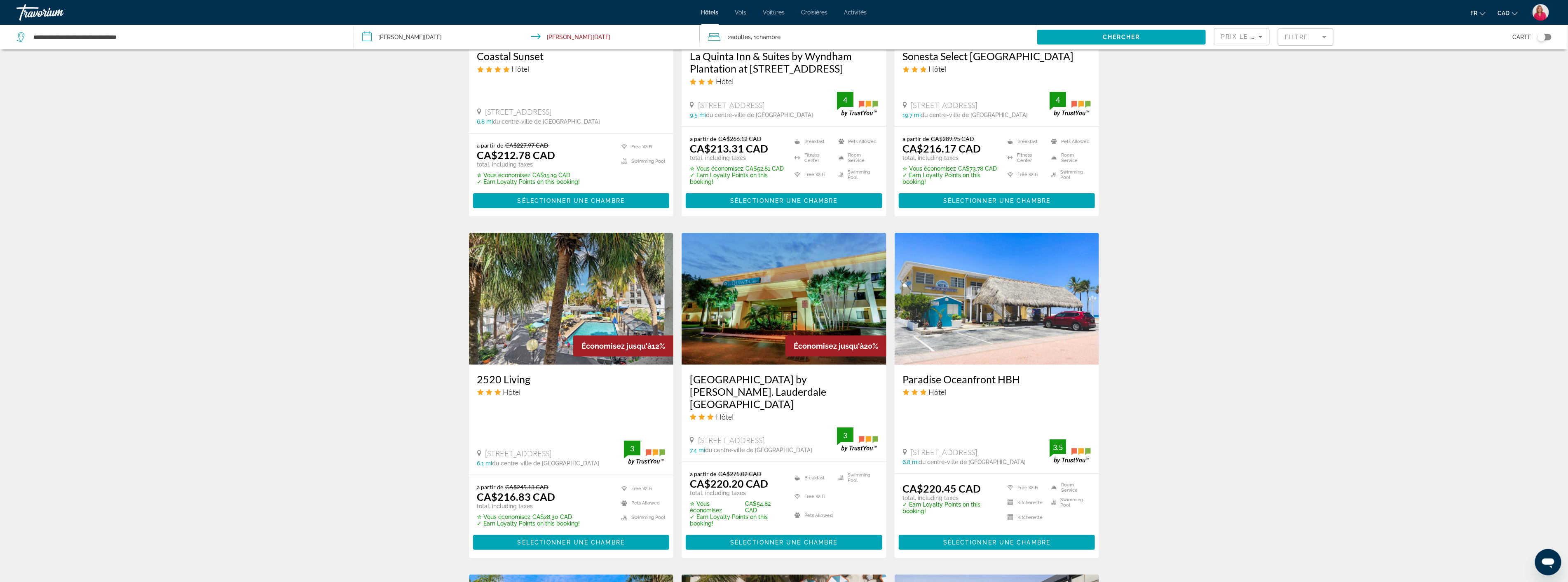
scroll to position [503, 0]
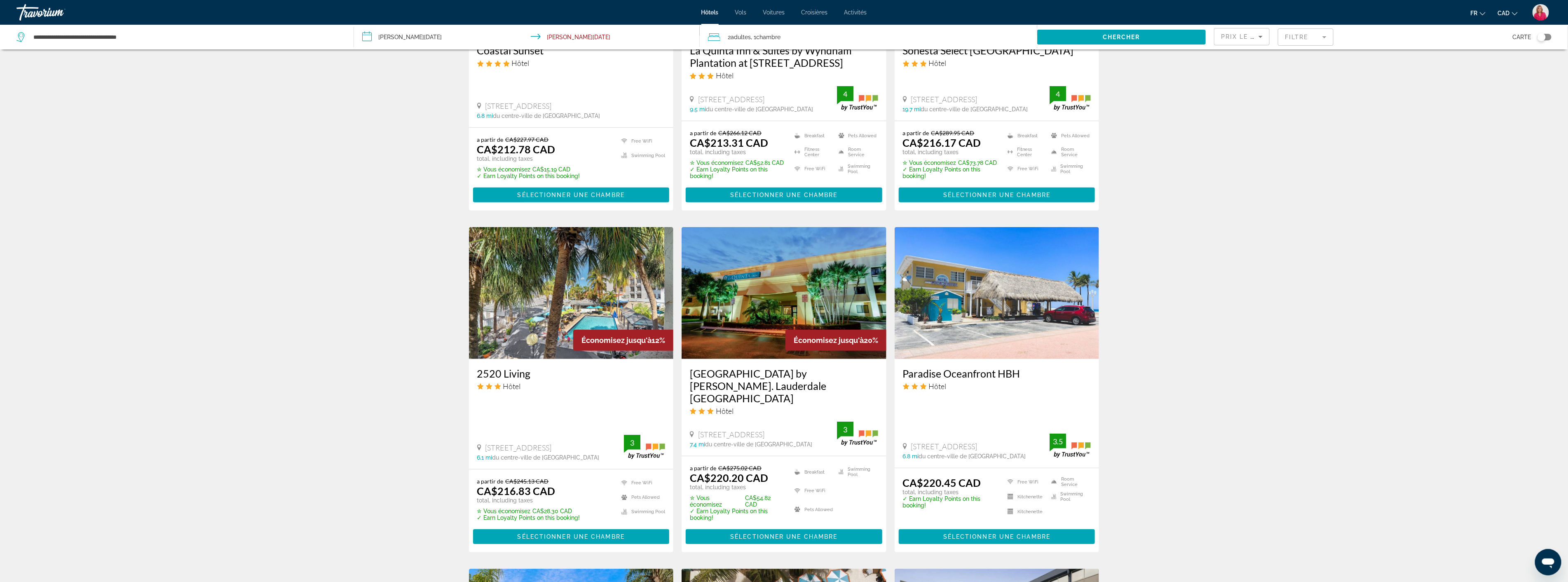
click at [592, 293] on img "Main content" at bounding box center [571, 293] width 205 height 132
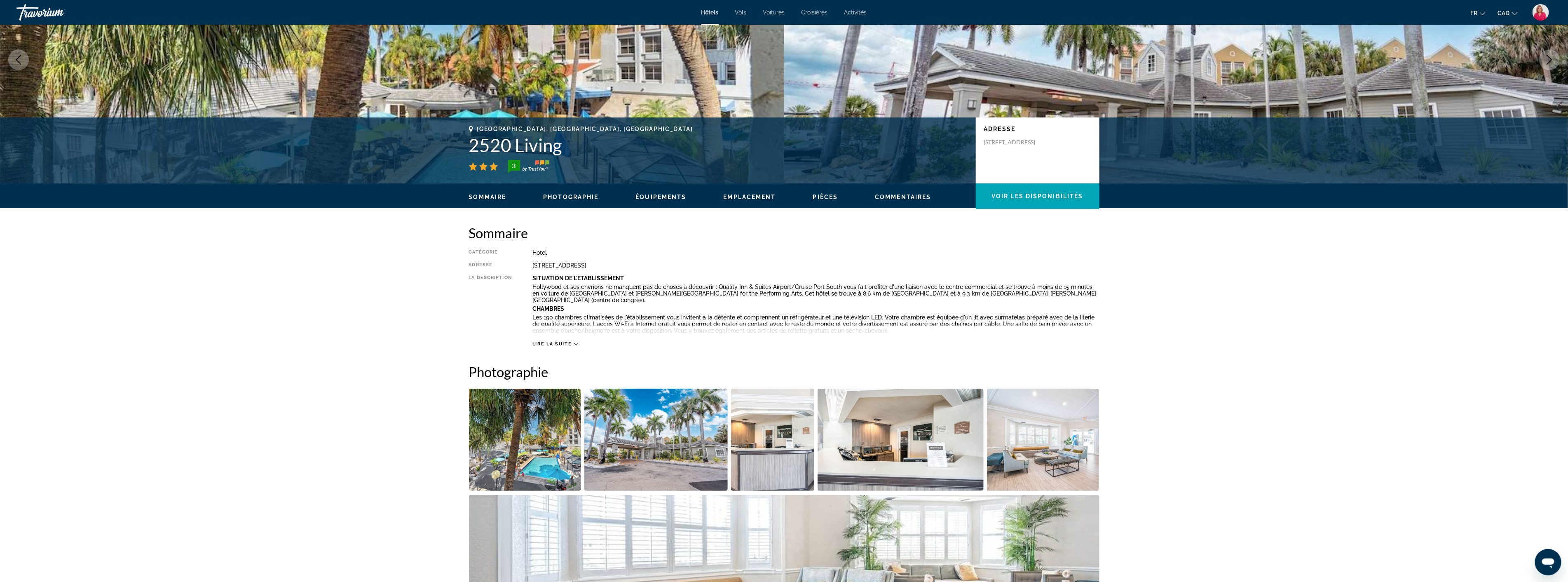
scroll to position [137, 0]
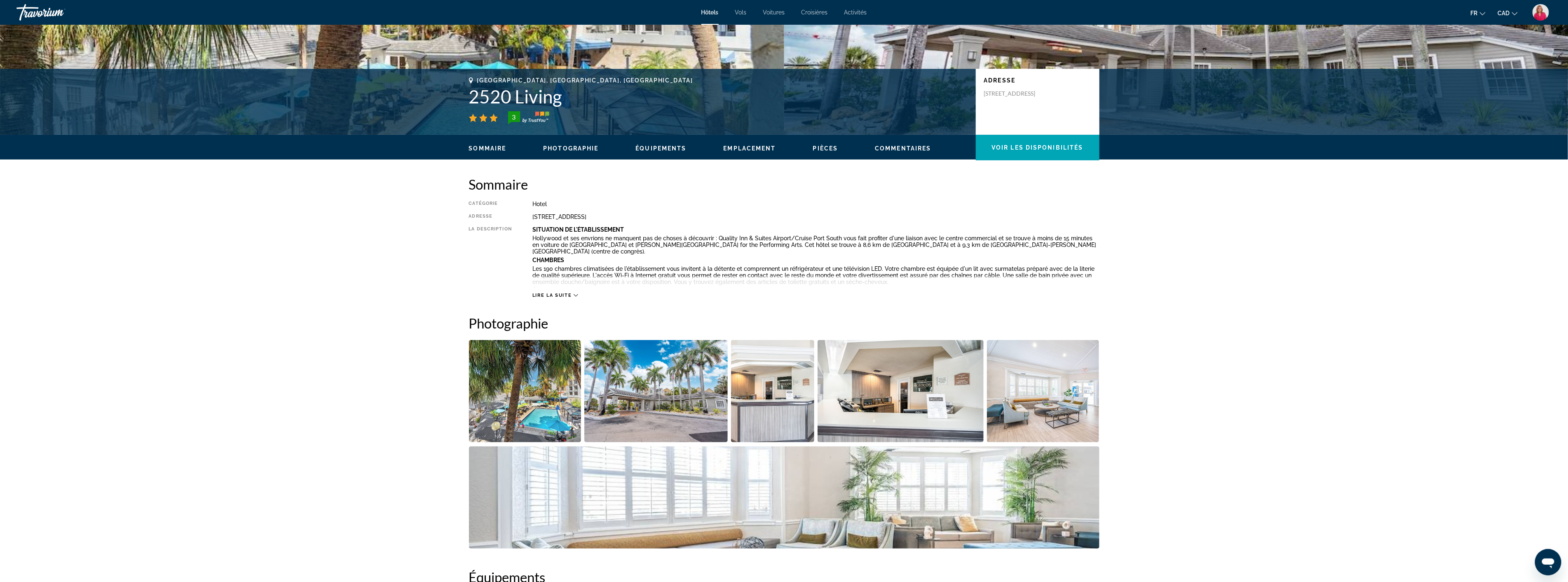
click at [918, 398] on img "Open full-screen image slider" at bounding box center [900, 391] width 166 height 102
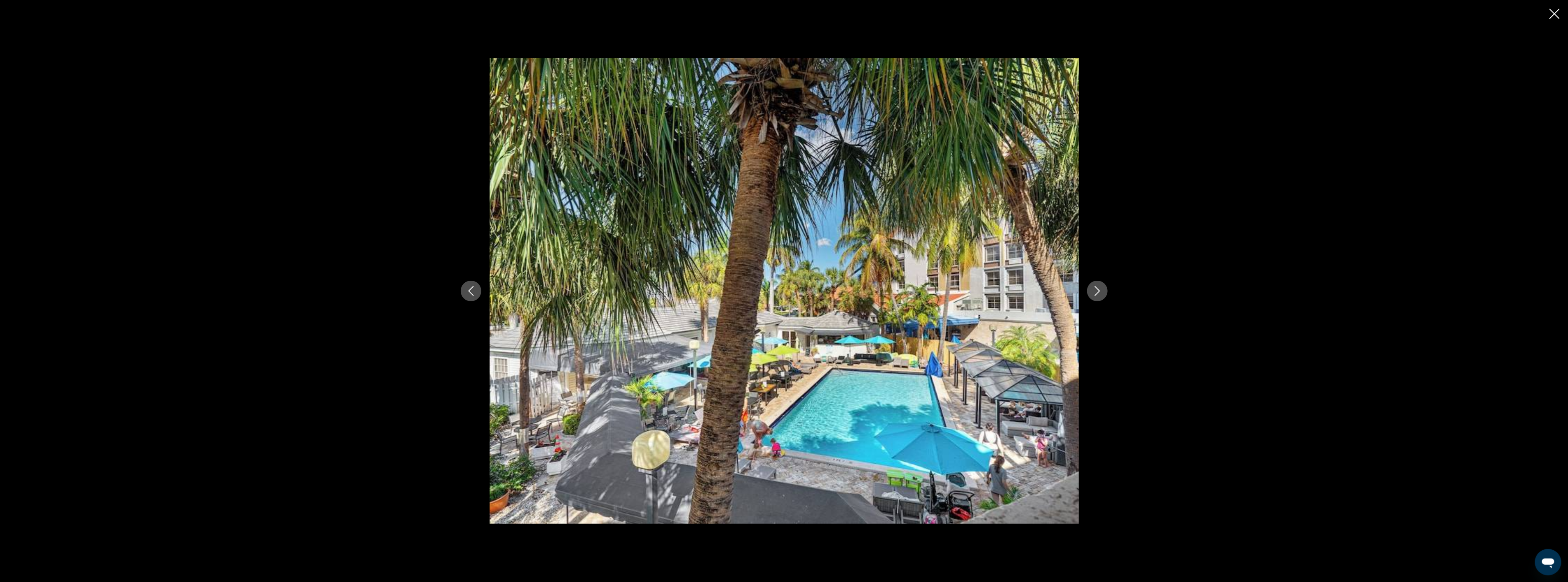
click at [1098, 289] on icon "Next image" at bounding box center [1097, 291] width 5 height 10
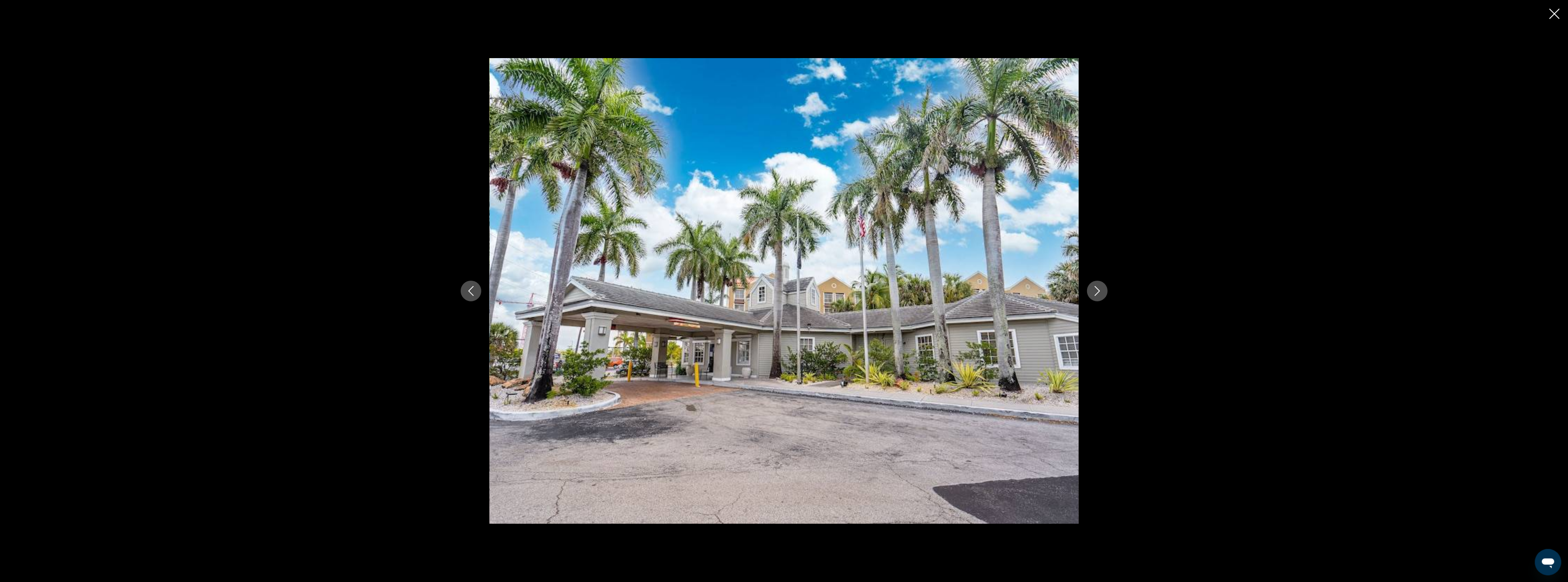
click at [1098, 289] on icon "Next image" at bounding box center [1097, 291] width 5 height 10
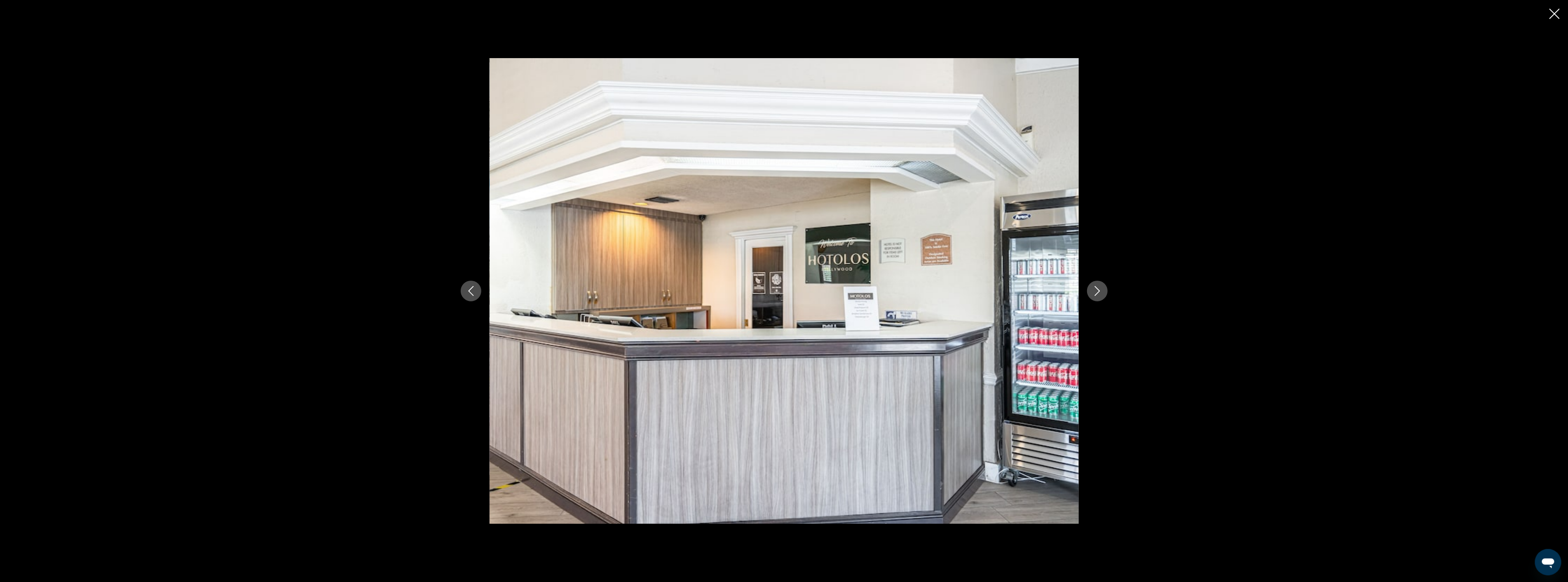
click at [1098, 289] on icon "Next image" at bounding box center [1097, 291] width 5 height 10
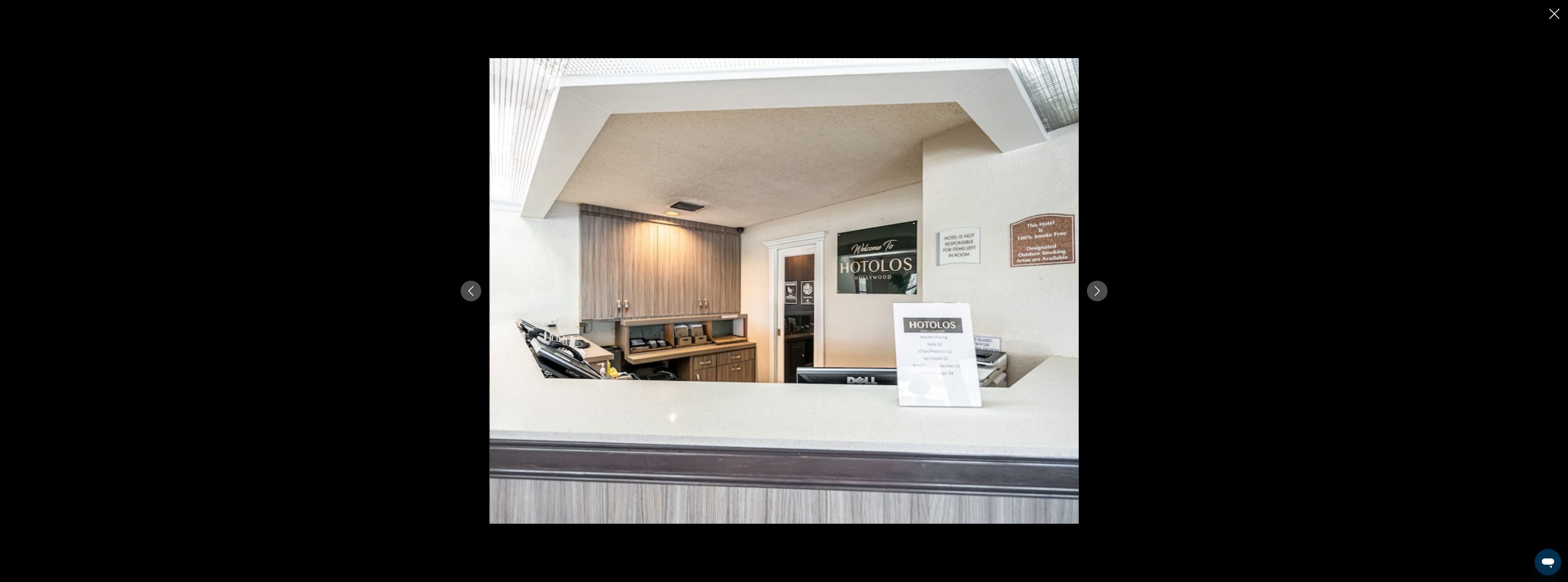
click at [1098, 289] on icon "Next image" at bounding box center [1097, 291] width 5 height 10
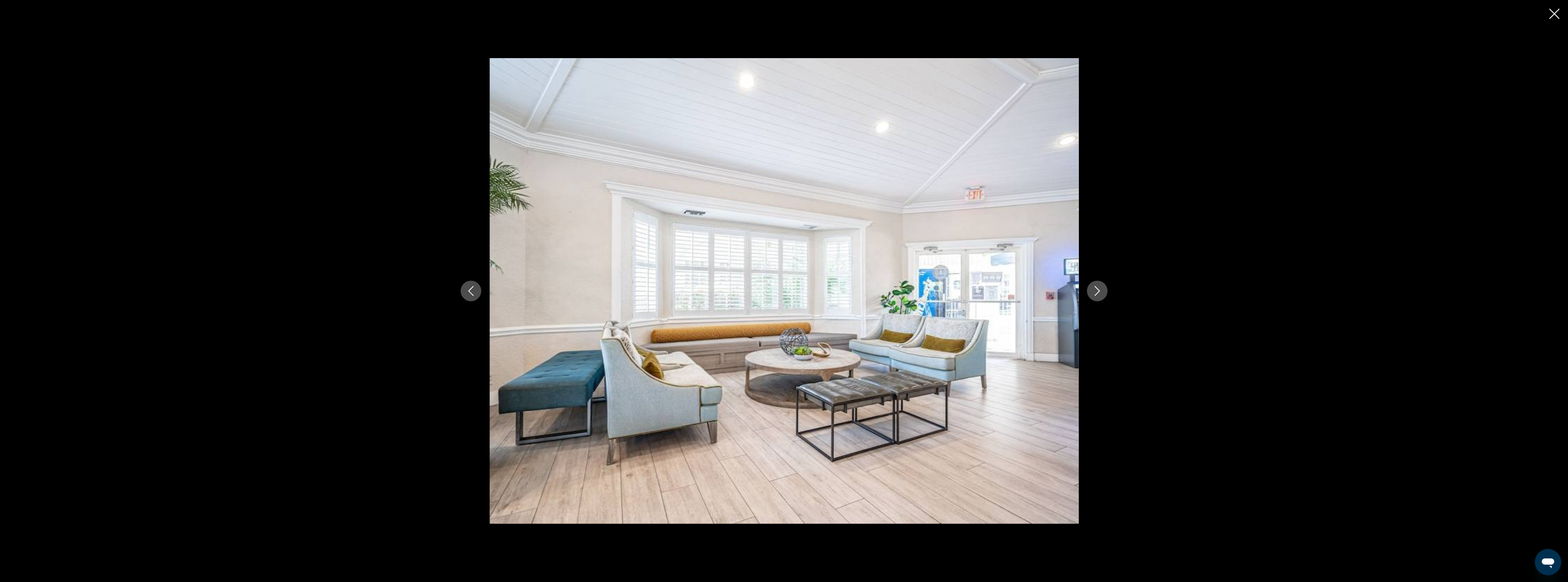
click at [1098, 289] on icon "Next image" at bounding box center [1097, 291] width 5 height 10
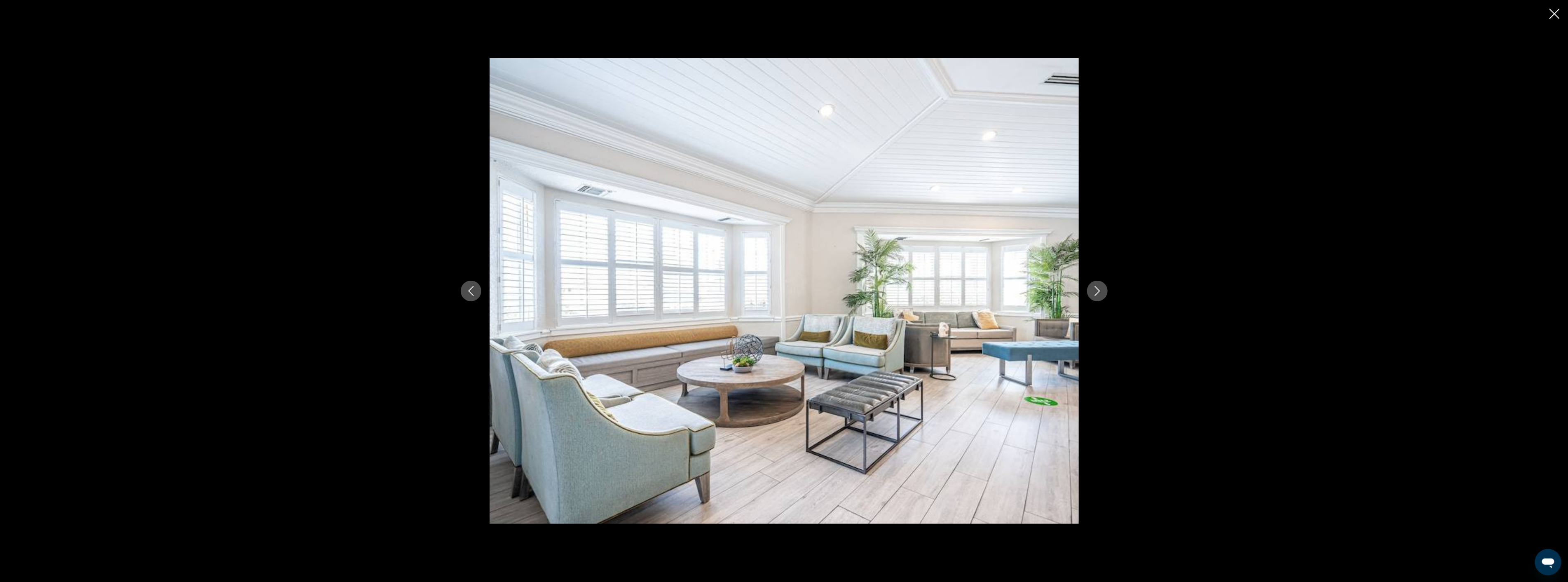
click at [1098, 289] on icon "Next image" at bounding box center [1097, 291] width 5 height 10
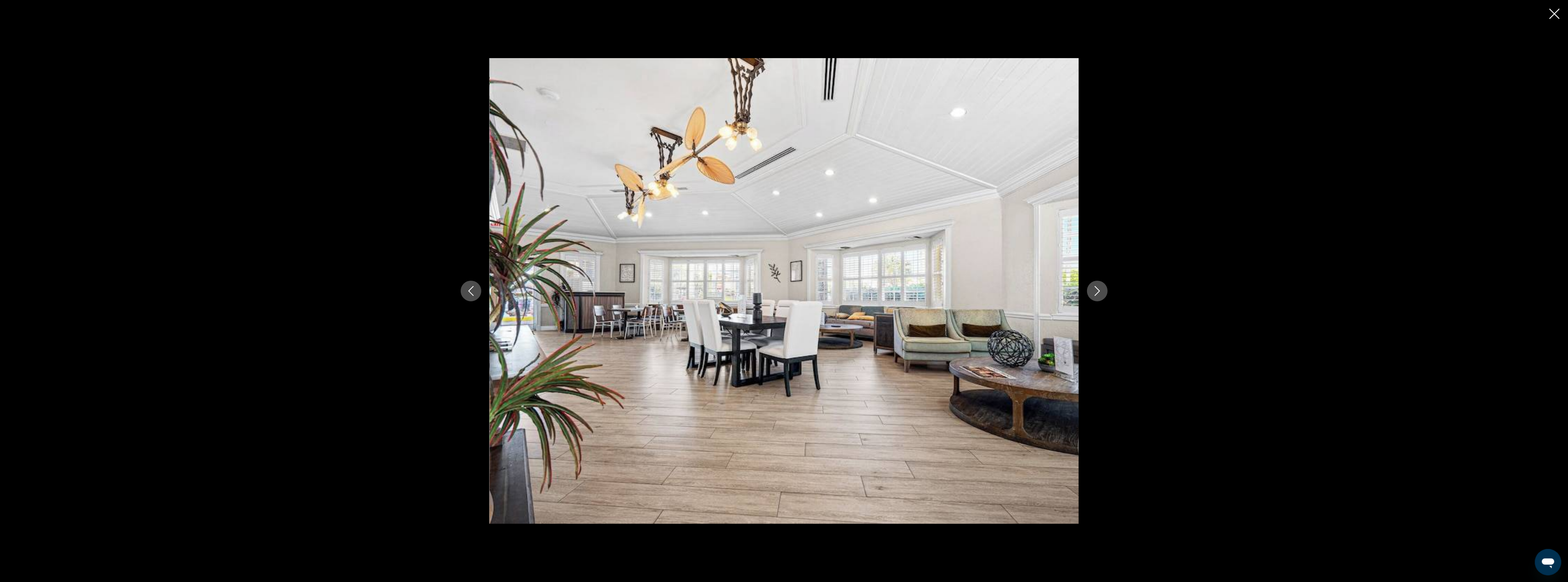
click at [1098, 289] on icon "Next image" at bounding box center [1097, 291] width 5 height 10
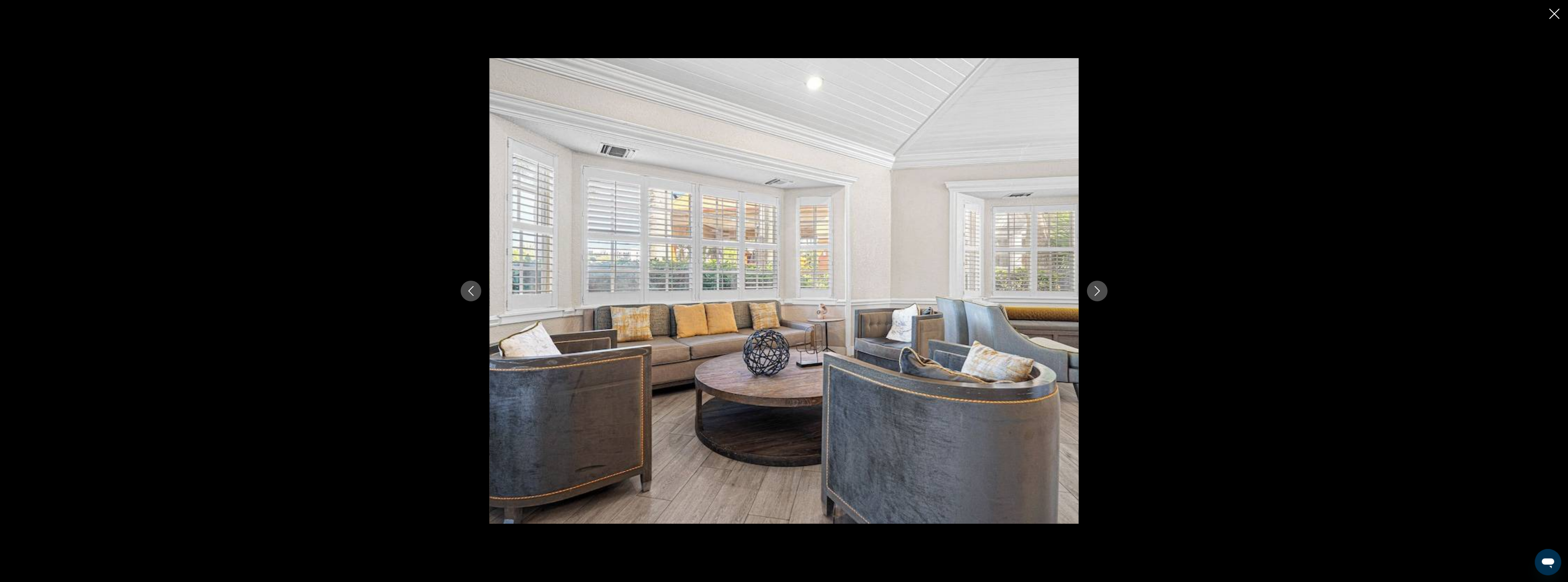
click at [1098, 289] on icon "Next image" at bounding box center [1097, 291] width 5 height 10
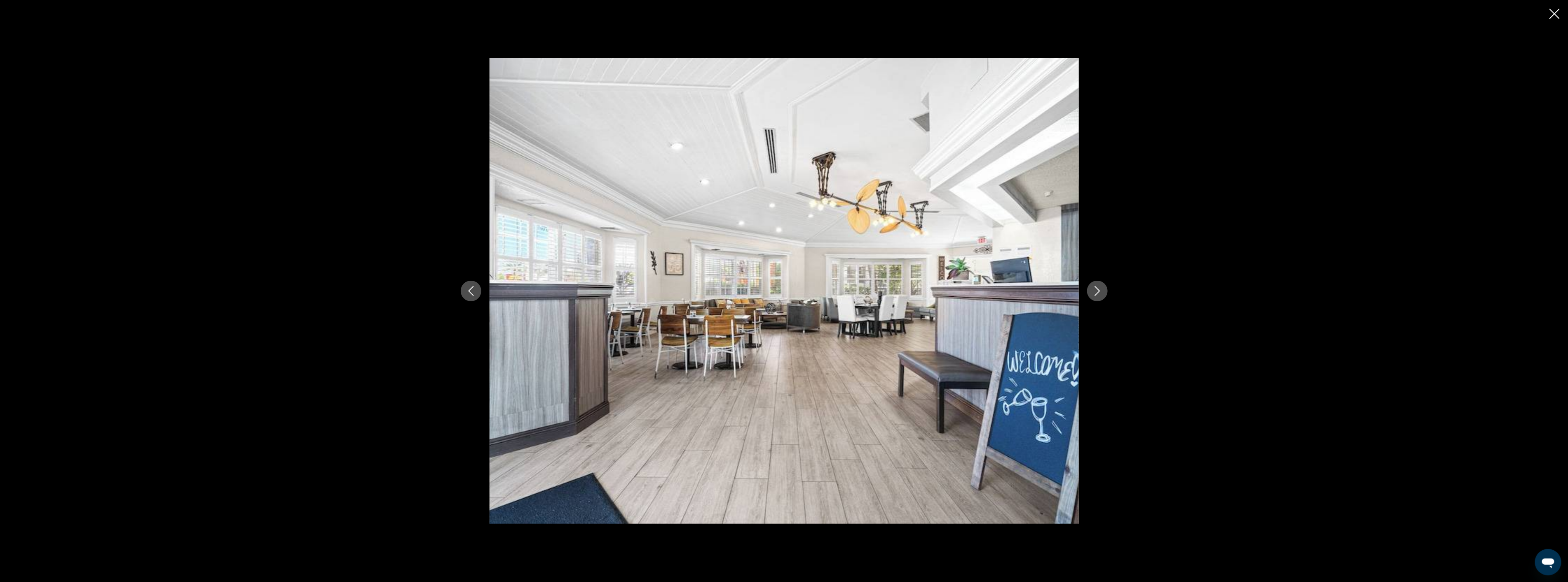
click at [1098, 289] on icon "Next image" at bounding box center [1097, 291] width 5 height 10
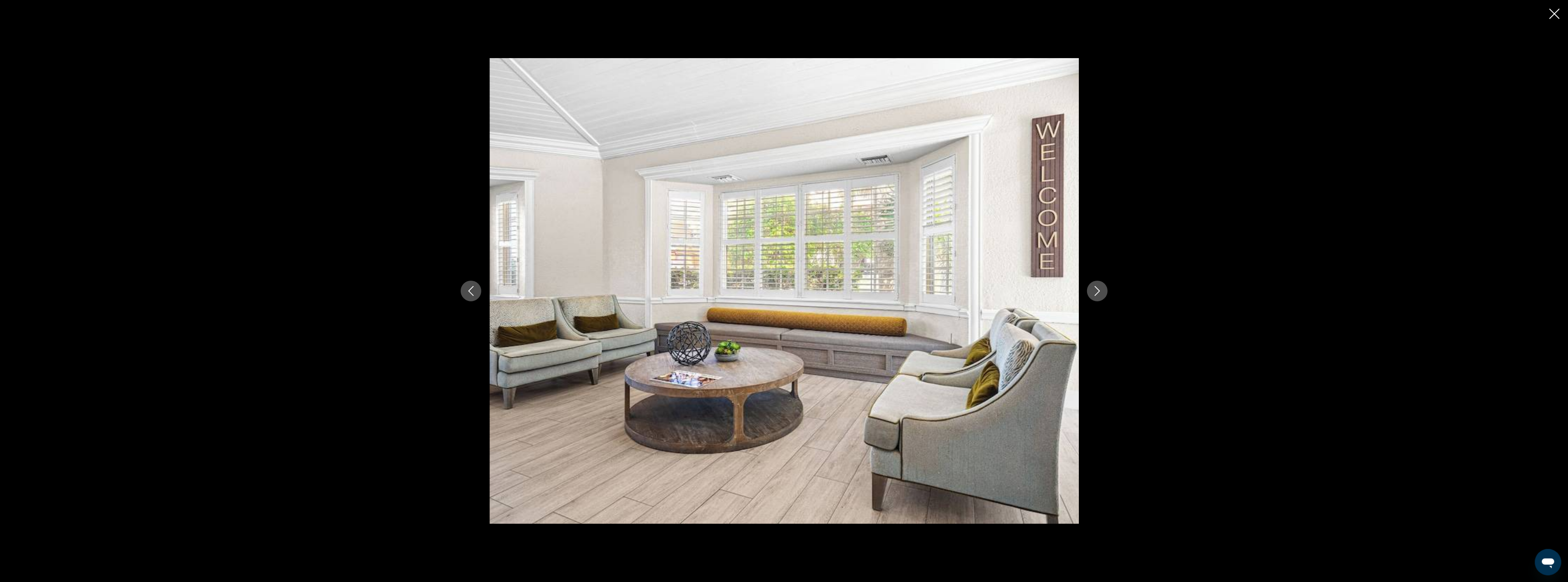
click at [1098, 289] on icon "Next image" at bounding box center [1097, 291] width 5 height 10
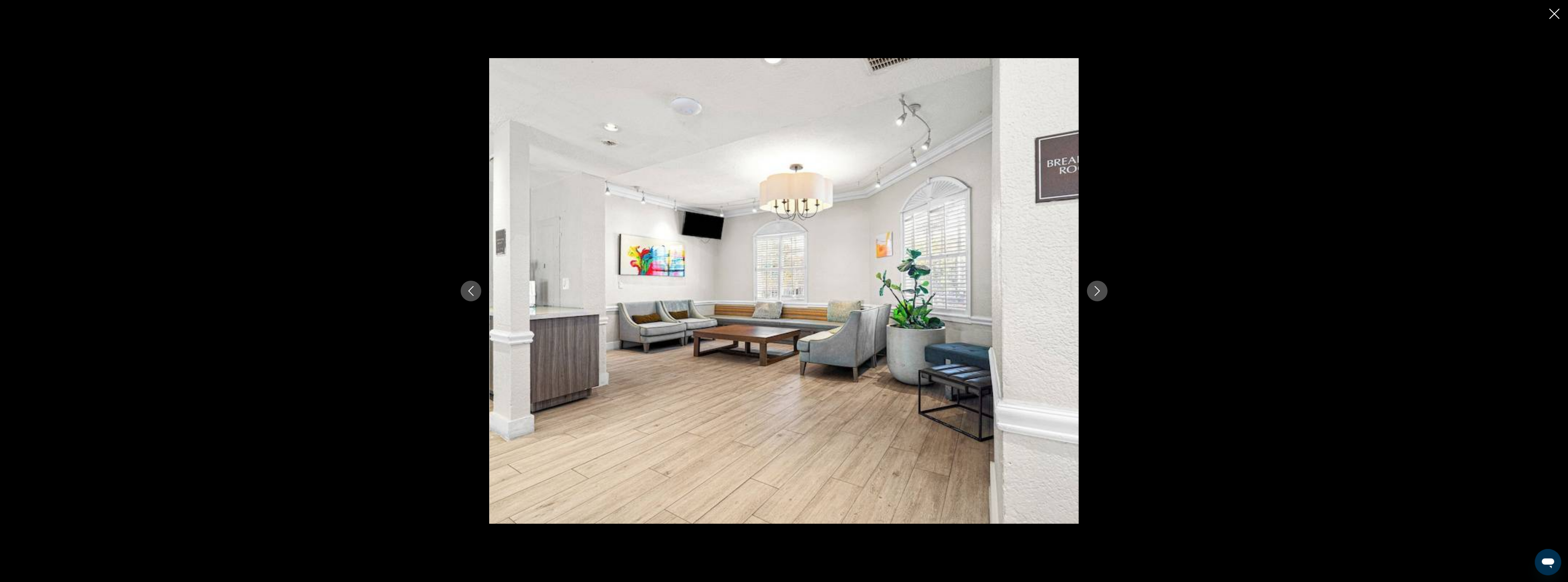
click at [1098, 289] on icon "Next image" at bounding box center [1097, 291] width 5 height 10
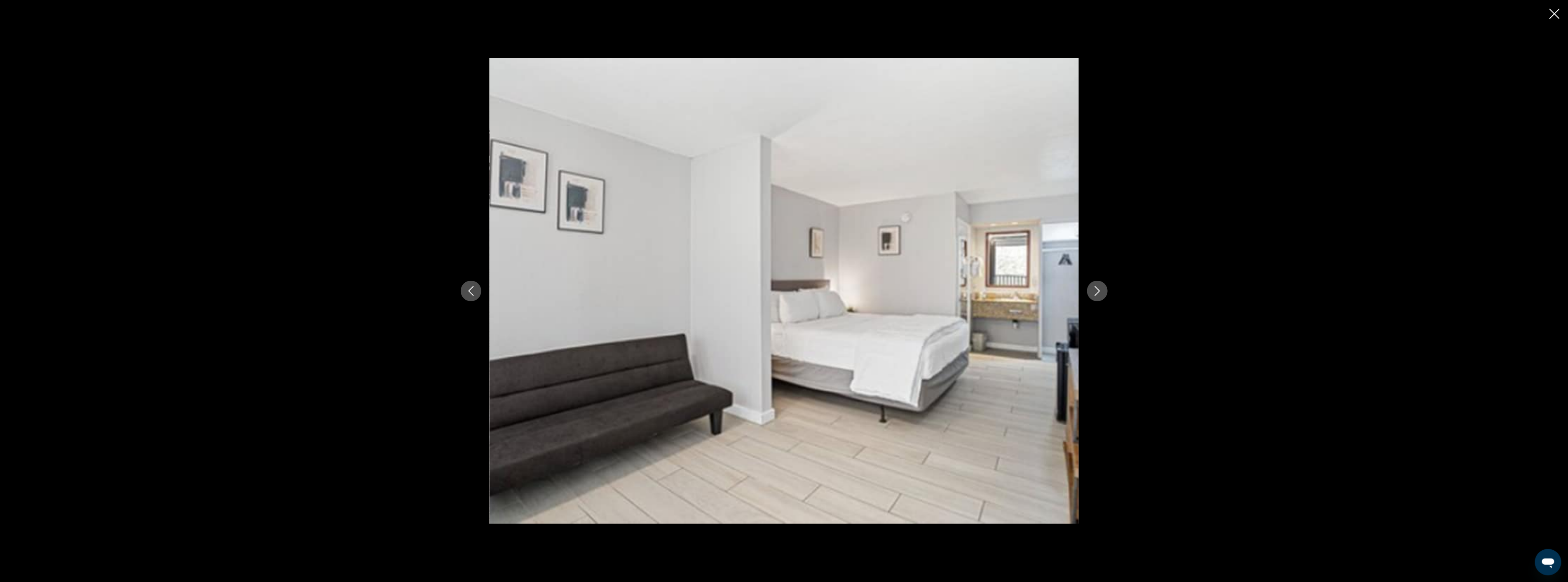
click at [1557, 14] on icon "Close slideshow" at bounding box center [1555, 13] width 10 height 10
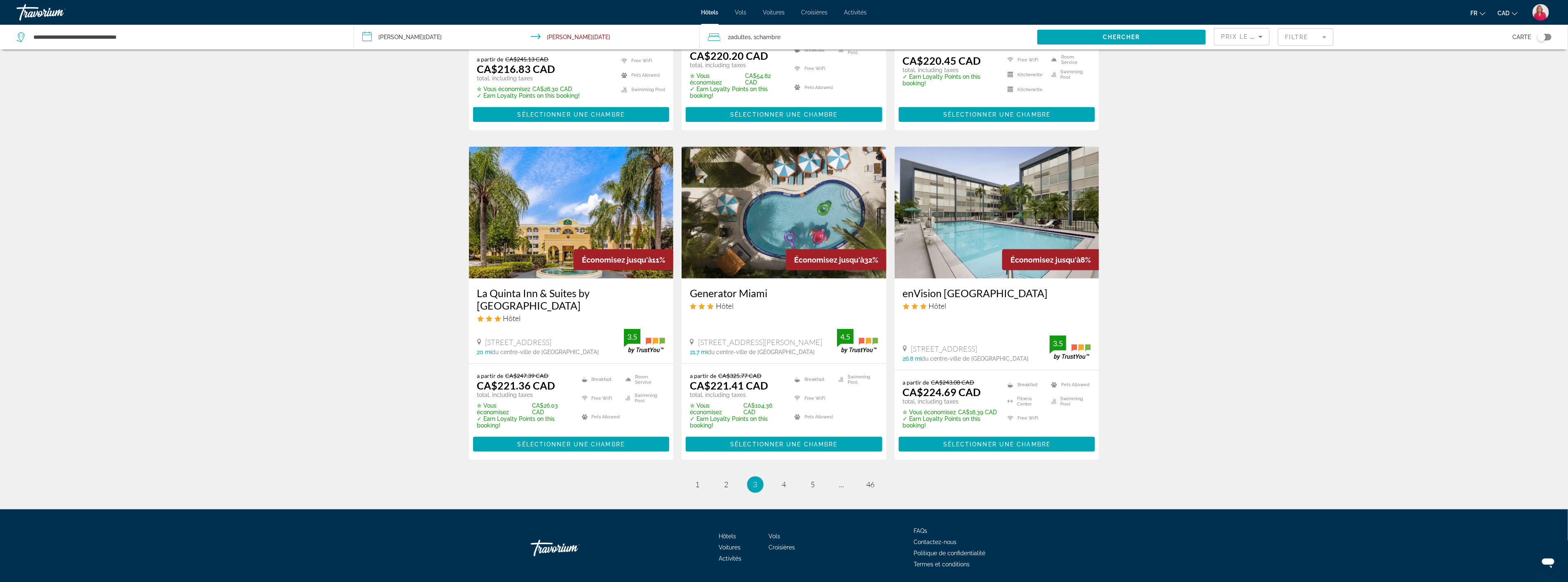
scroll to position [936, 0]
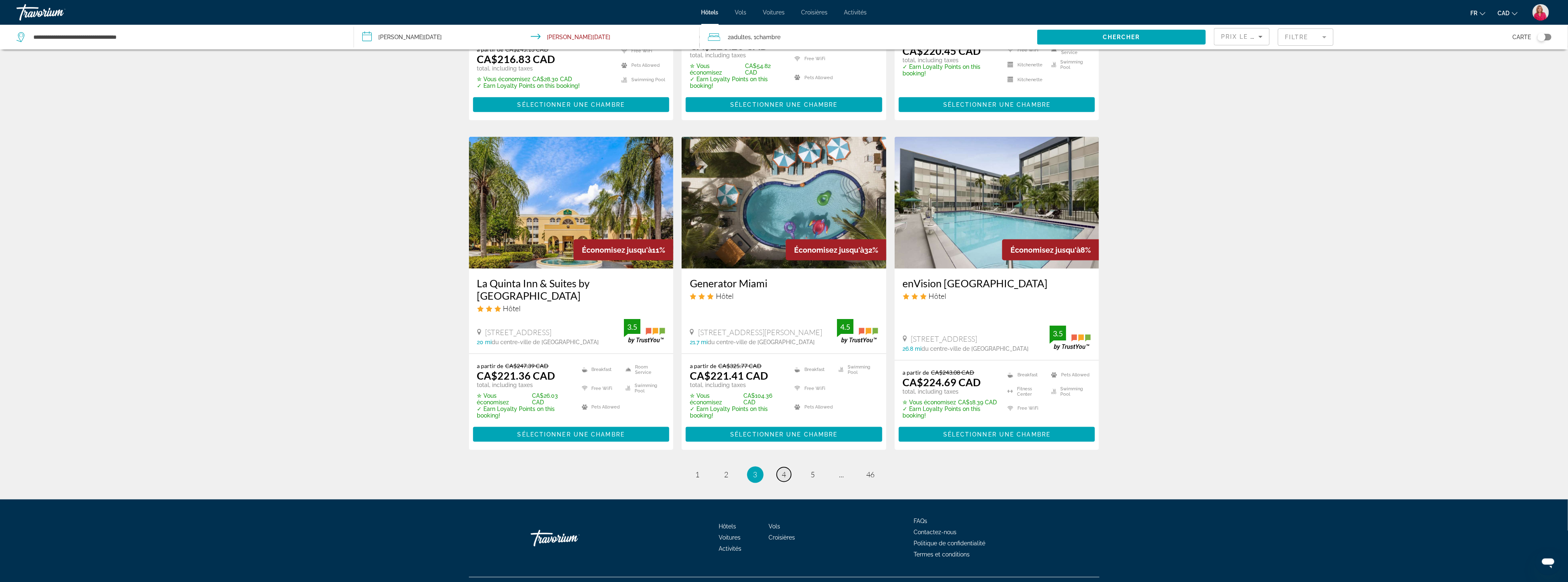
click at [780, 468] on link "page 4" at bounding box center [784, 475] width 15 height 15
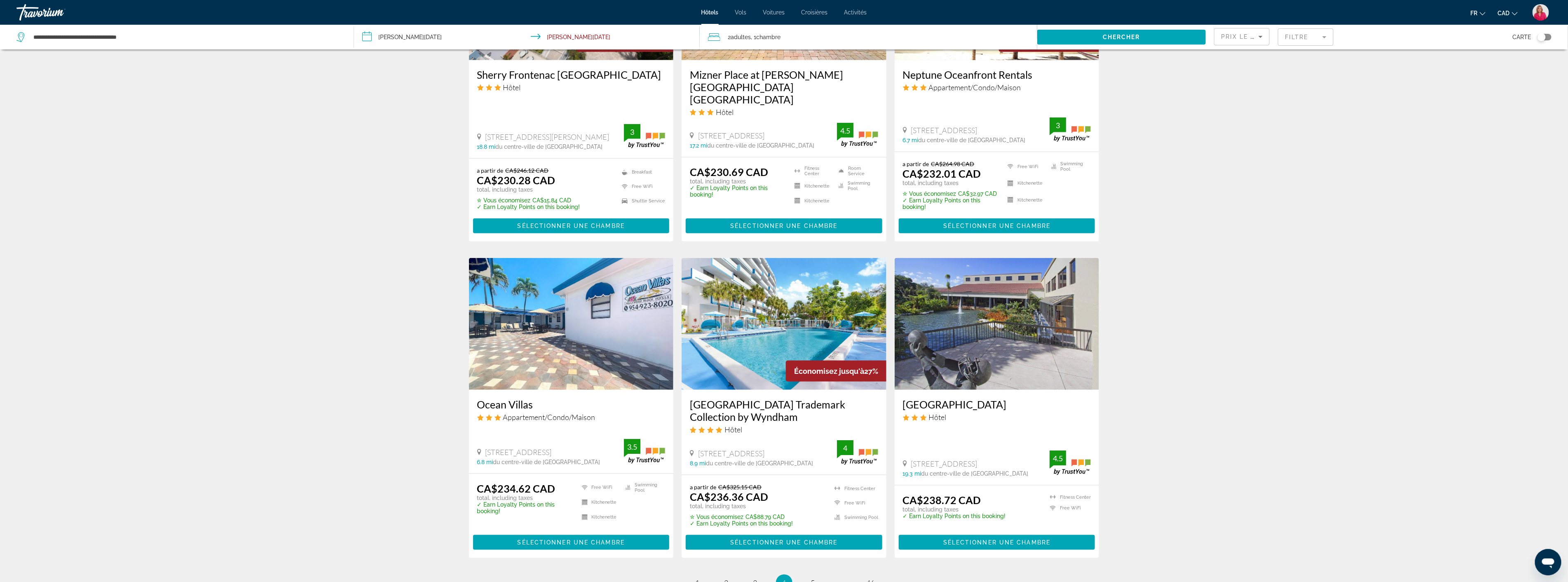
scroll to position [870, 0]
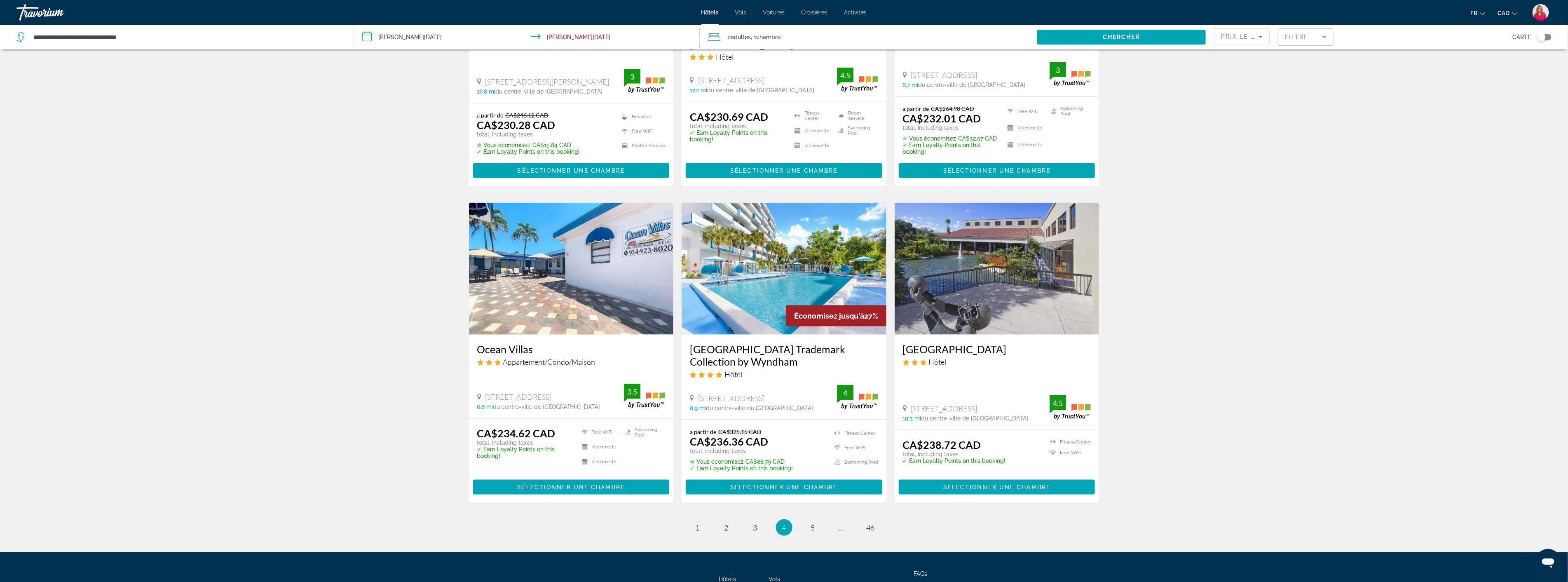
click at [1320, 40] on mat-form-field "Filtre" at bounding box center [1305, 37] width 55 height 17
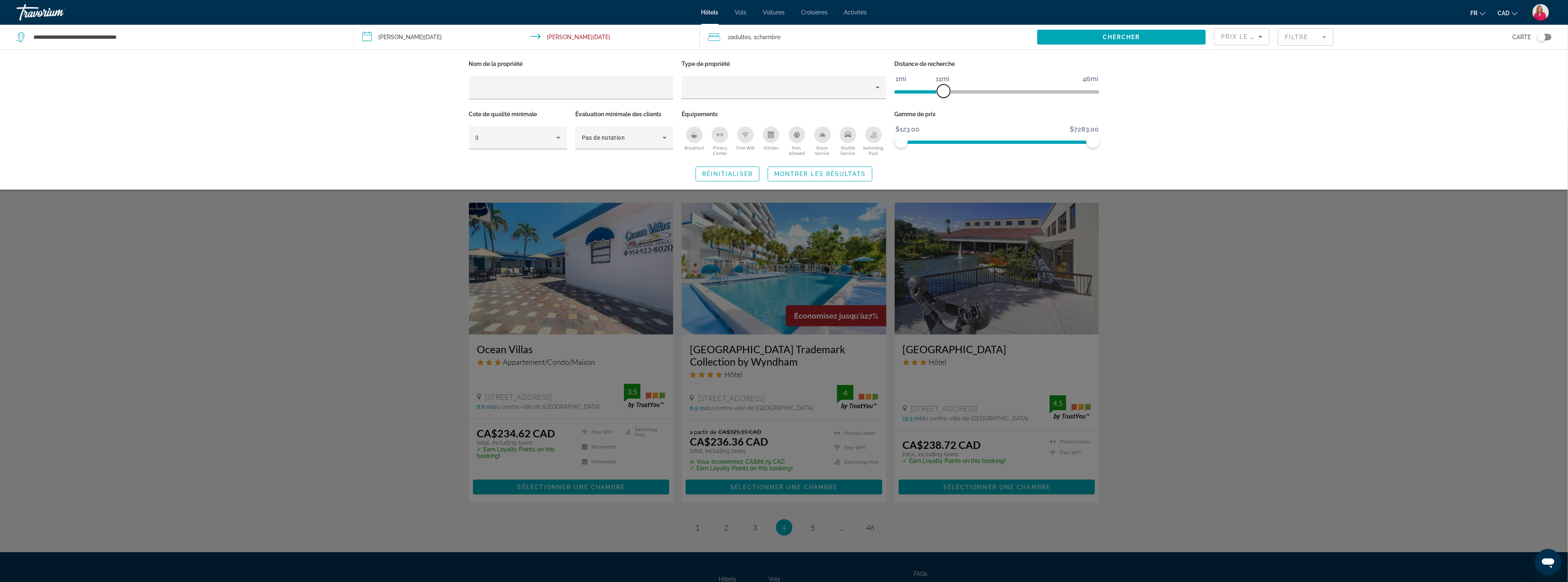
drag, startPoint x: 1025, startPoint y: 89, endPoint x: 945, endPoint y: 94, distance: 80.2
click at [945, 94] on span "ngx-slider" at bounding box center [944, 91] width 13 height 13
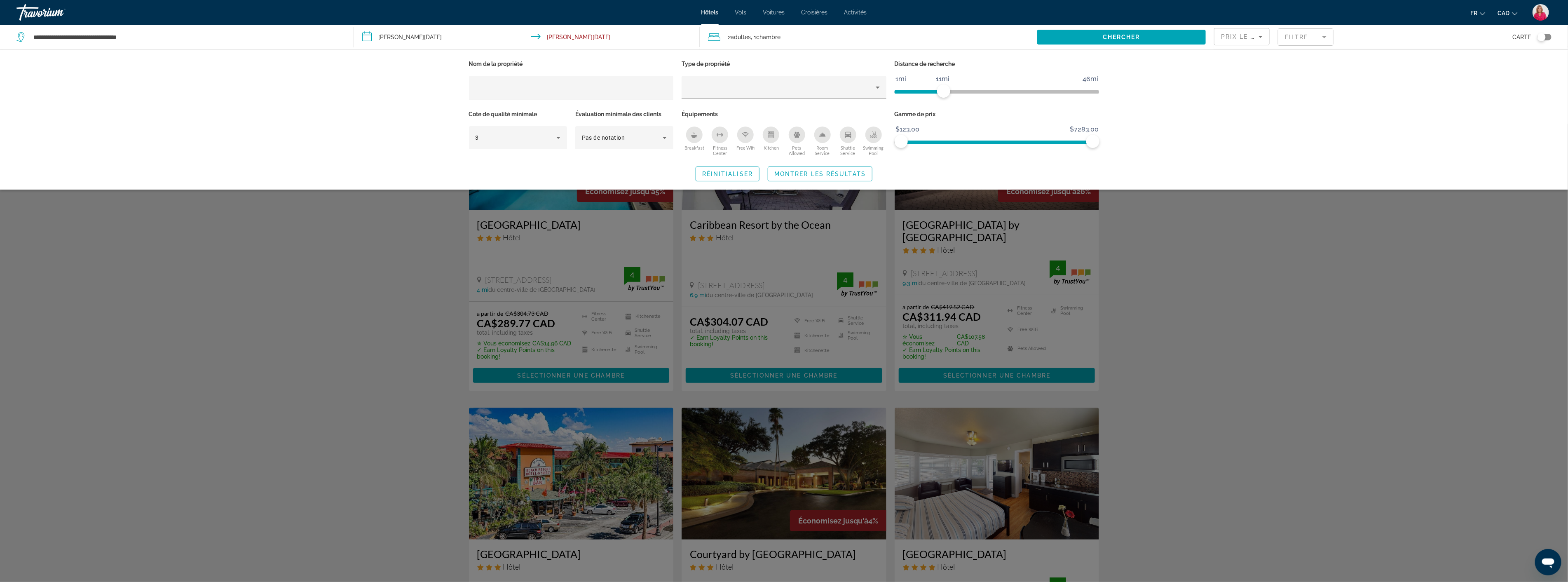
click at [1254, 272] on div "Search widget" at bounding box center [784, 352] width 1568 height 458
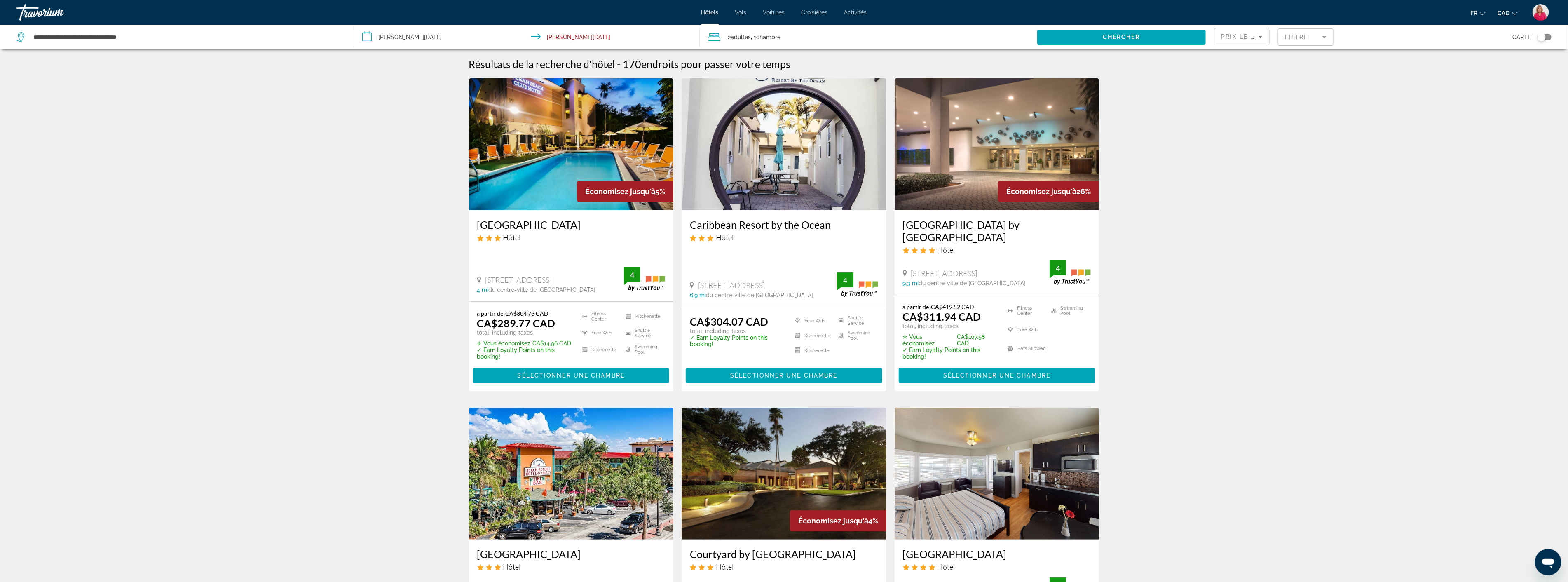
click at [583, 169] on img "Main content" at bounding box center [571, 144] width 205 height 132
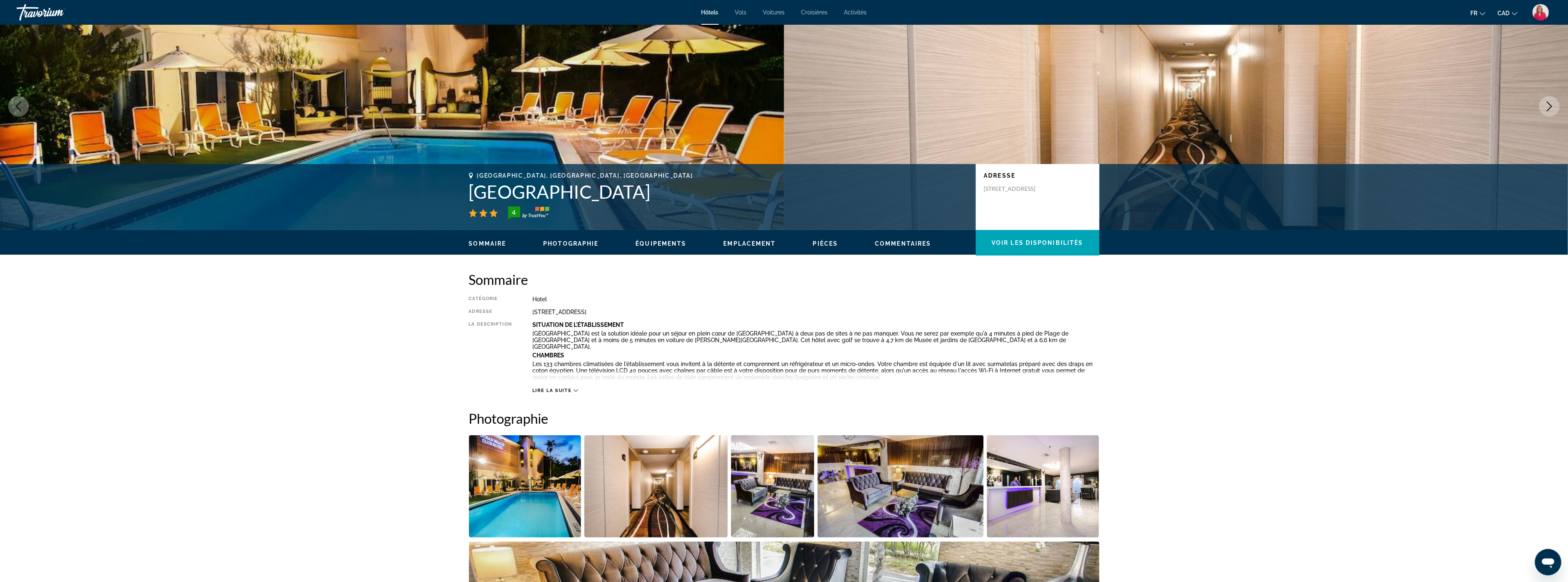
scroll to position [183, 0]
